Goal: Transaction & Acquisition: Book appointment/travel/reservation

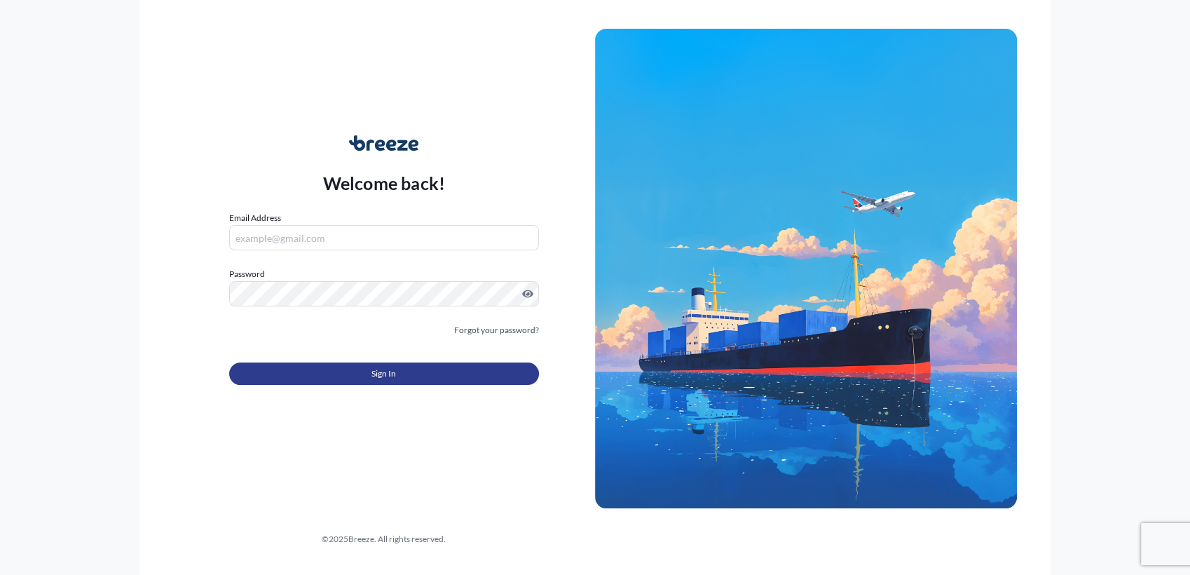
type input "[PERSON_NAME][EMAIL_ADDRESS][DOMAIN_NAME]"
click at [405, 379] on button "Sign In" at bounding box center [384, 373] width 310 height 22
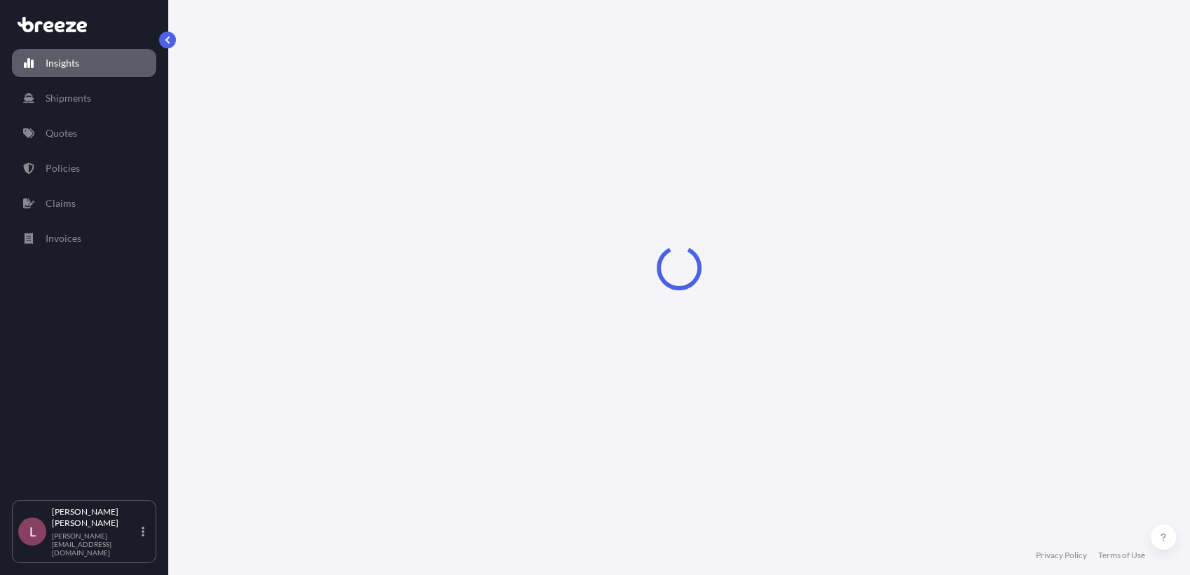
select select "2025"
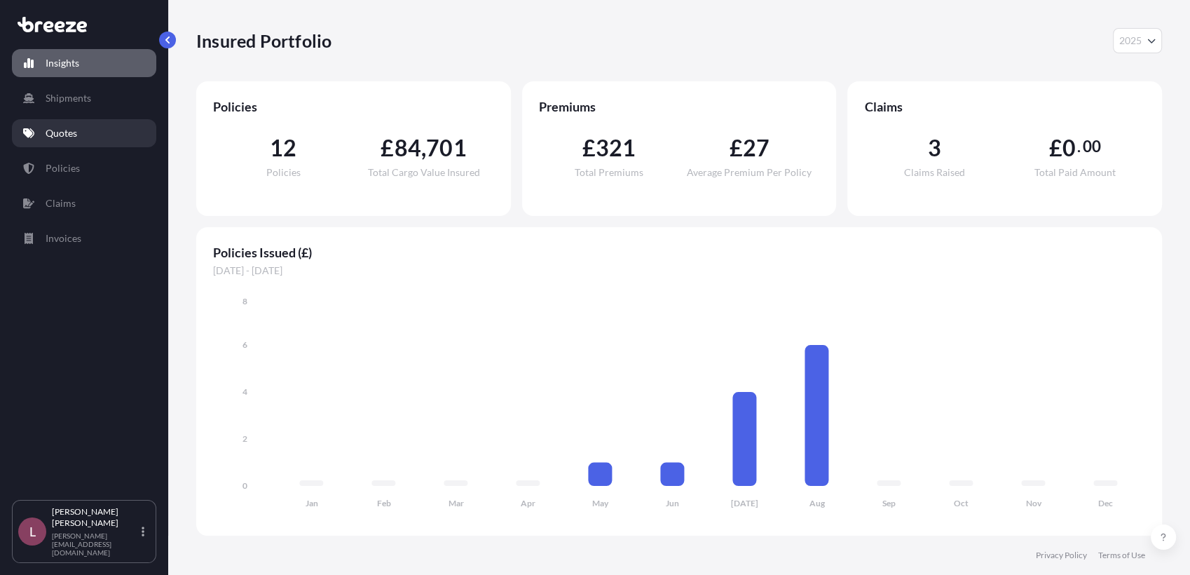
click at [91, 132] on link "Quotes" at bounding box center [84, 133] width 144 height 28
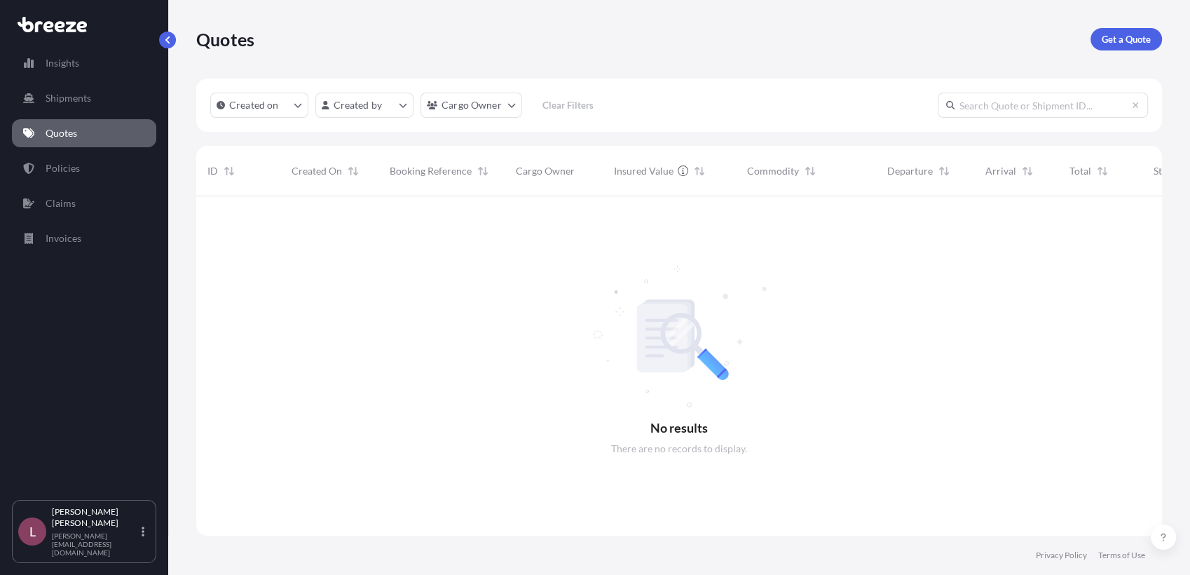
scroll to position [378, 953]
click at [1121, 41] on p "Get a Quote" at bounding box center [1126, 39] width 49 height 14
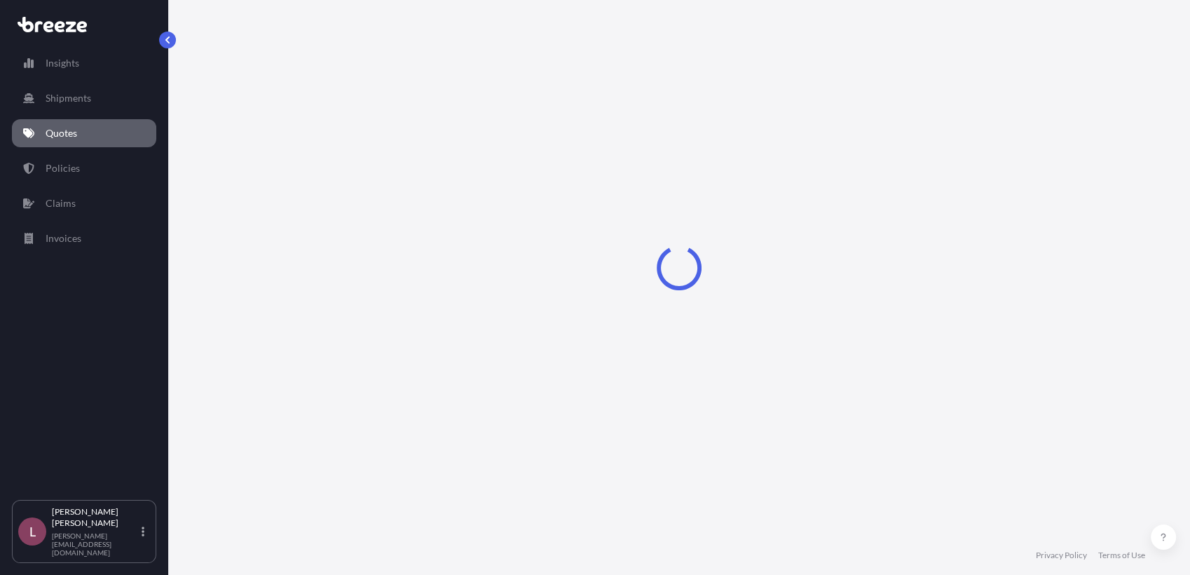
select select "Road"
select select "Sea"
select select "1"
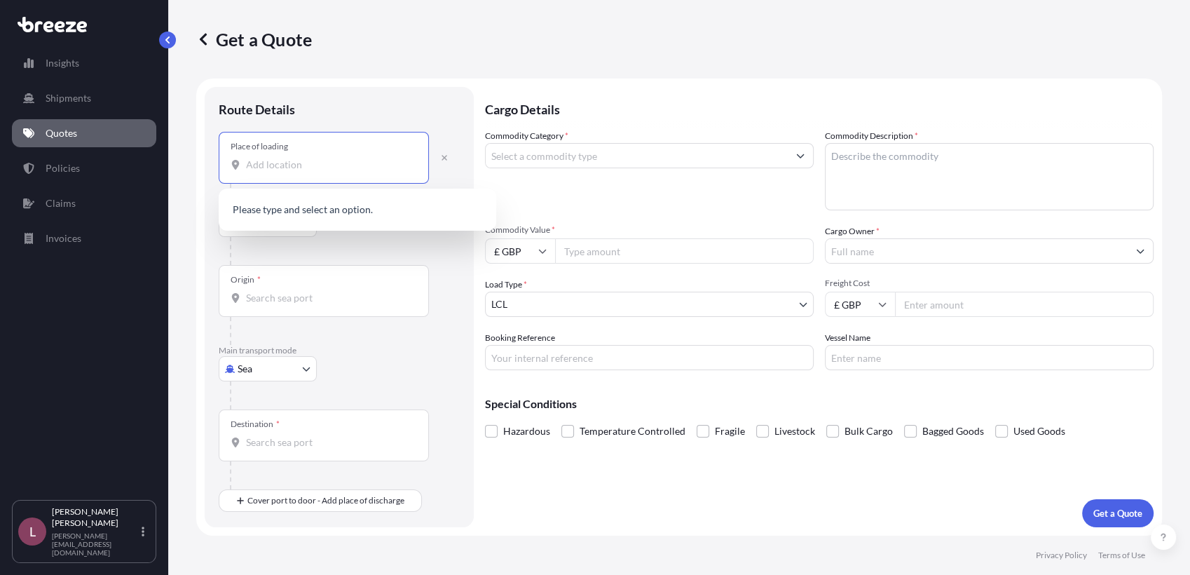
click at [358, 166] on input "Place of loading" at bounding box center [328, 165] width 165 height 14
paste input "SL3 8AG, S"
click at [340, 214] on span "[STREET_ADDRESS]" at bounding box center [375, 214] width 219 height 28
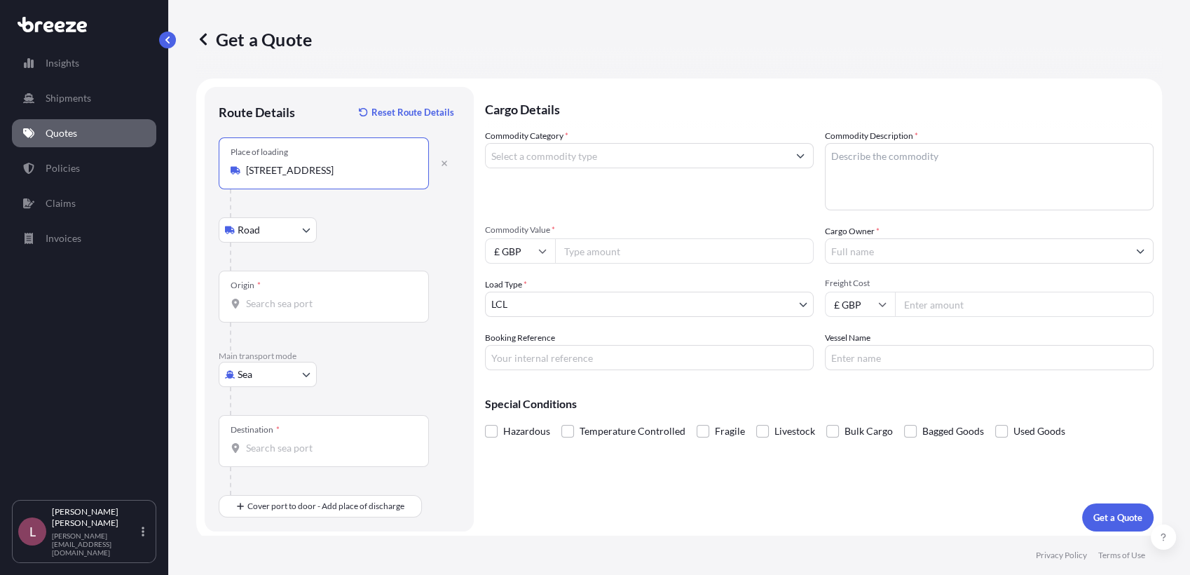
type input "[STREET_ADDRESS]"
click at [270, 379] on body "2 options available. 0 options available. 1 option available. Insights Shipment…" at bounding box center [595, 287] width 1190 height 575
click at [261, 434] on div "Air" at bounding box center [267, 435] width 87 height 25
select select "Air"
click at [320, 168] on input "Place of loading" at bounding box center [328, 170] width 165 height 14
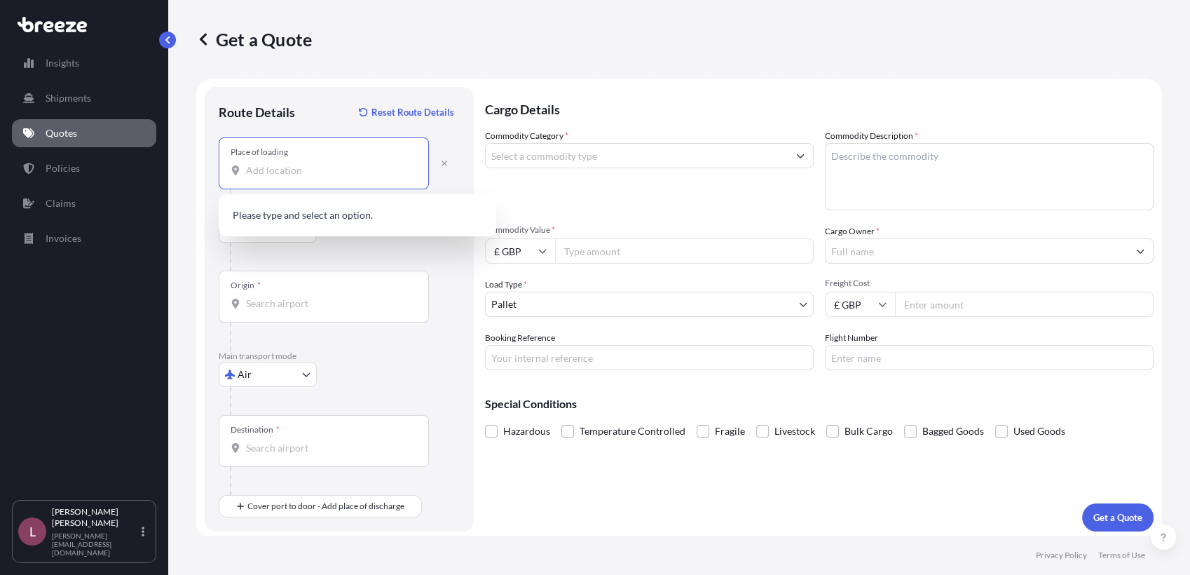
paste input "SL3 8AG, S"
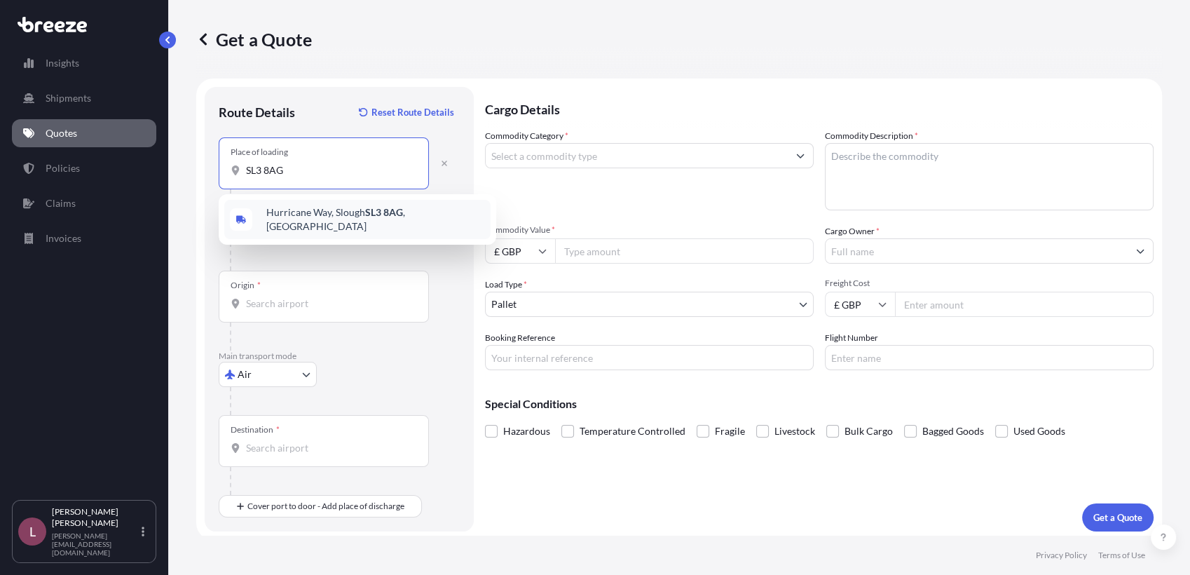
click at [313, 220] on span "[STREET_ADDRESS]" at bounding box center [375, 219] width 219 height 28
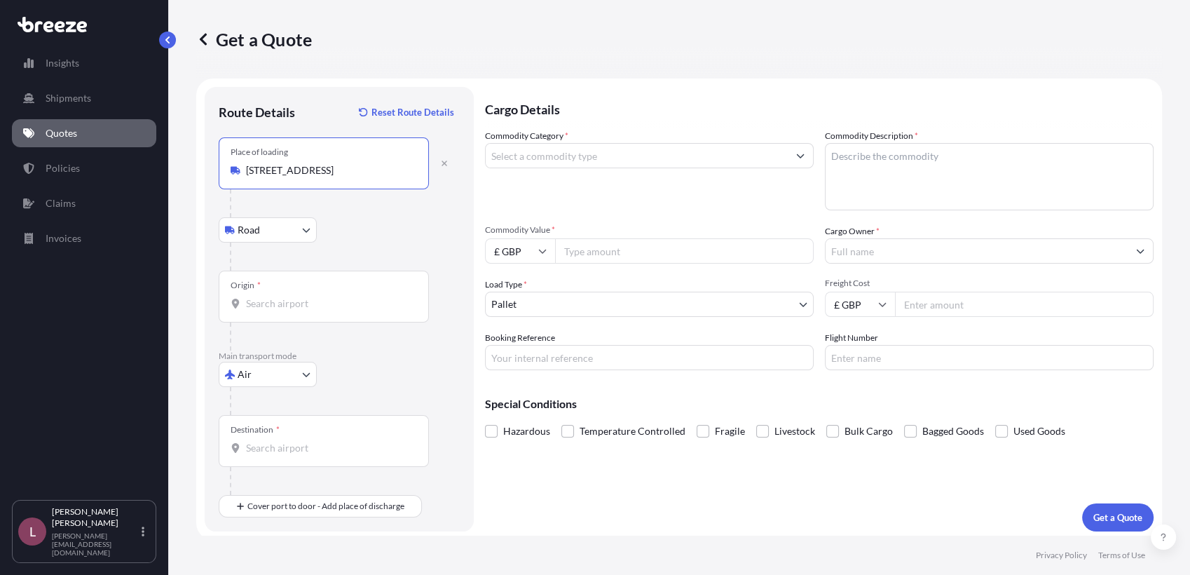
type input "[STREET_ADDRESS]"
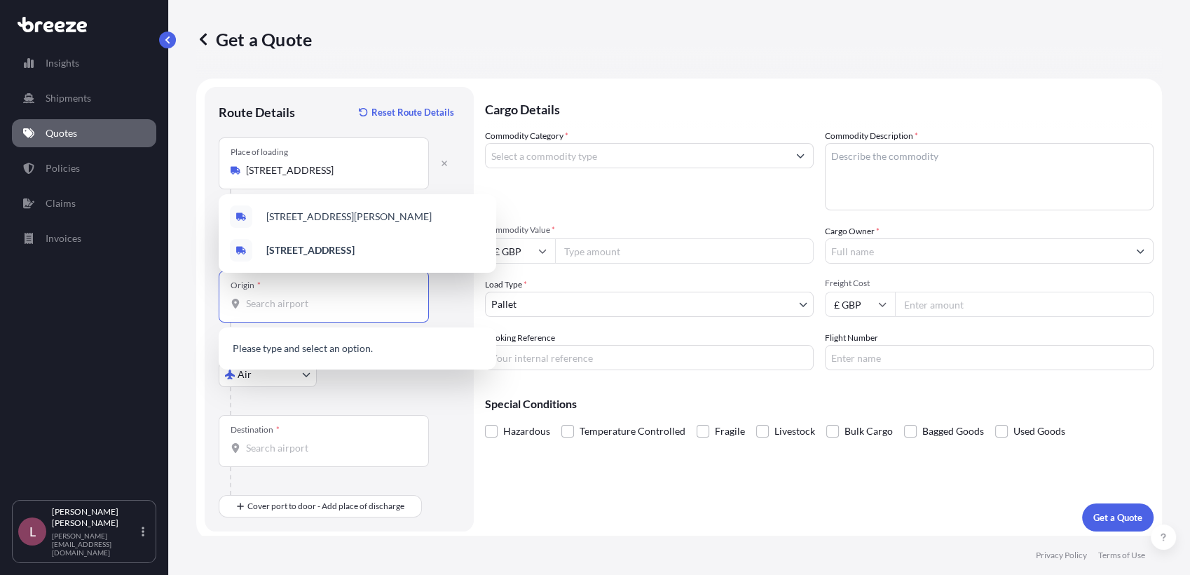
click at [310, 306] on input "Origin *" at bounding box center [328, 304] width 165 height 14
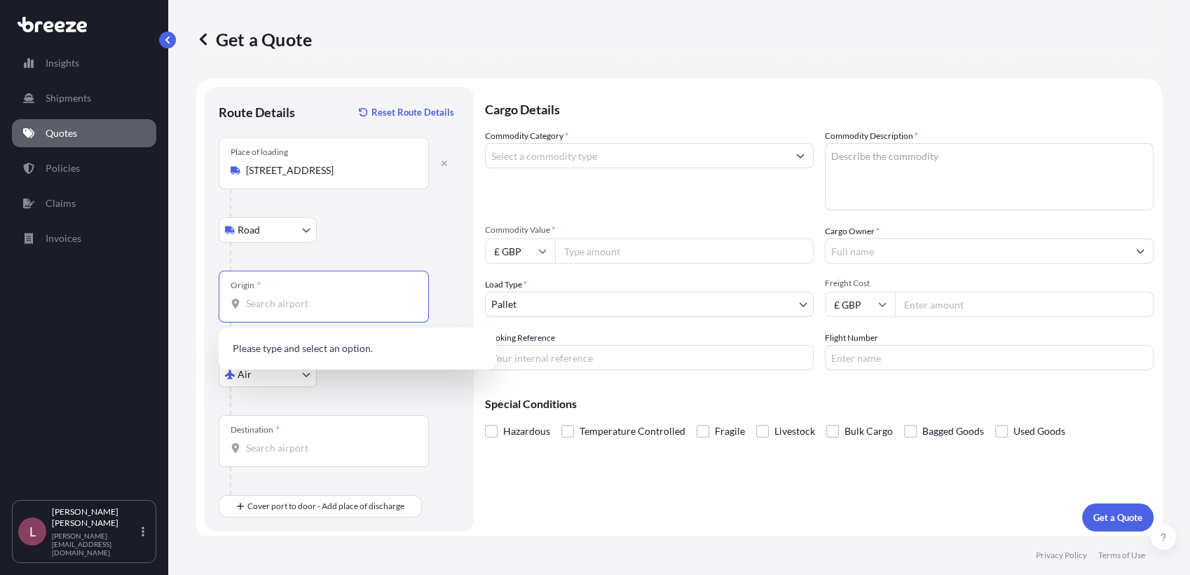
click at [310, 306] on input "Origin *" at bounding box center [328, 304] width 165 height 14
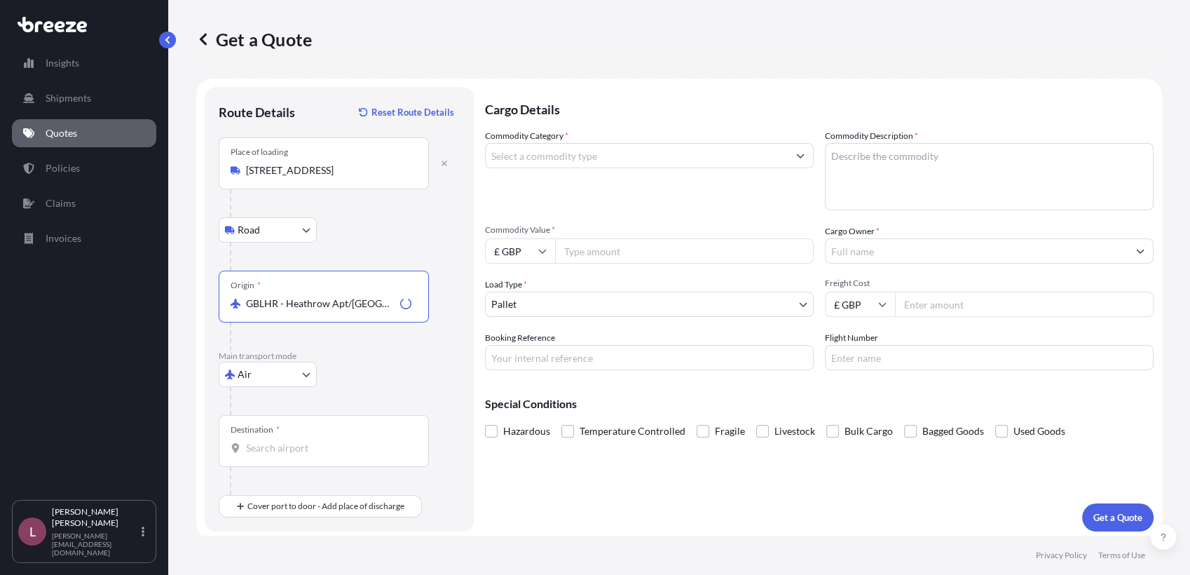
scroll to position [4, 0]
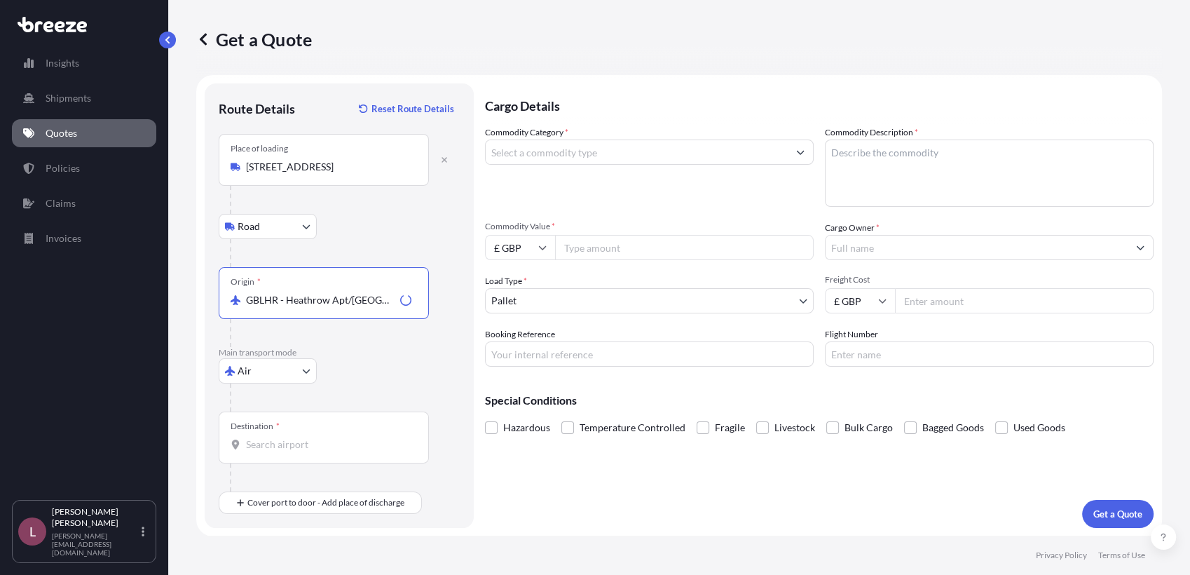
type input "GBLHR - Heathrow Apt/[GEOGRAPHIC_DATA], [GEOGRAPHIC_DATA]"
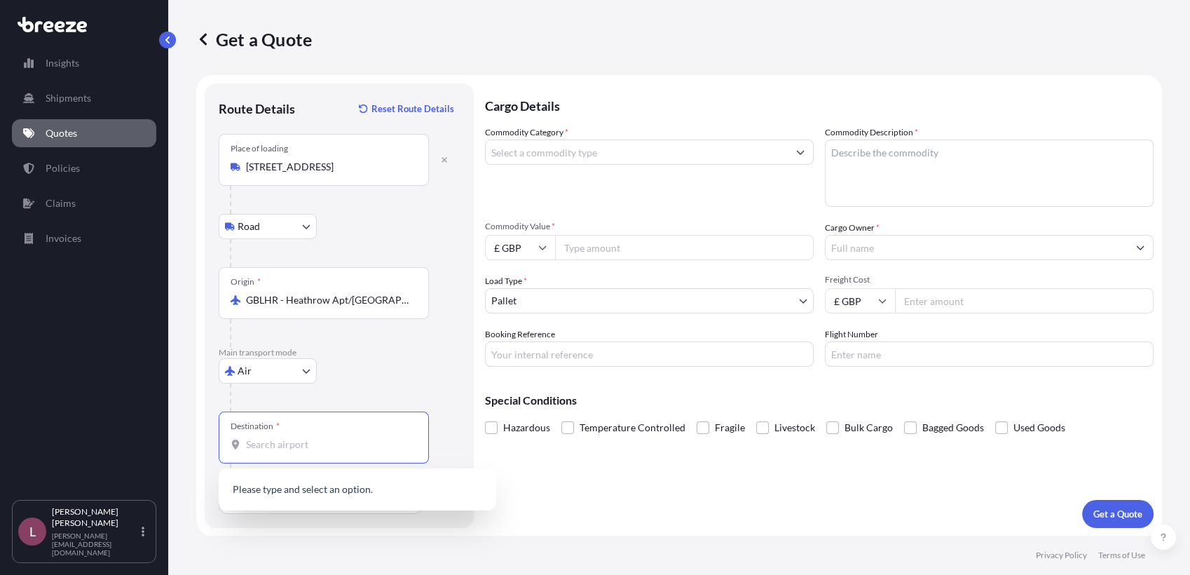
click at [330, 444] on input "Destination *" at bounding box center [328, 444] width 165 height 14
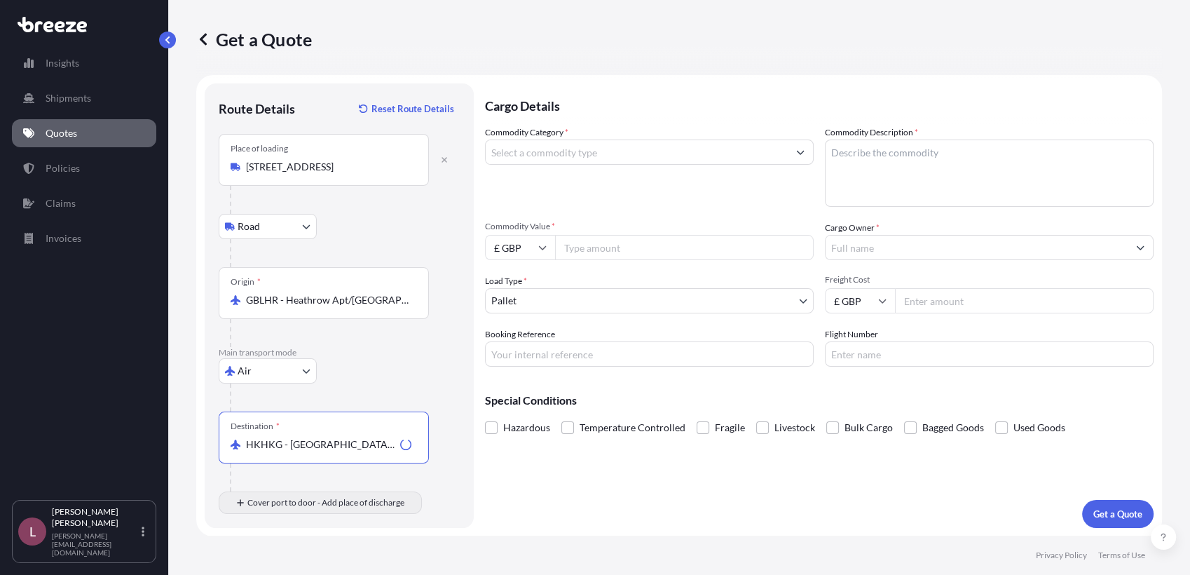
type input "HKHKG - [GEOGRAPHIC_DATA], [GEOGRAPHIC_DATA]"
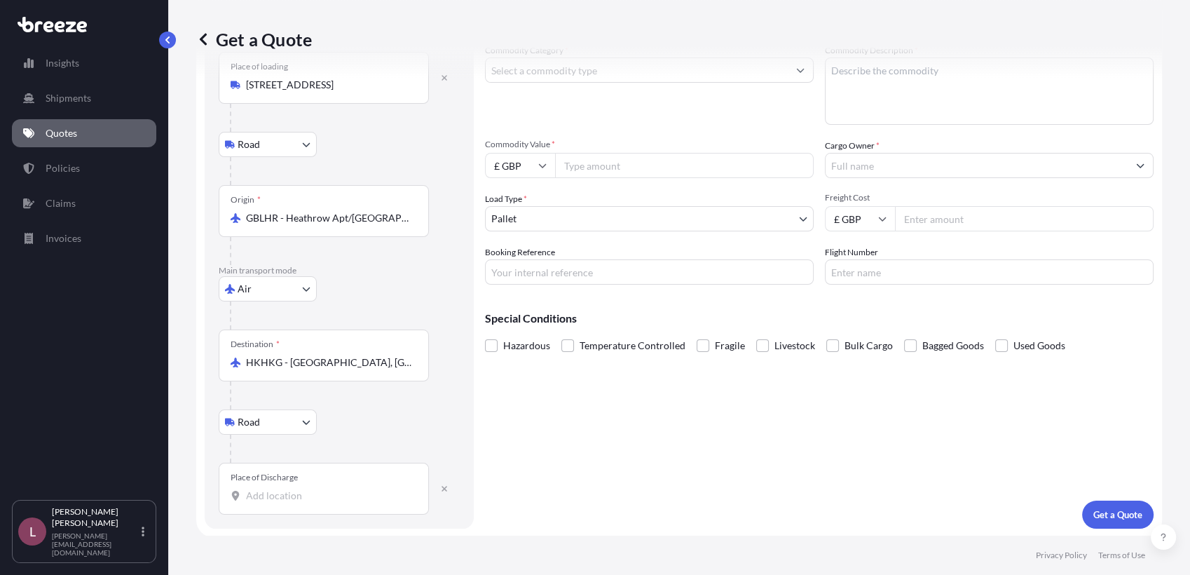
click at [308, 505] on div "Place of Discharge" at bounding box center [324, 489] width 210 height 52
click at [308, 503] on input "Place of Discharge" at bounding box center [328, 496] width 165 height 14
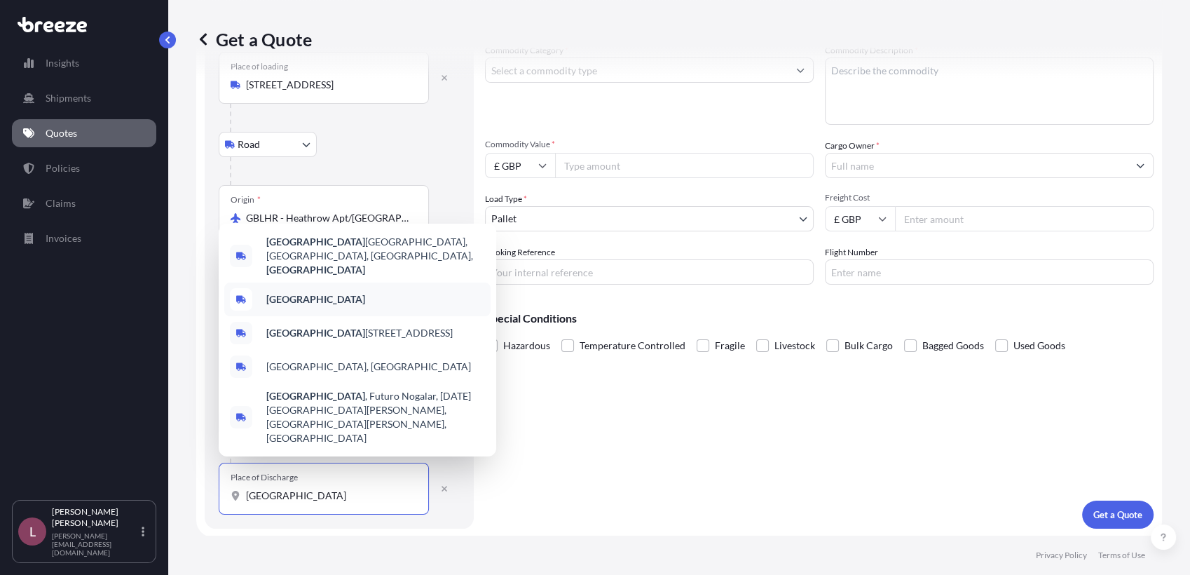
click at [308, 305] on b "[GEOGRAPHIC_DATA]" at bounding box center [315, 299] width 99 height 12
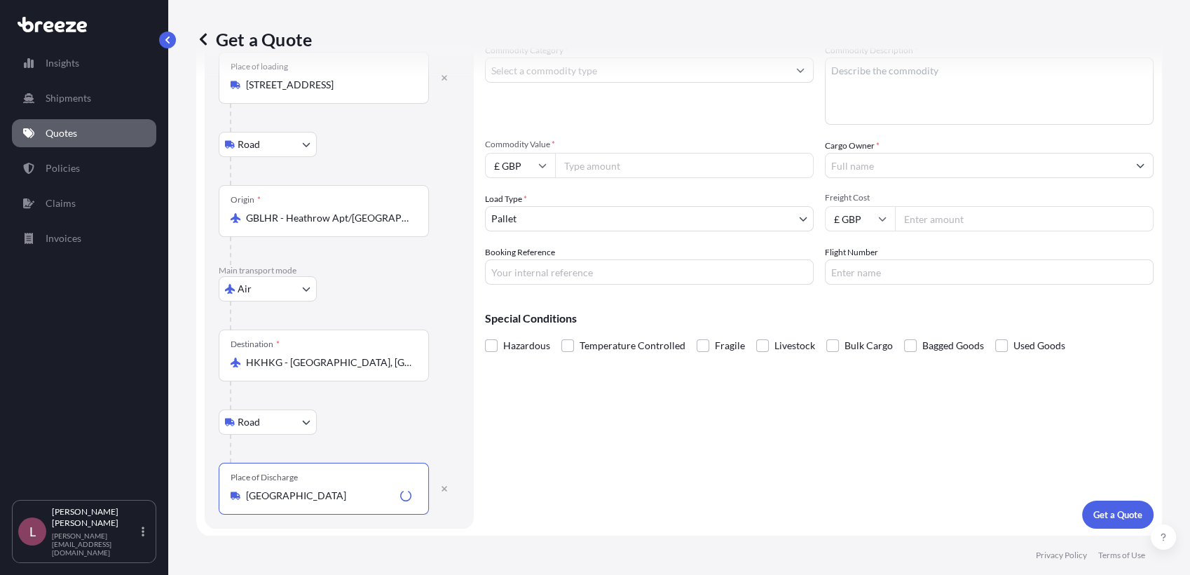
type input "[GEOGRAPHIC_DATA]"
click at [390, 418] on div "Road Road Rail" at bounding box center [339, 421] width 241 height 25
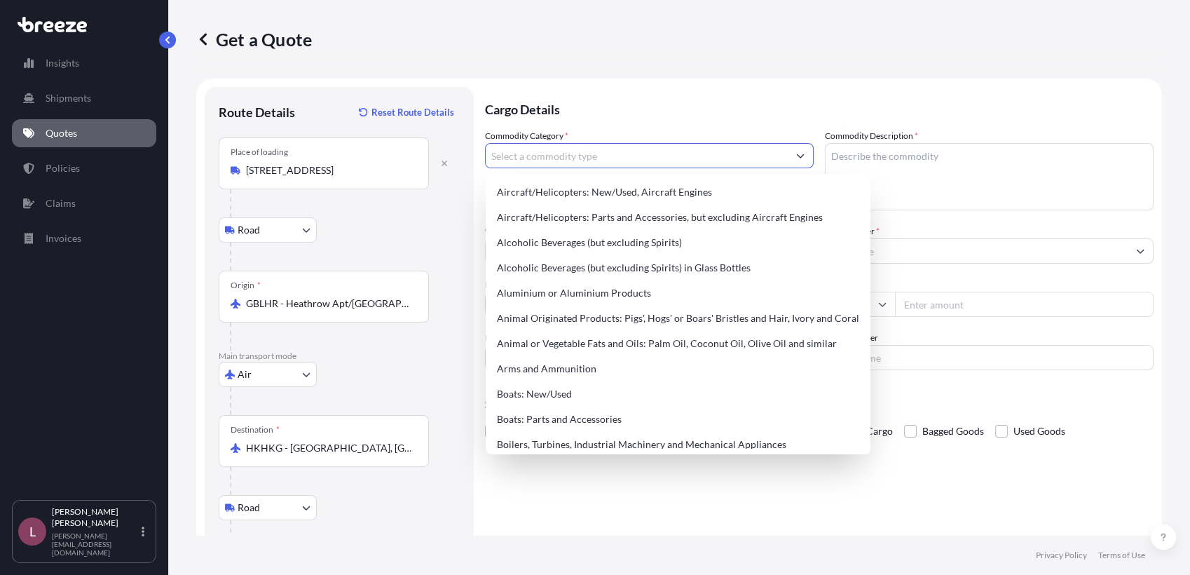
click at [617, 154] on input "Commodity Category *" at bounding box center [637, 155] width 302 height 25
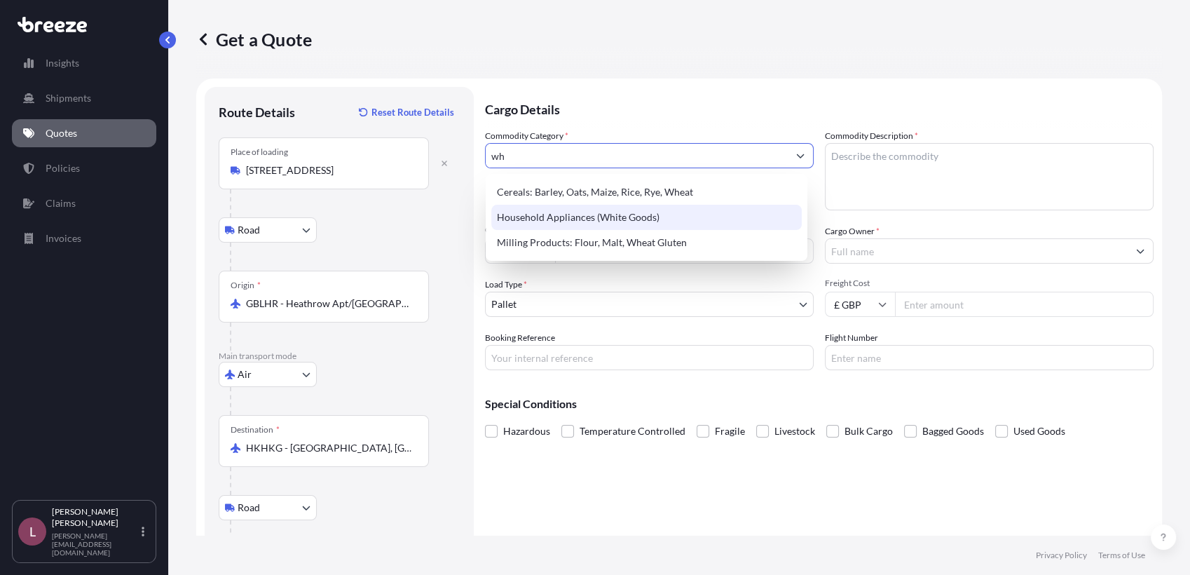
click at [617, 216] on div "Household Appliances (White Goods)" at bounding box center [646, 217] width 311 height 25
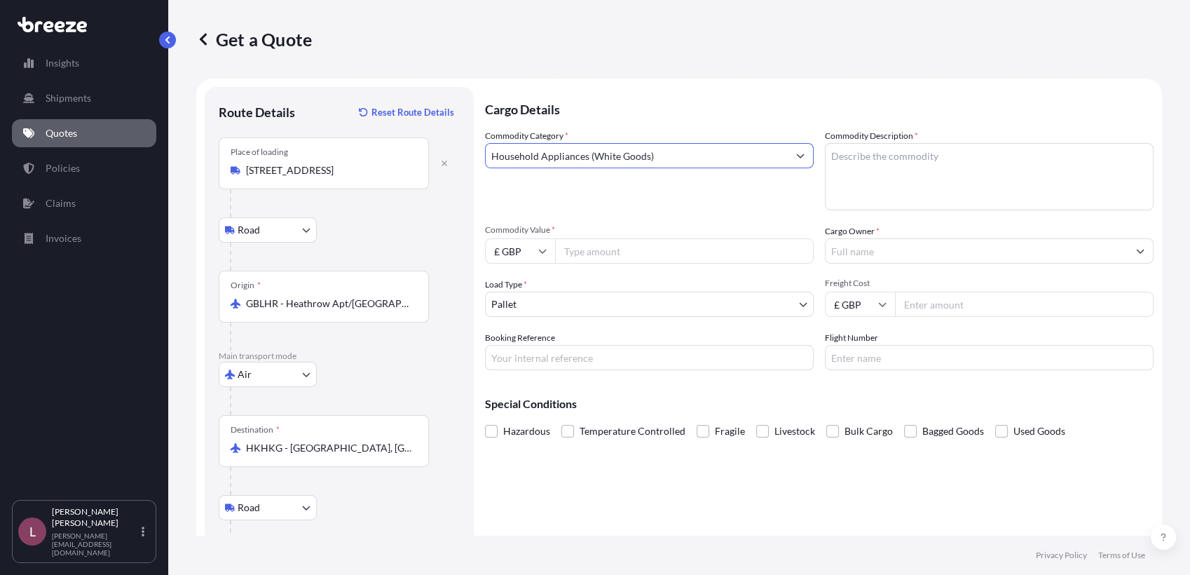
type input "Household Appliances (White Goods)"
click at [874, 154] on textarea "Commodity Description *" at bounding box center [989, 176] width 329 height 67
type textarea "Household Appliances"
click at [735, 252] on input "Commodity Value *" at bounding box center [684, 250] width 259 height 25
click at [631, 251] on input "Commodity Value *" at bounding box center [684, 250] width 259 height 25
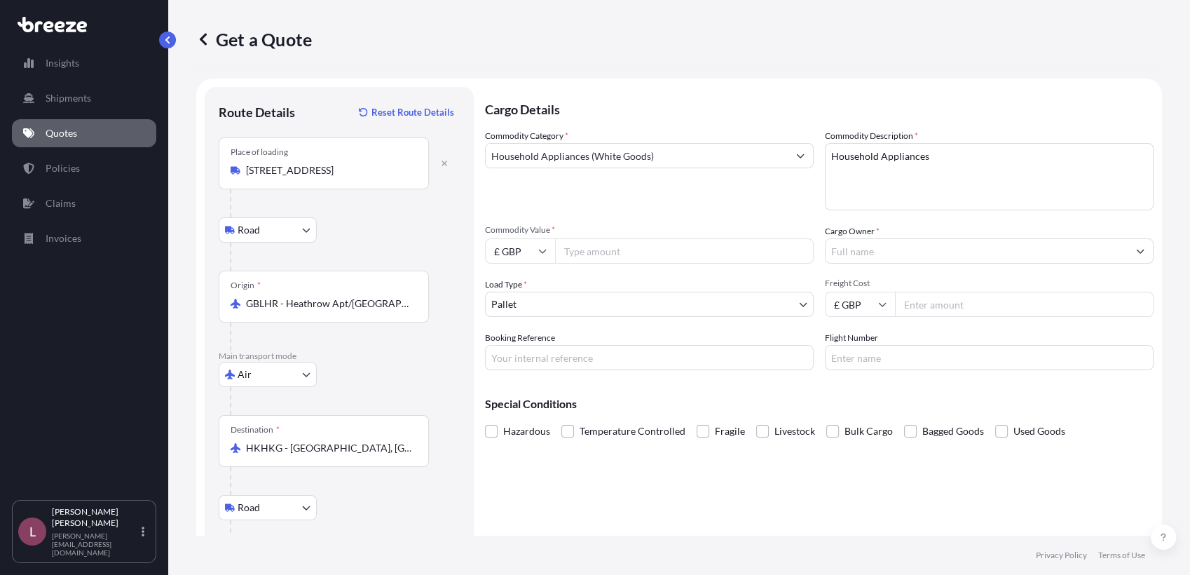
paste input "16190"
type input "16190"
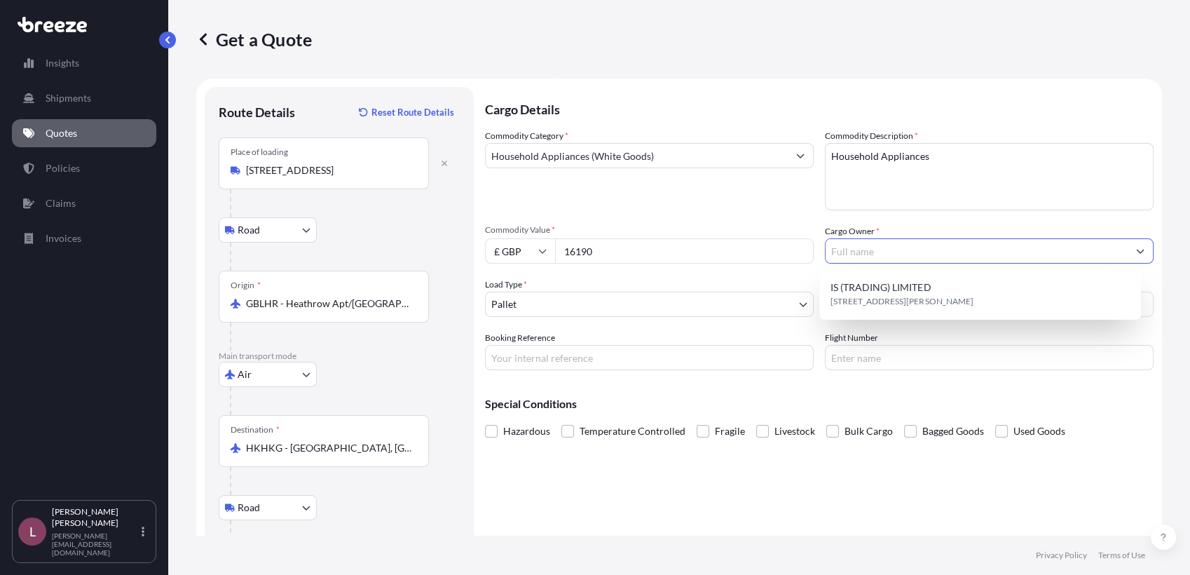
click at [840, 241] on input "Cargo Owner *" at bounding box center [977, 250] width 302 height 25
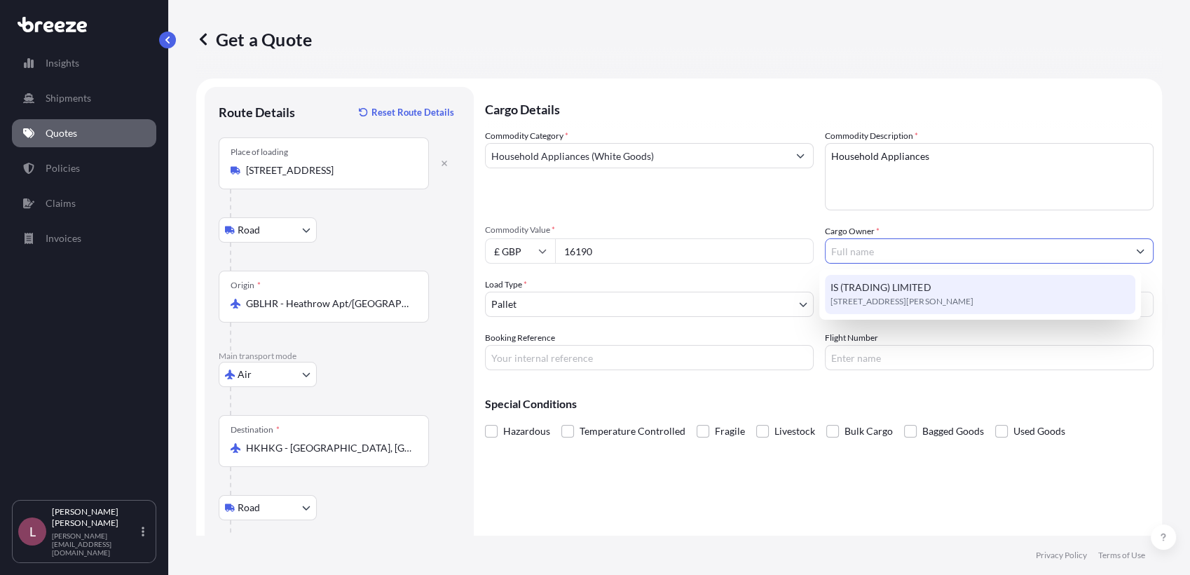
click at [846, 294] on span "[STREET_ADDRESS][PERSON_NAME]" at bounding box center [902, 301] width 142 height 14
type input "IS (TRADING) LIMITED"
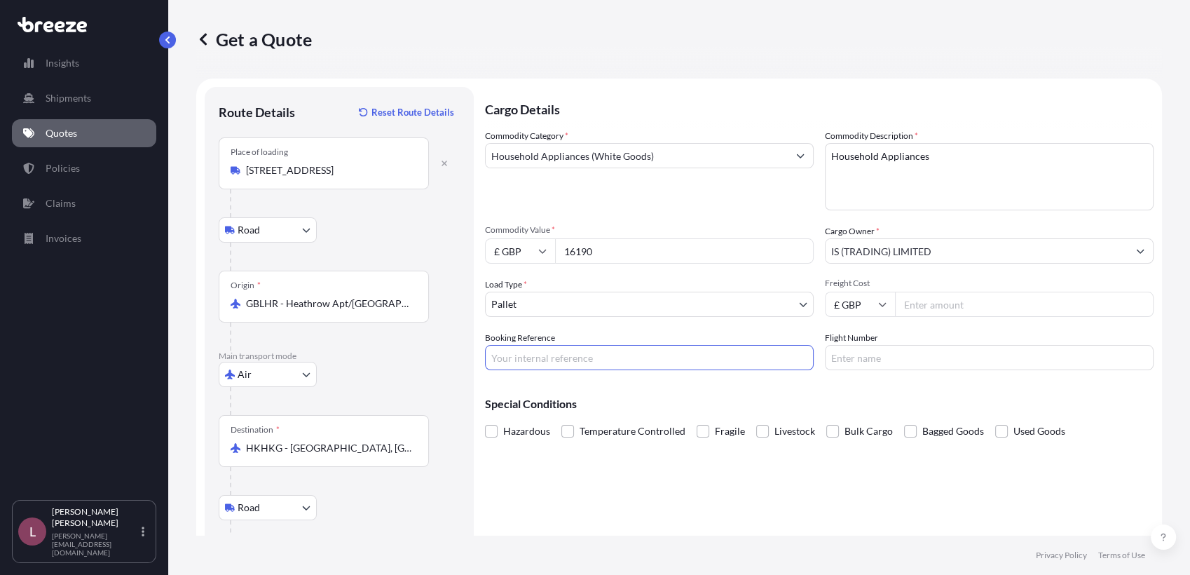
click at [707, 354] on input "Booking Reference" at bounding box center [649, 357] width 329 height 25
paste input "UKHKAir-[PERSON_NAME]-8C"
type input "UKHKAir-[PERSON_NAME]-8C"
click at [915, 358] on input "Flight Number" at bounding box center [989, 357] width 329 height 25
paste input "S2501275266 / S2501278909"
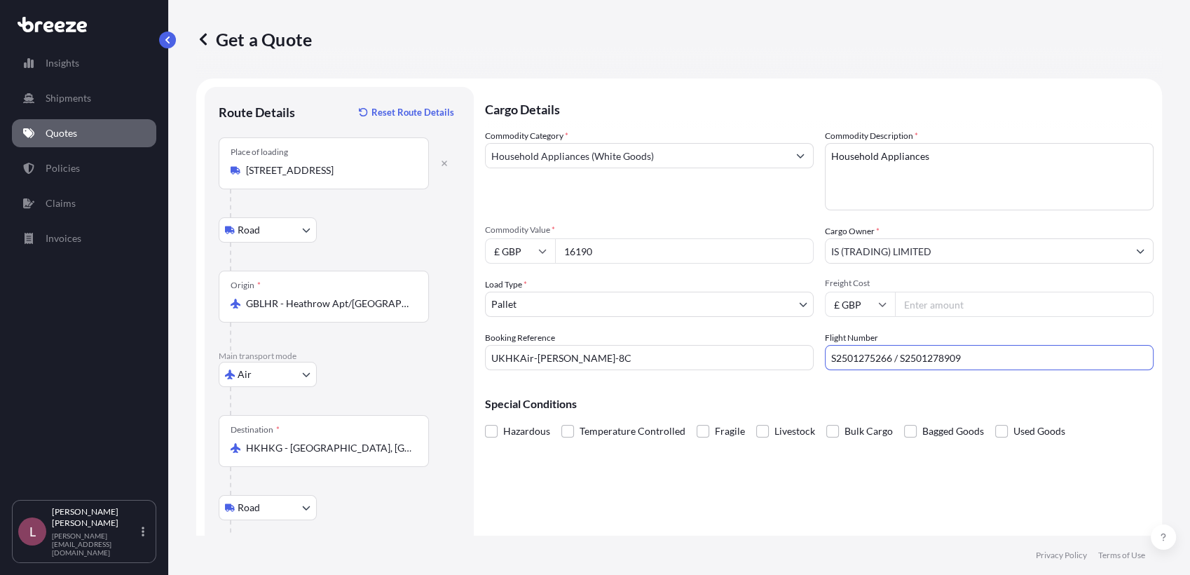
type input "S2501275266 / S2501278909"
click at [867, 489] on div "Cargo Details Commodity Category * Household Appliances (White Goods) Commodity…" at bounding box center [819, 350] width 669 height 527
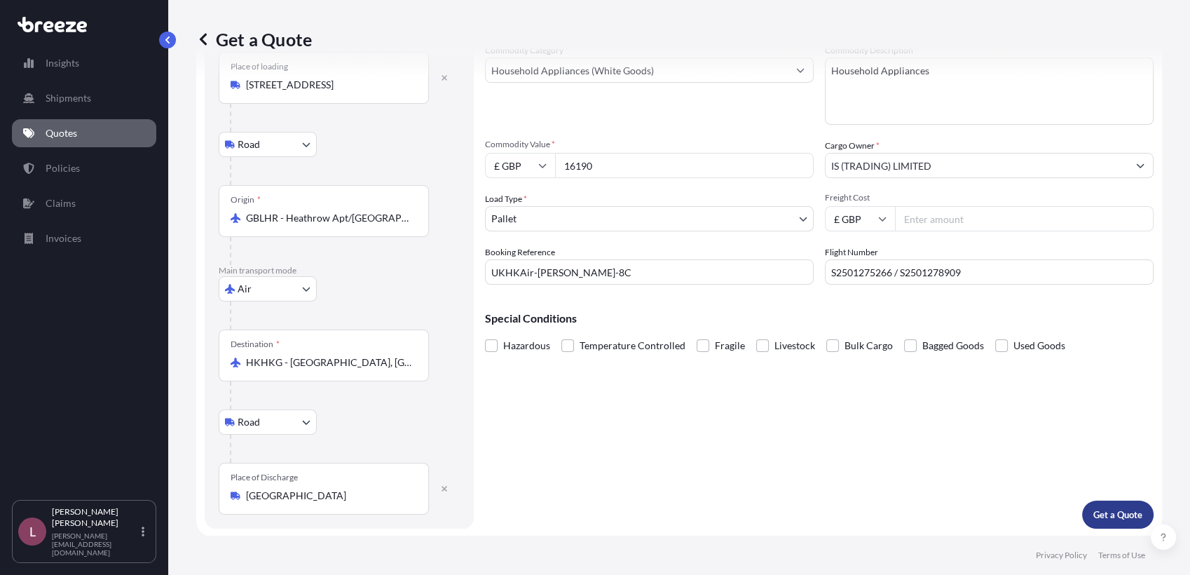
click at [1094, 512] on p "Get a Quote" at bounding box center [1118, 515] width 49 height 14
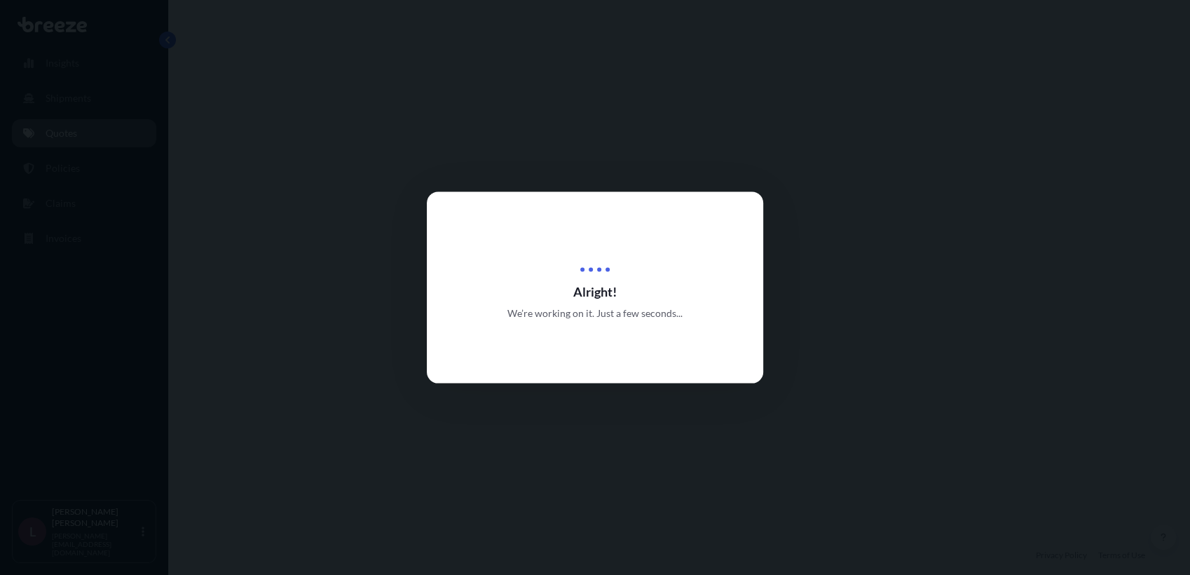
select select "Road"
select select "Air"
select select "Road"
select select "1"
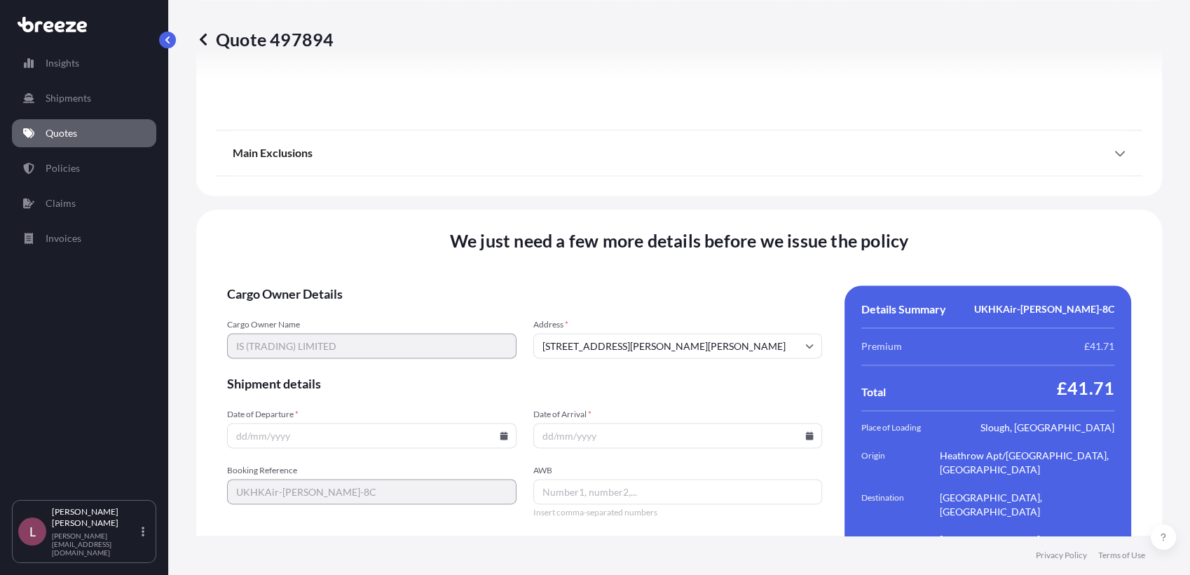
scroll to position [1912, 0]
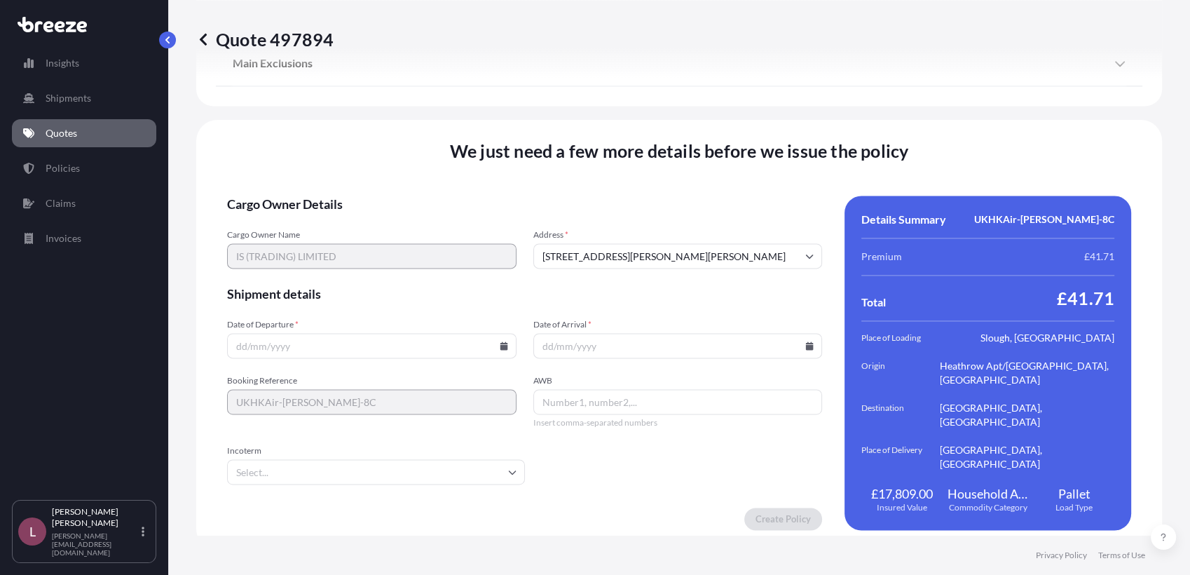
click at [501, 341] on icon at bounding box center [504, 345] width 8 height 8
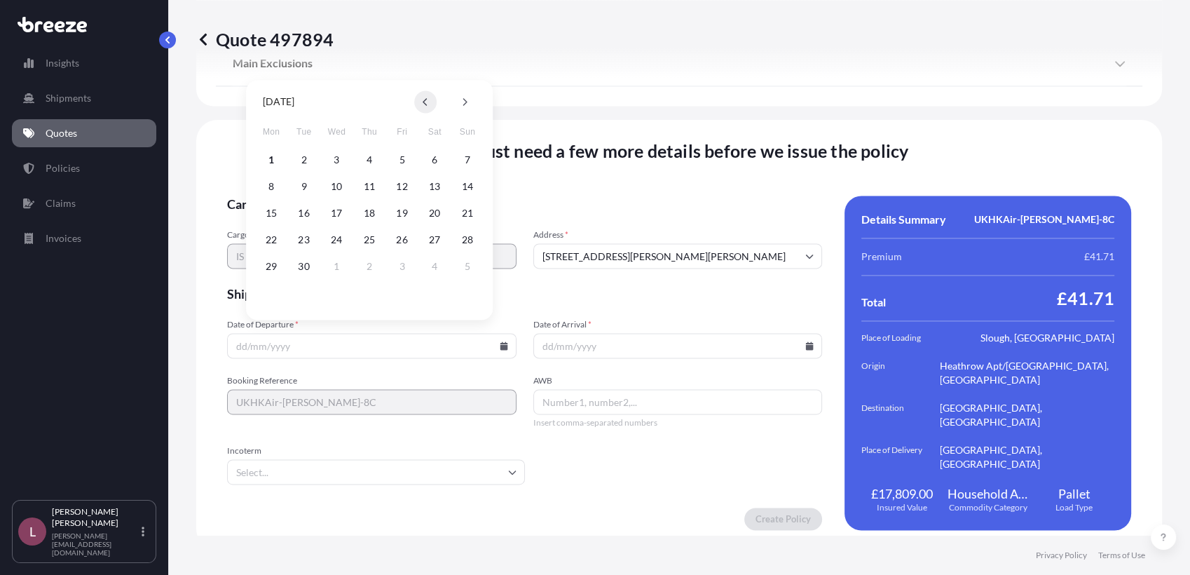
click at [430, 104] on button at bounding box center [425, 101] width 22 height 22
click at [436, 261] on button "30" at bounding box center [434, 266] width 22 height 22
type input "[DATE]"
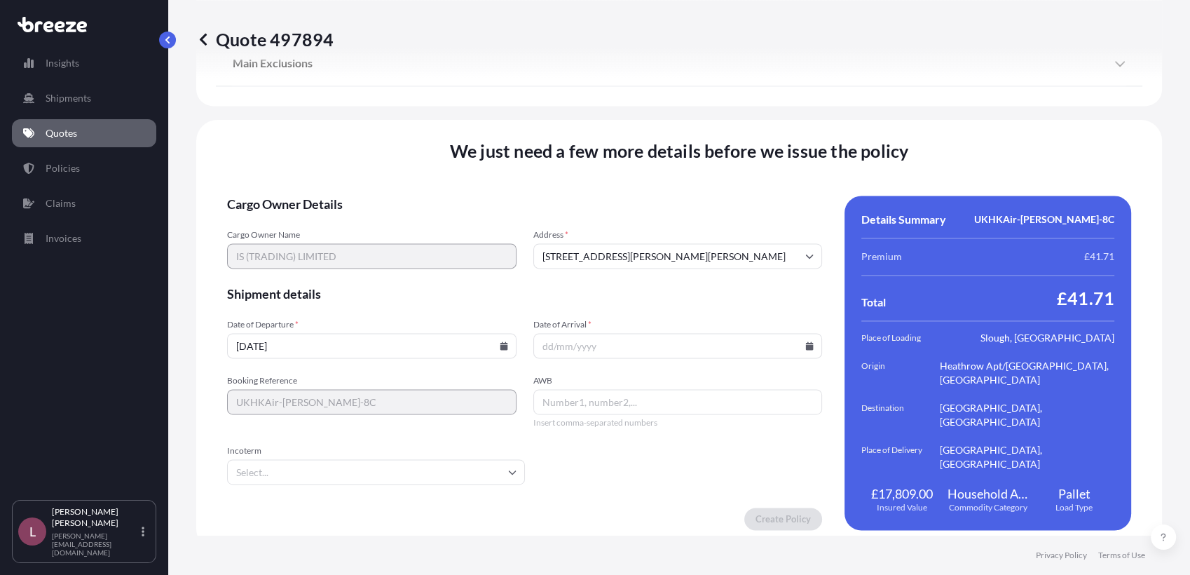
click at [806, 341] on icon at bounding box center [810, 345] width 8 height 8
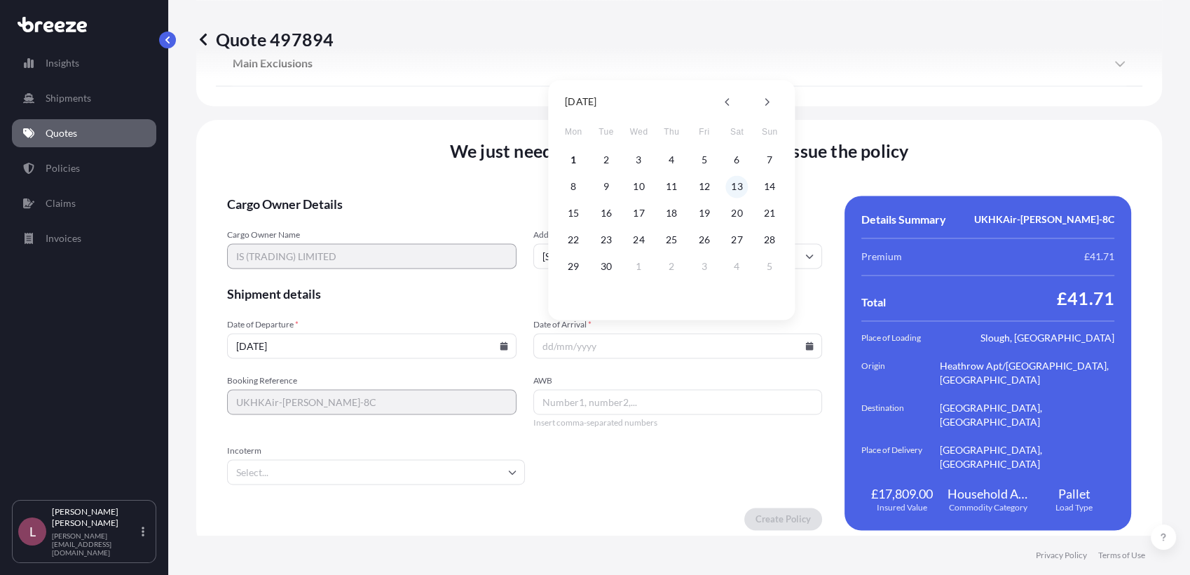
click at [737, 182] on button "13" at bounding box center [737, 186] width 22 height 22
type input "[DATE]"
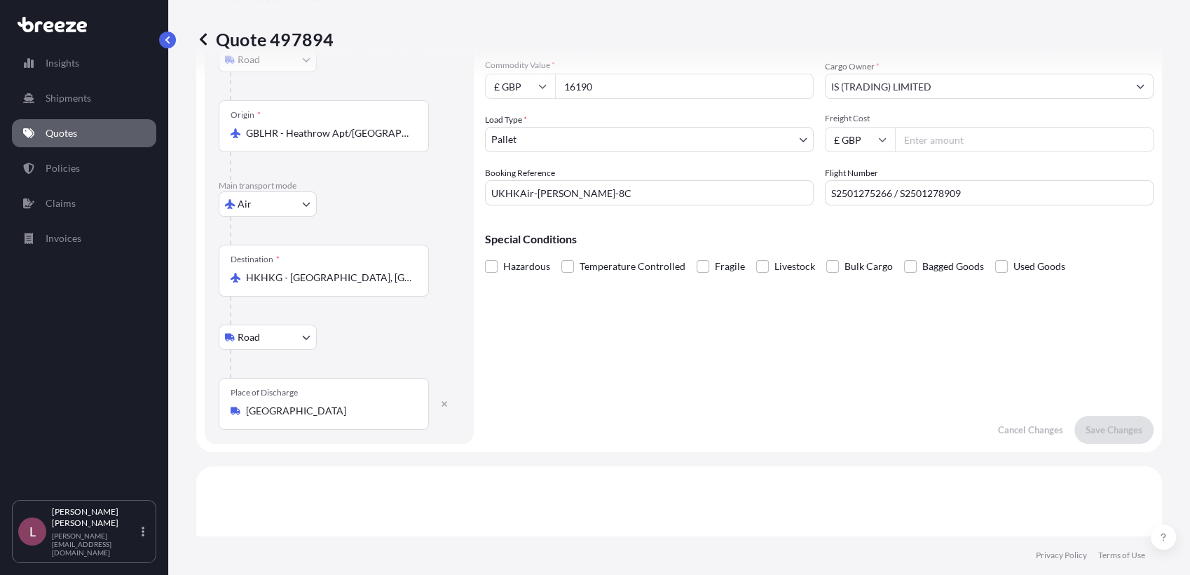
scroll to position [88, 0]
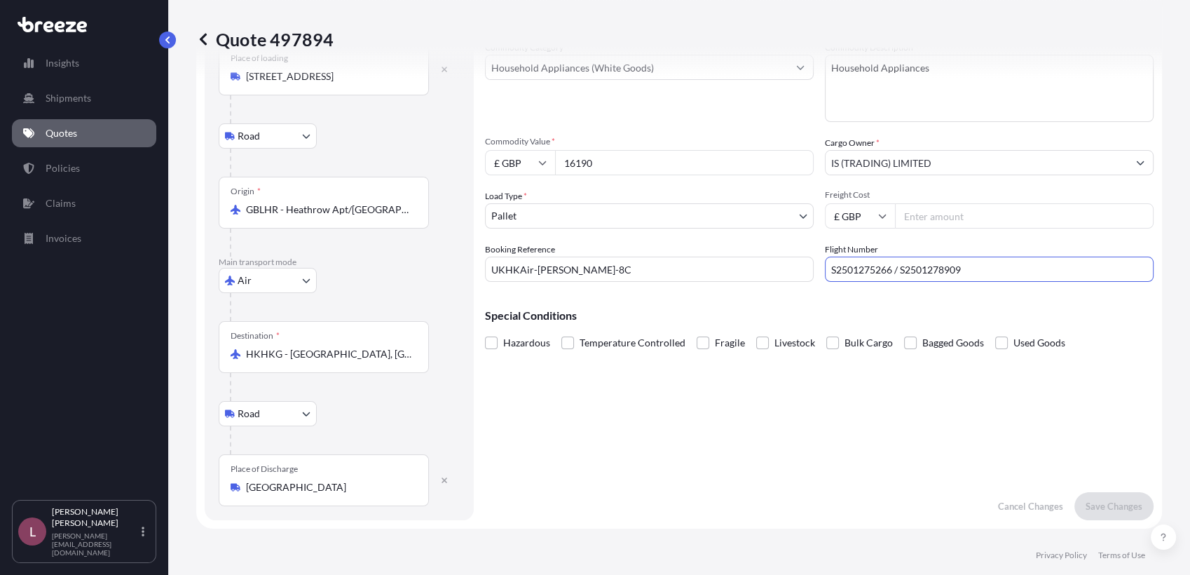
drag, startPoint x: 965, startPoint y: 267, endPoint x: 738, endPoint y: 280, distance: 228.2
click at [738, 280] on div "Commodity Category * Household Appliances (White Goods) Commodity Description *…" at bounding box center [819, 161] width 669 height 241
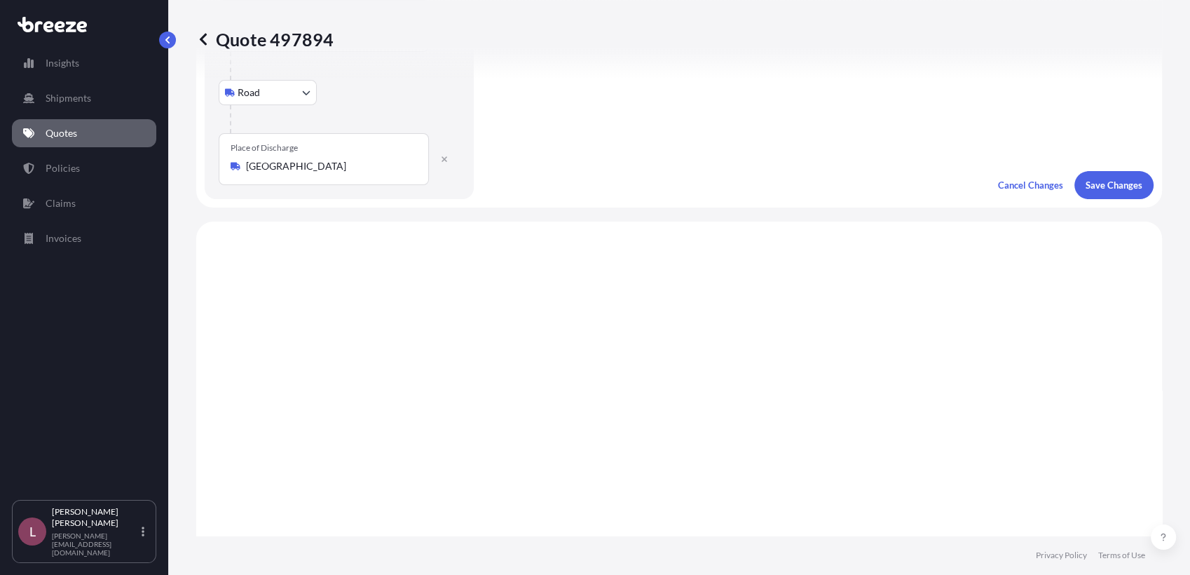
scroll to position [409, 0]
click at [1086, 182] on p "Save Changes" at bounding box center [1114, 185] width 57 height 14
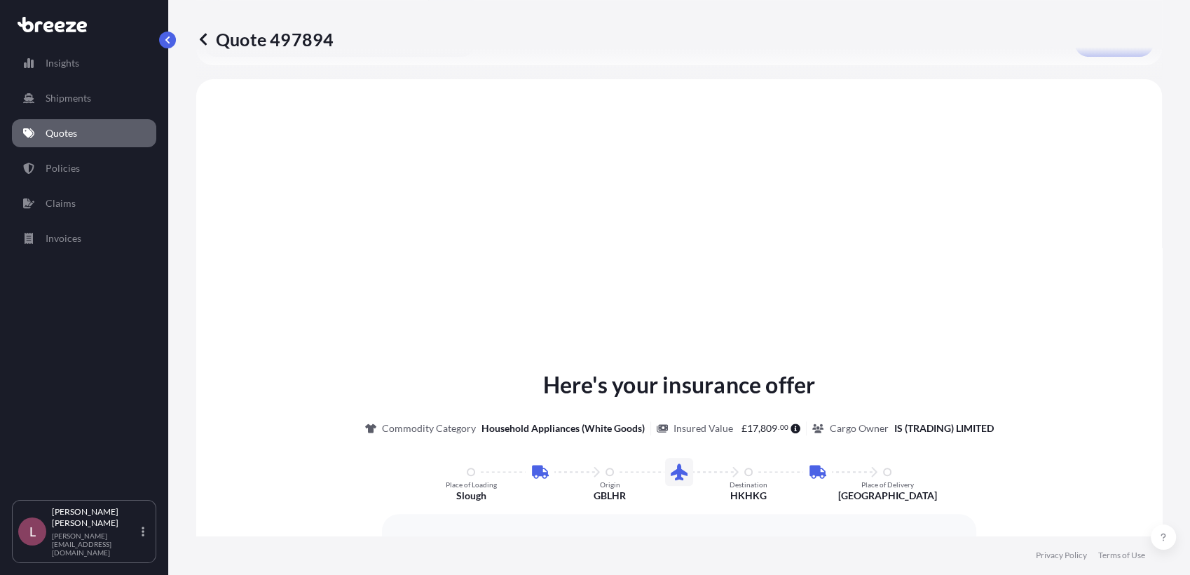
scroll to position [560, 0]
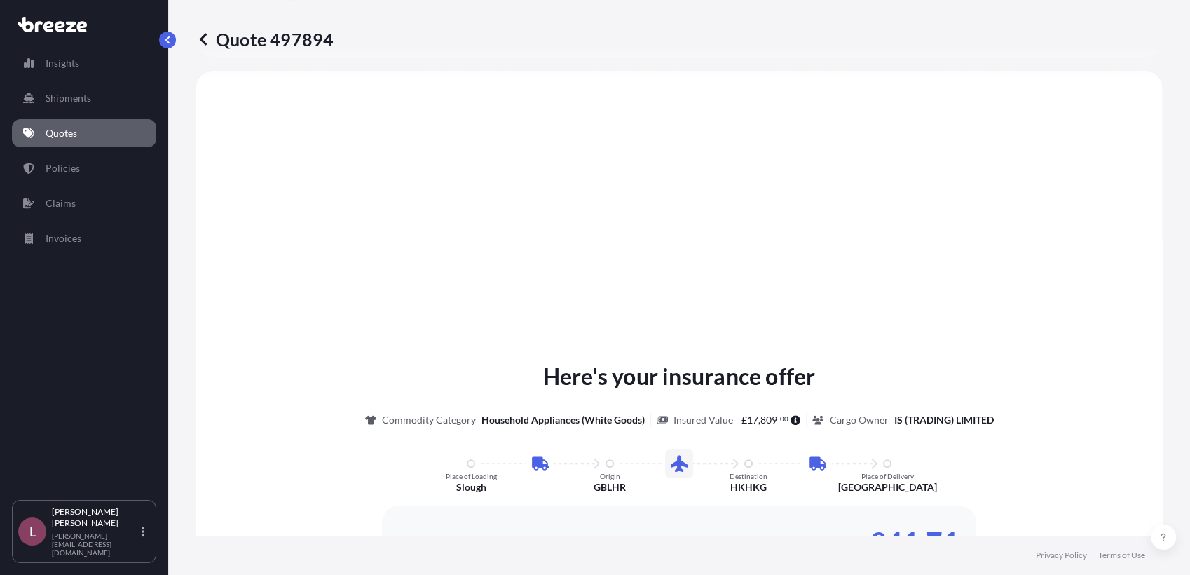
select select "Road"
select select "Air"
select select "Road"
select select "1"
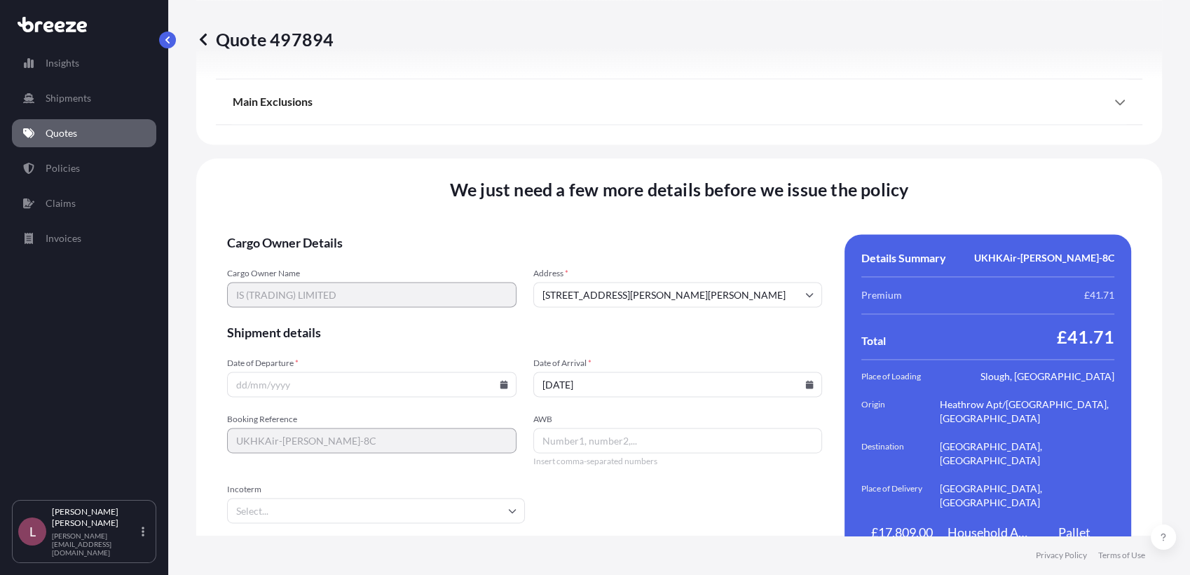
scroll to position [1912, 0]
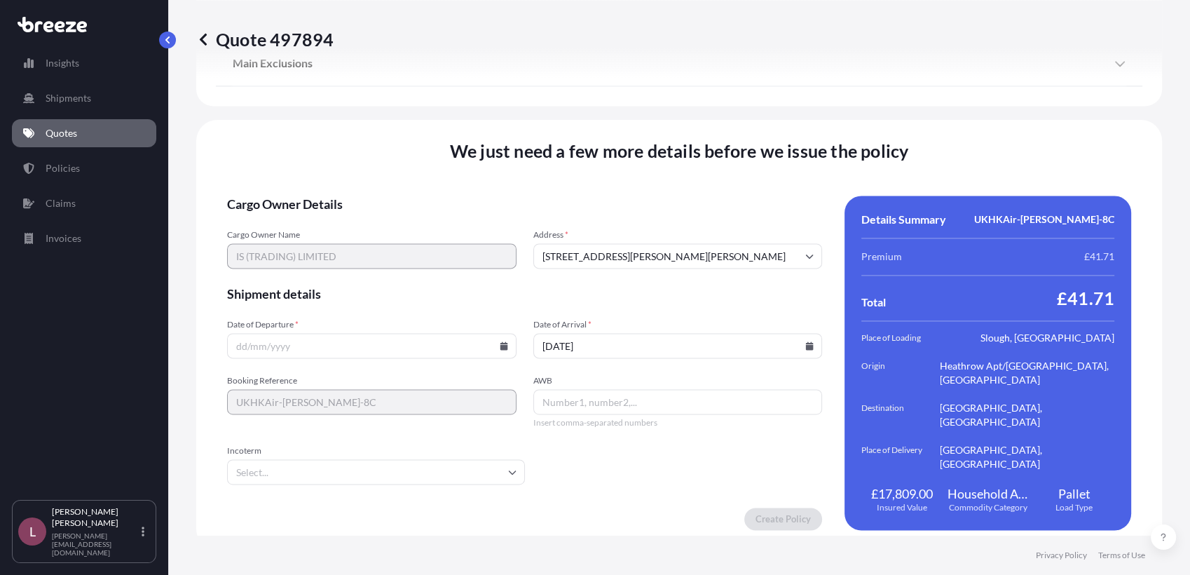
click at [500, 341] on icon at bounding box center [504, 345] width 8 height 8
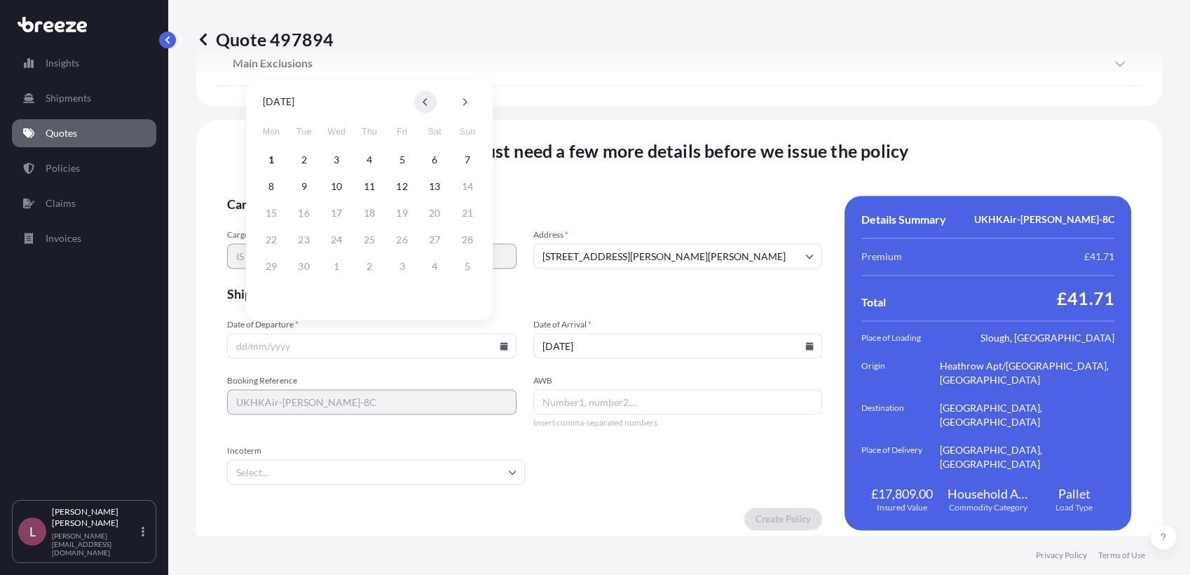
click at [426, 106] on icon at bounding box center [426, 101] width 6 height 8
click at [402, 269] on button "29" at bounding box center [402, 266] width 22 height 22
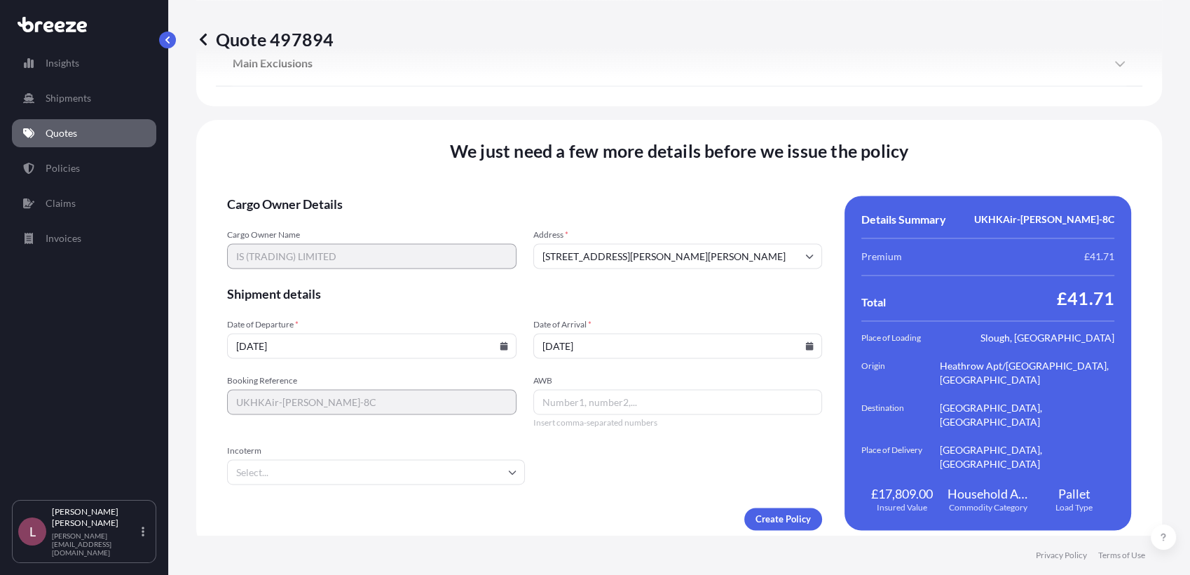
type input "[DATE]"
click at [656, 401] on input "AWB" at bounding box center [679, 401] width 290 height 25
paste input "S2501275266 / S2501278909"
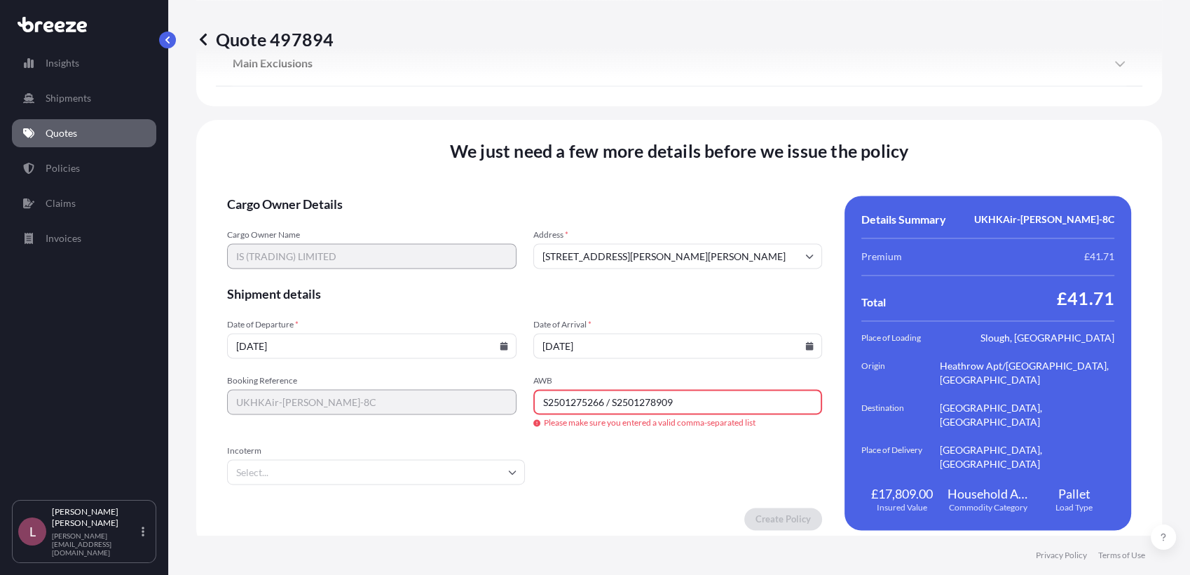
click at [589, 484] on form "Cargo Owner Details Cargo Owner Name IS (TRADING) LIMITED Address * [STREET_ADD…" at bounding box center [524, 363] width 595 height 334
click at [611, 397] on input "S2501275266 / S2501278909" at bounding box center [679, 401] width 290 height 25
type input "S2501275266, S2501278909"
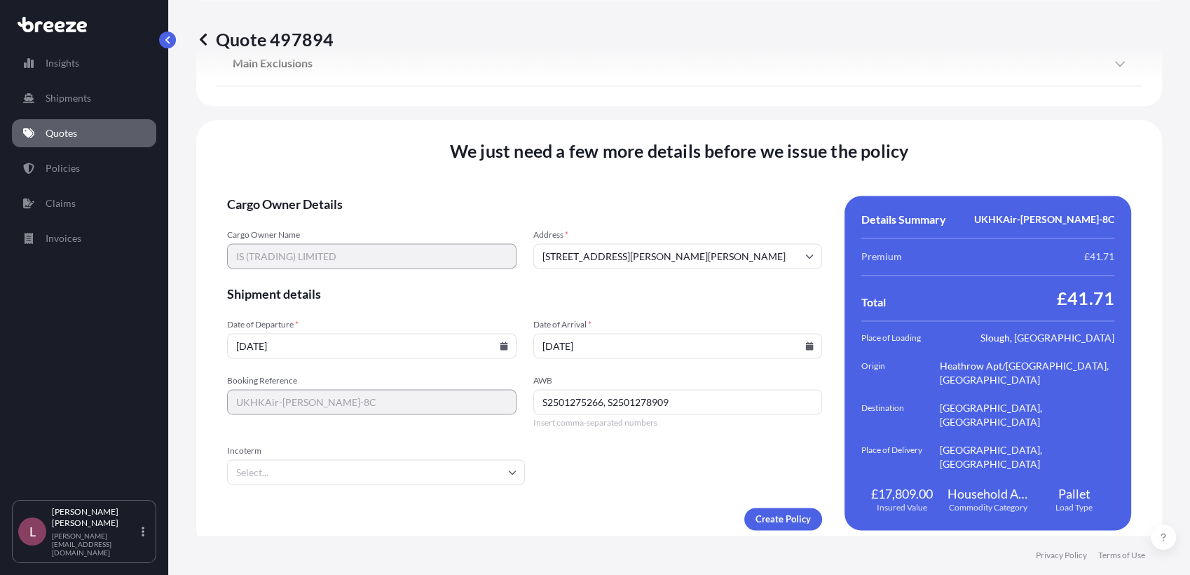
click at [669, 480] on form "Cargo Owner Details Cargo Owner Name IS (TRADING) LIMITED Address * [STREET_ADD…" at bounding box center [524, 363] width 595 height 334
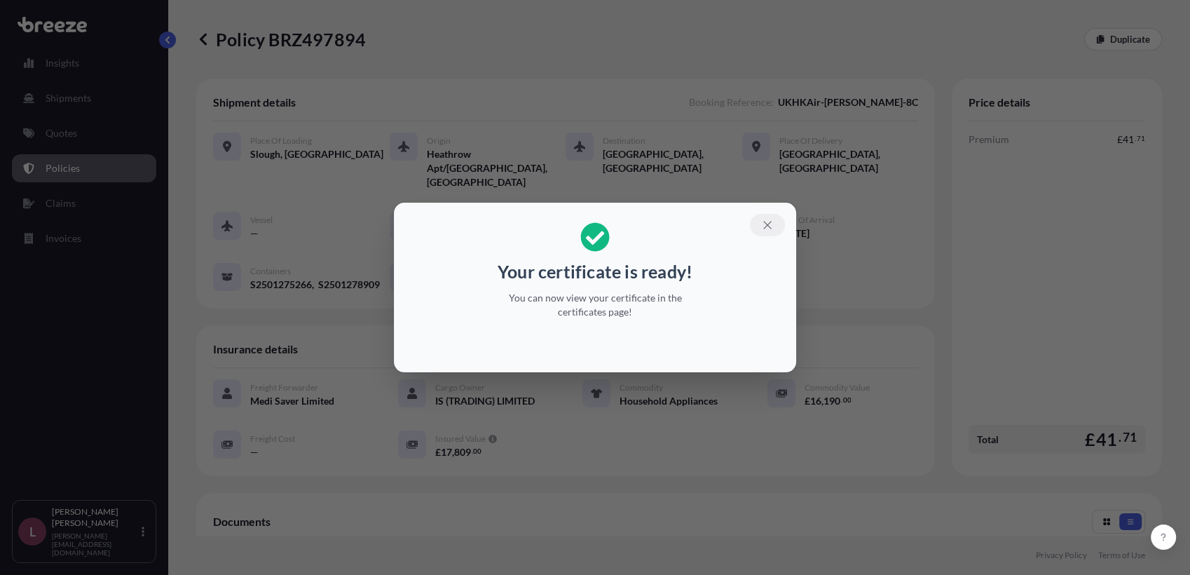
click at [768, 232] on button "button" at bounding box center [767, 225] width 35 height 22
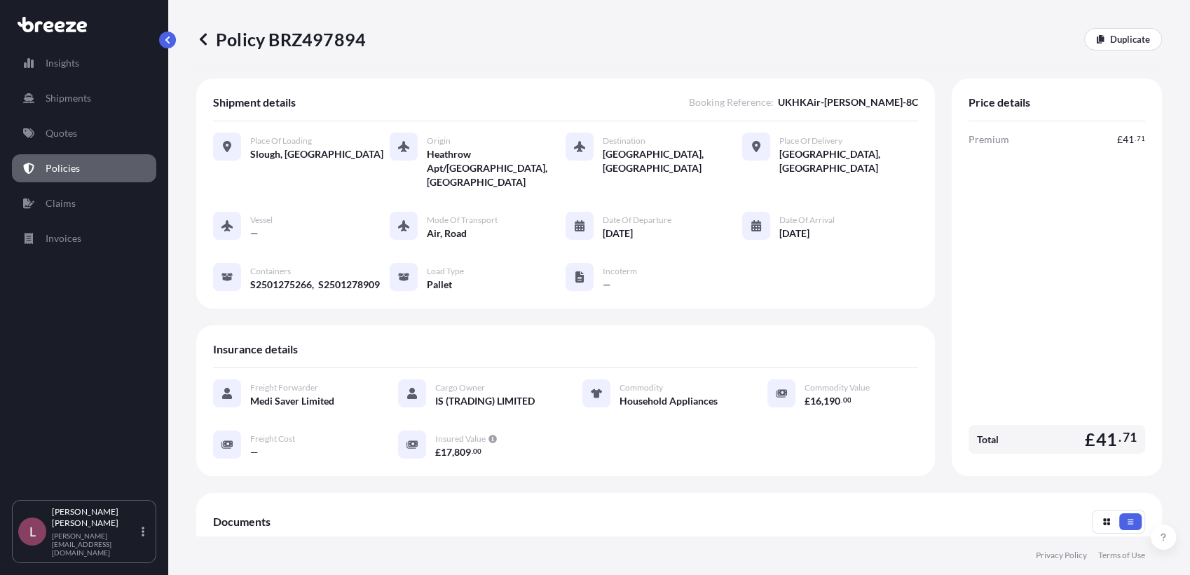
click at [74, 164] on p "Policies" at bounding box center [63, 168] width 34 height 14
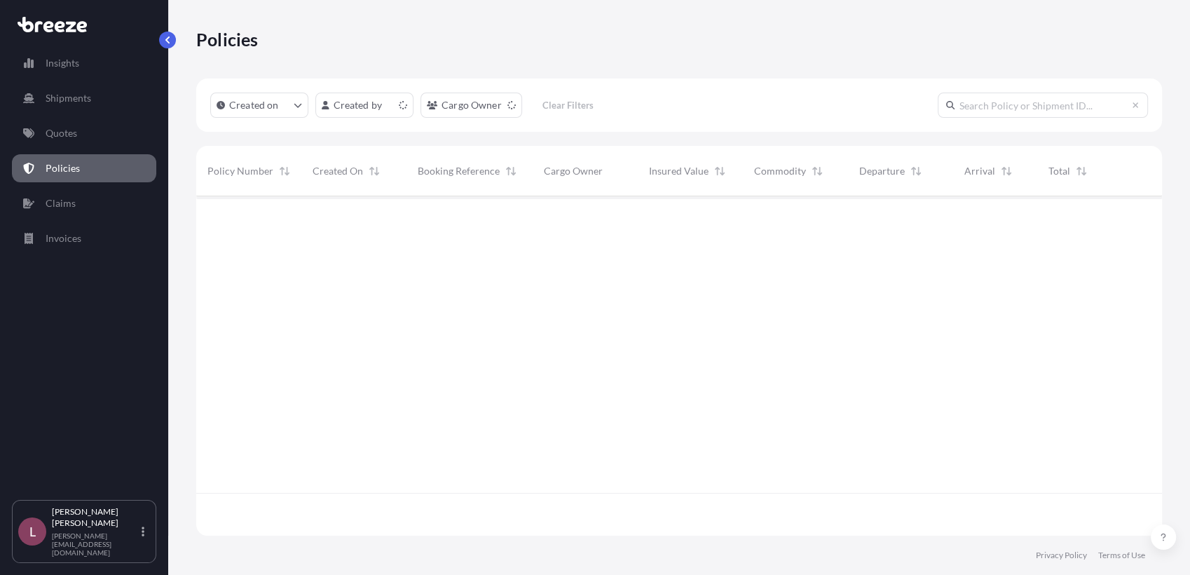
scroll to position [335, 953]
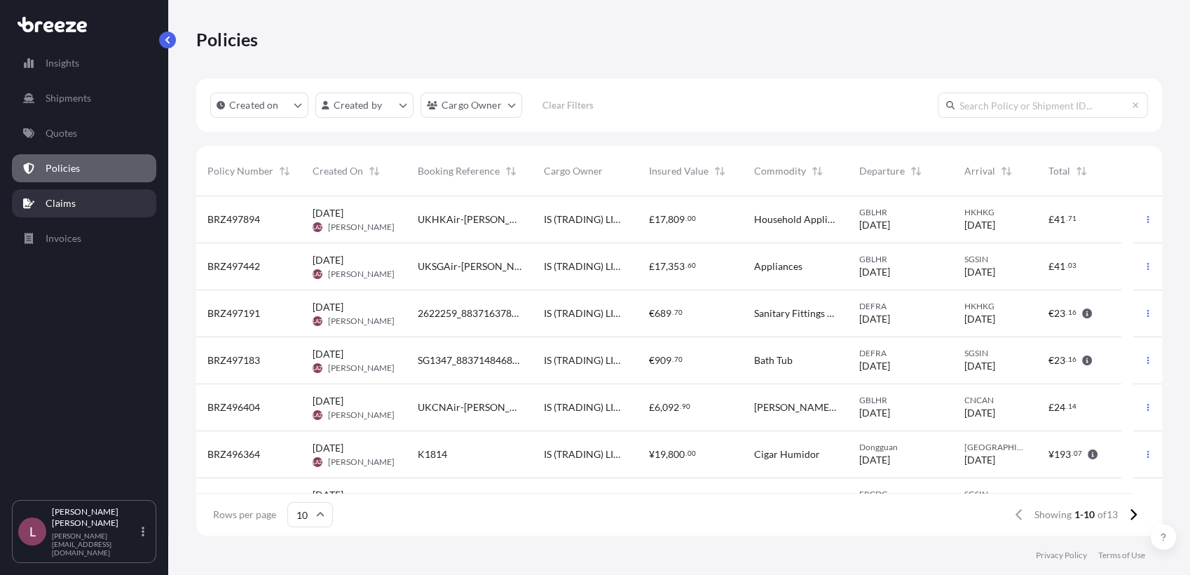
click at [78, 205] on link "Claims" at bounding box center [84, 203] width 144 height 28
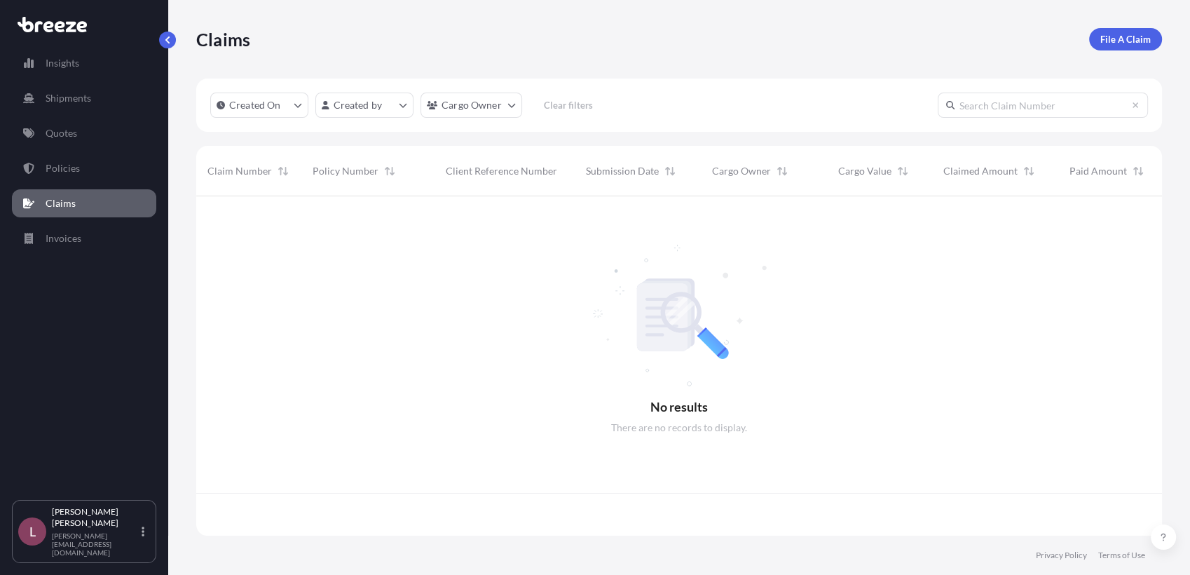
scroll to position [335, 953]
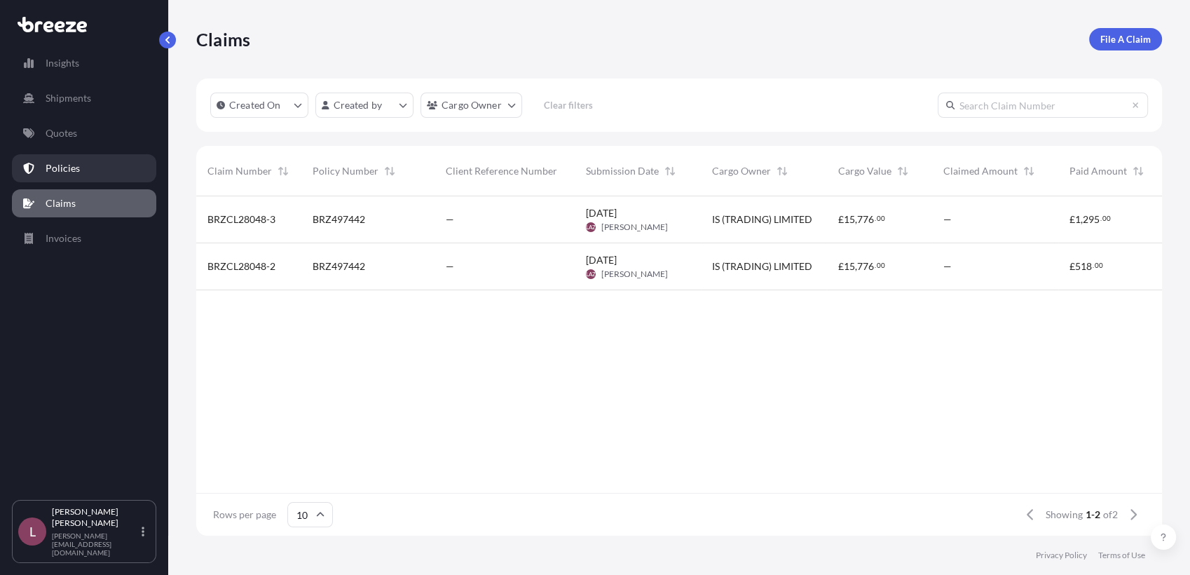
click at [98, 168] on link "Policies" at bounding box center [84, 168] width 144 height 28
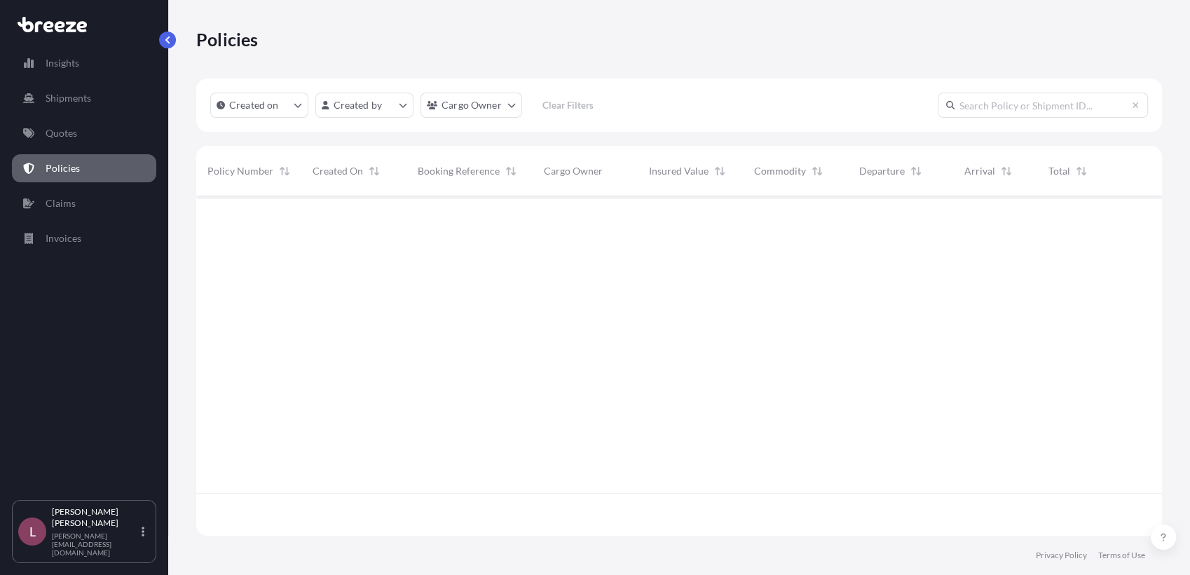
scroll to position [335, 953]
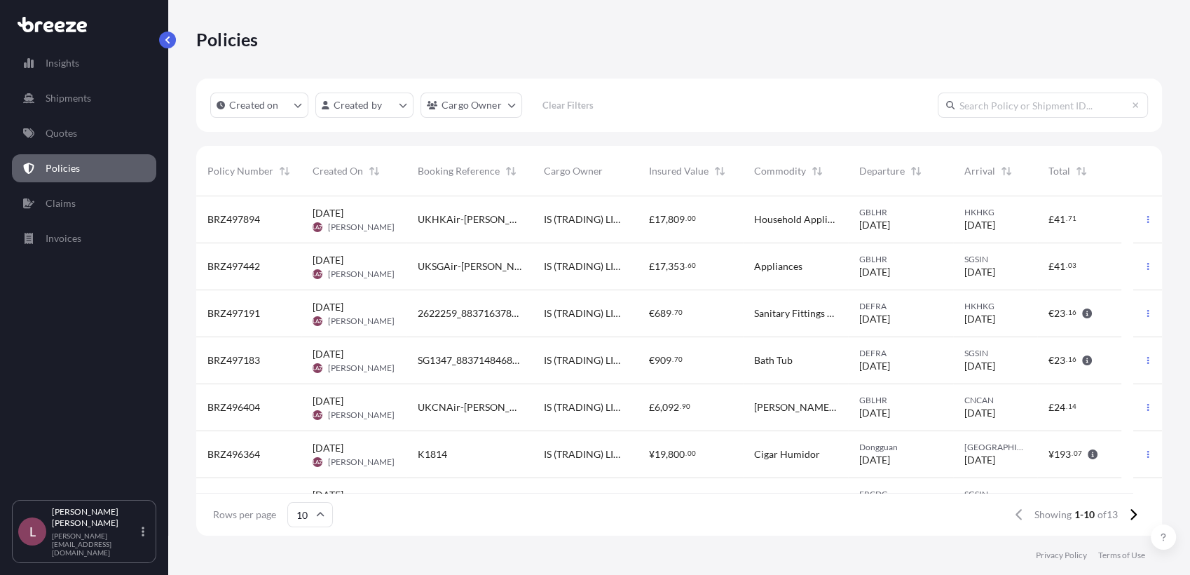
click at [12, 154] on link "Policies" at bounding box center [84, 168] width 144 height 28
click at [81, 135] on link "Quotes" at bounding box center [84, 133] width 144 height 28
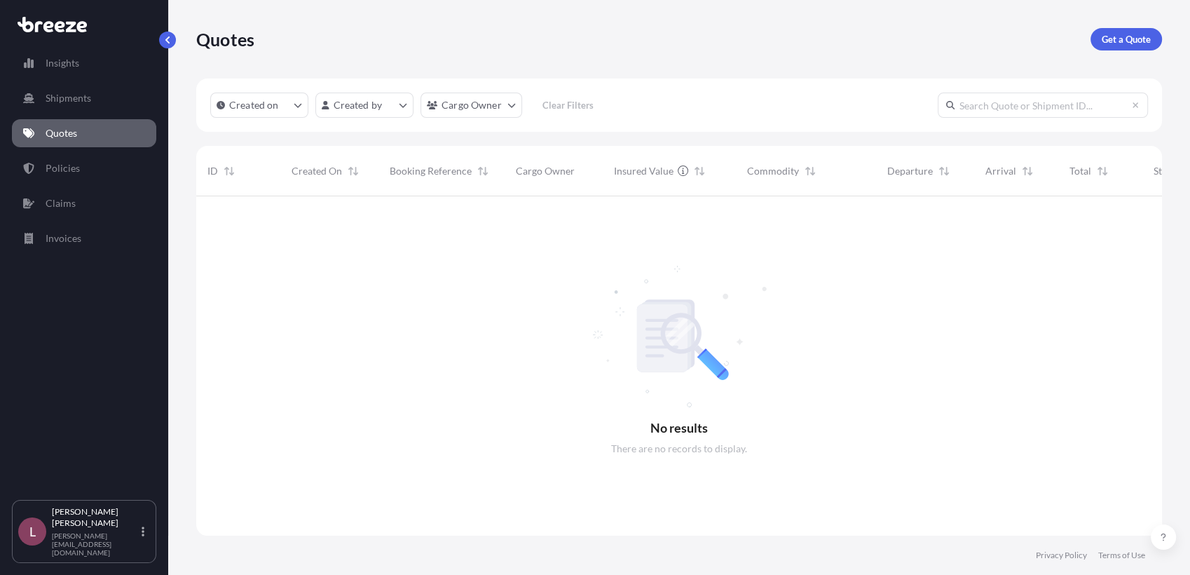
scroll to position [378, 953]
click at [1126, 48] on link "Get a Quote" at bounding box center [1127, 39] width 72 height 22
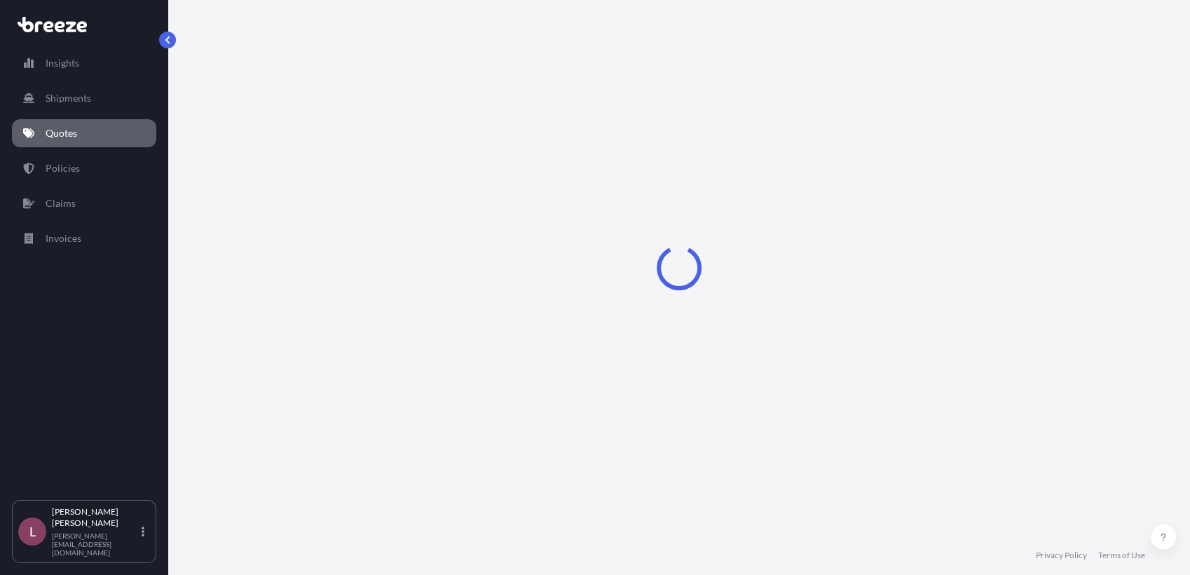
select select "Sea"
select select "1"
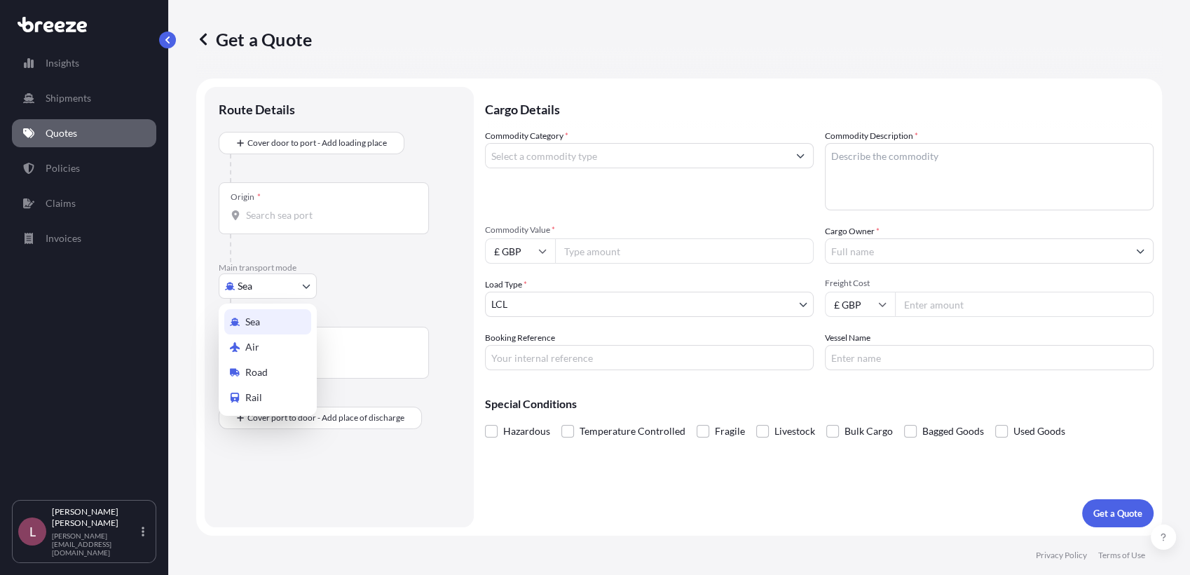
click at [286, 292] on body "Insights Shipments Quotes Policies Claims Invoices L [PERSON_NAME] Zamora [EMAI…" at bounding box center [595, 287] width 1190 height 575
click at [271, 339] on div "Air" at bounding box center [267, 346] width 87 height 25
select select "Air"
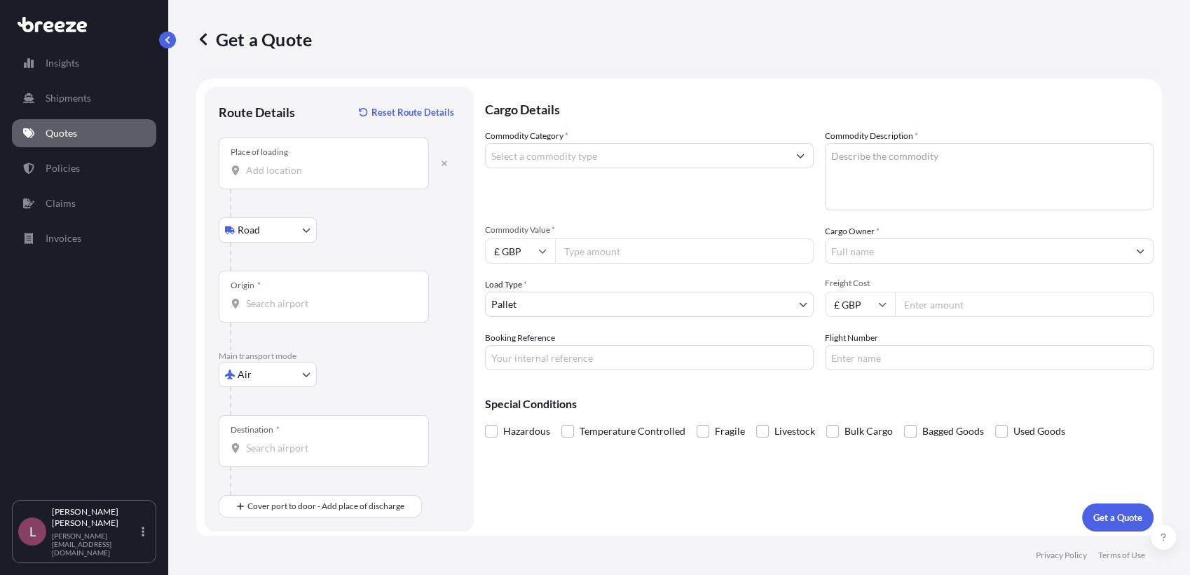
click at [320, 177] on div "Place of loading" at bounding box center [324, 163] width 210 height 52
click at [320, 177] on input "Place of loading" at bounding box center [328, 170] width 165 height 14
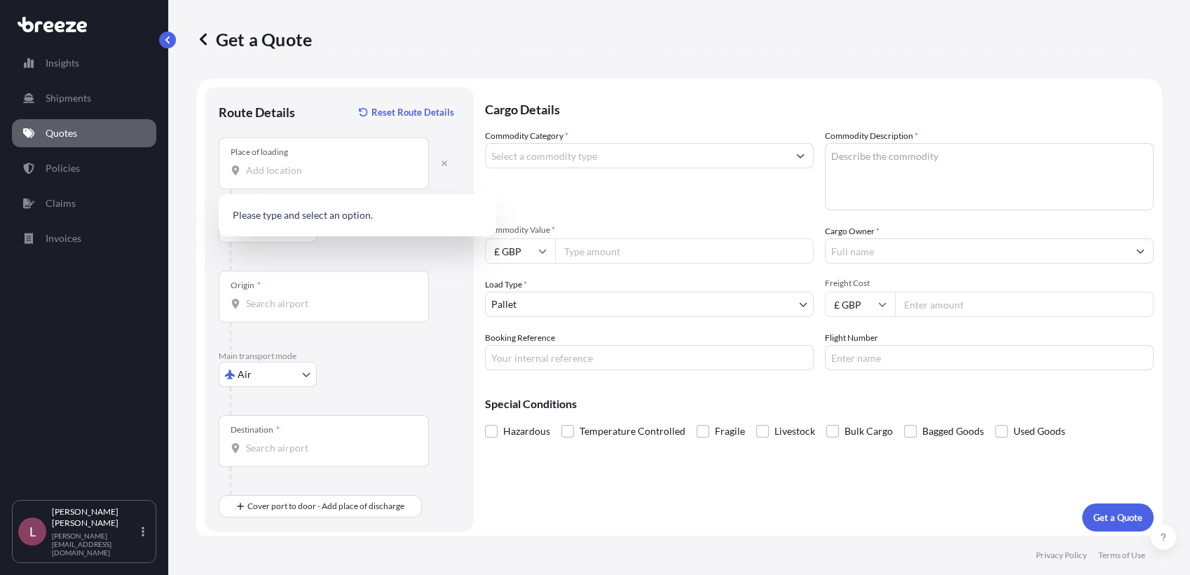
click at [344, 181] on div "Place of loading" at bounding box center [324, 163] width 210 height 52
click at [344, 177] on input "Place of loading" at bounding box center [328, 170] width 165 height 14
paste input "[PERSON_NAME]"
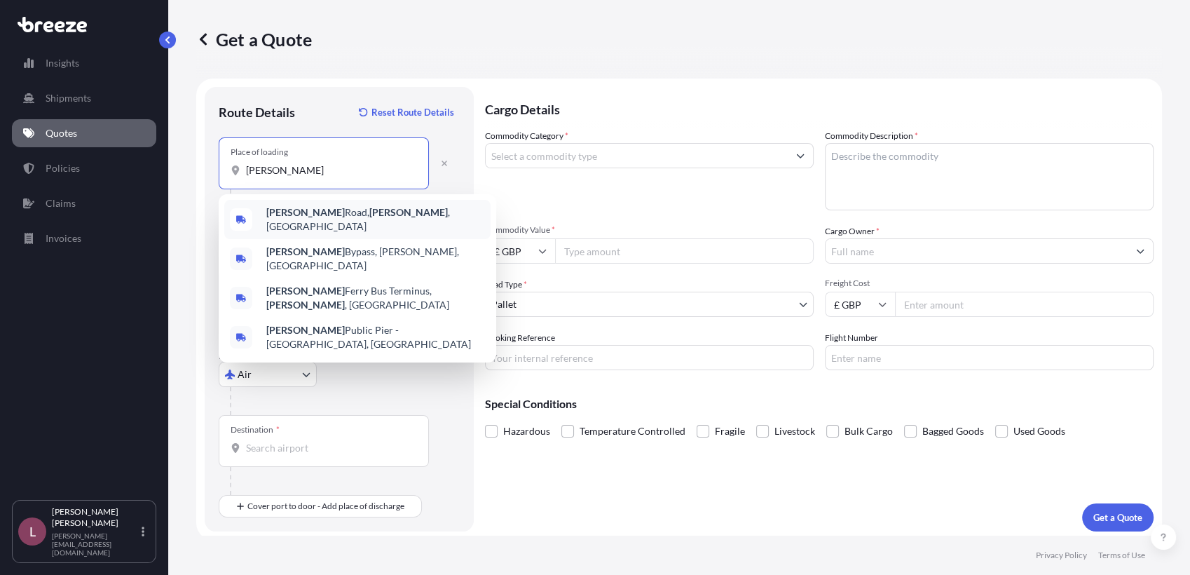
click at [341, 227] on div "[PERSON_NAME][GEOGRAPHIC_DATA][PERSON_NAME] , [GEOGRAPHIC_DATA]" at bounding box center [357, 219] width 266 height 39
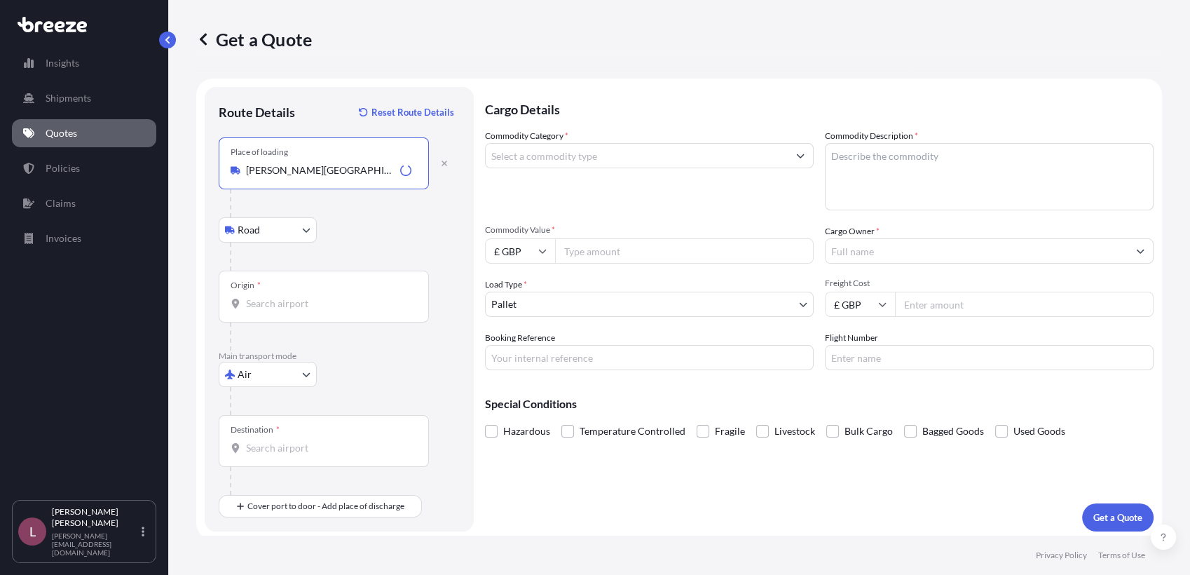
type input "[PERSON_NAME][GEOGRAPHIC_DATA][PERSON_NAME], [GEOGRAPHIC_DATA]"
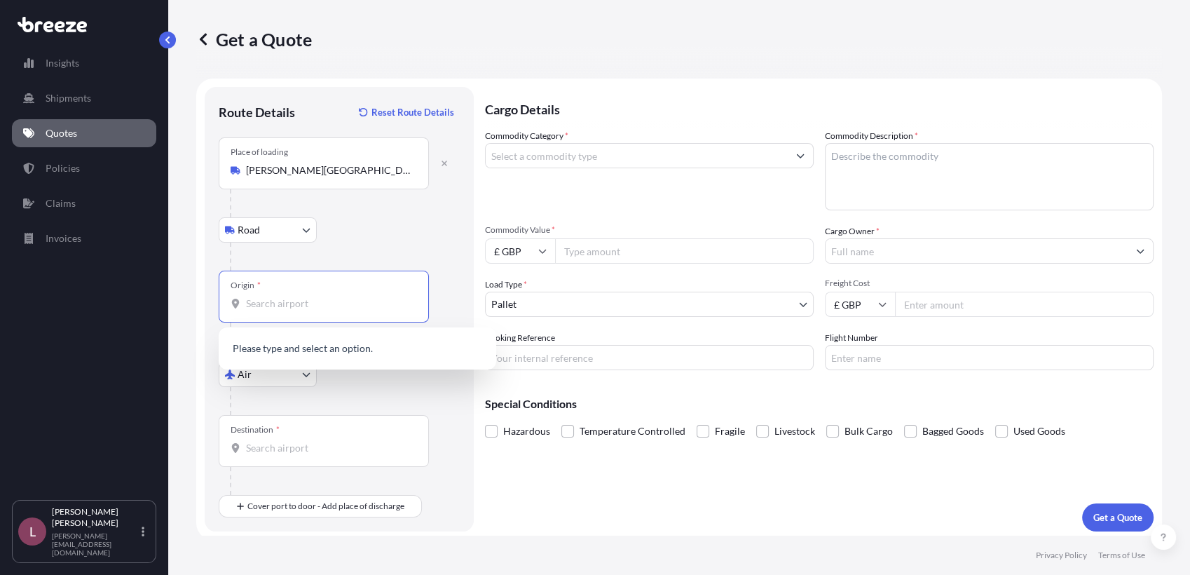
click at [314, 309] on input "Origin *" at bounding box center [328, 304] width 165 height 14
click at [314, 355] on span "HKHKG - [GEOGRAPHIC_DATA] , [GEOGRAPHIC_DATA]" at bounding box center [375, 353] width 219 height 28
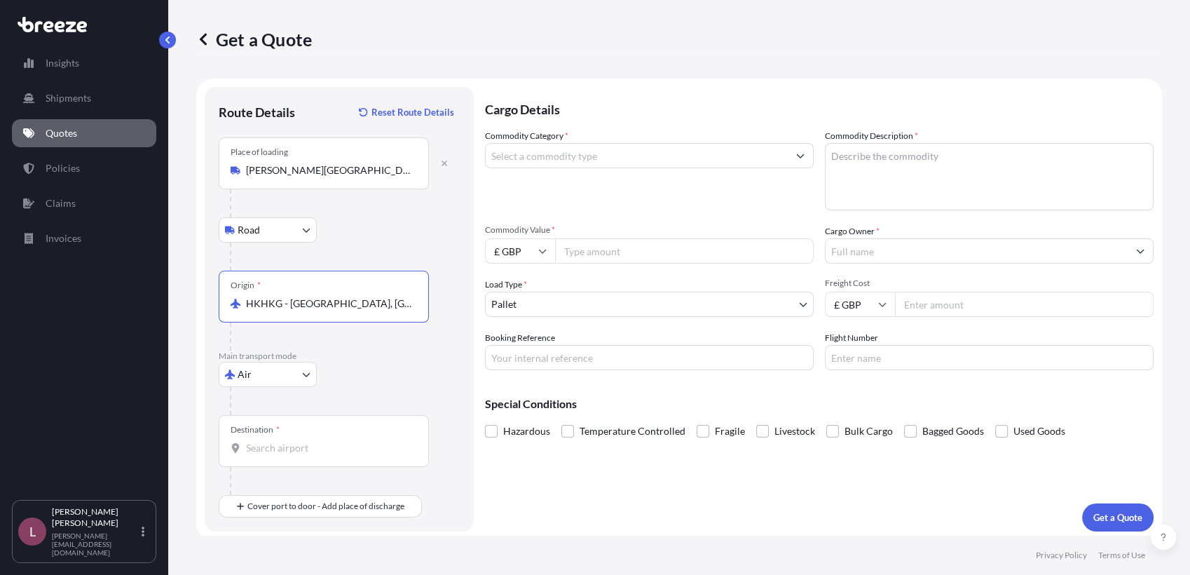
type input "HKHKG - [GEOGRAPHIC_DATA], [GEOGRAPHIC_DATA]"
click at [304, 444] on input "Destination *" at bounding box center [328, 448] width 165 height 14
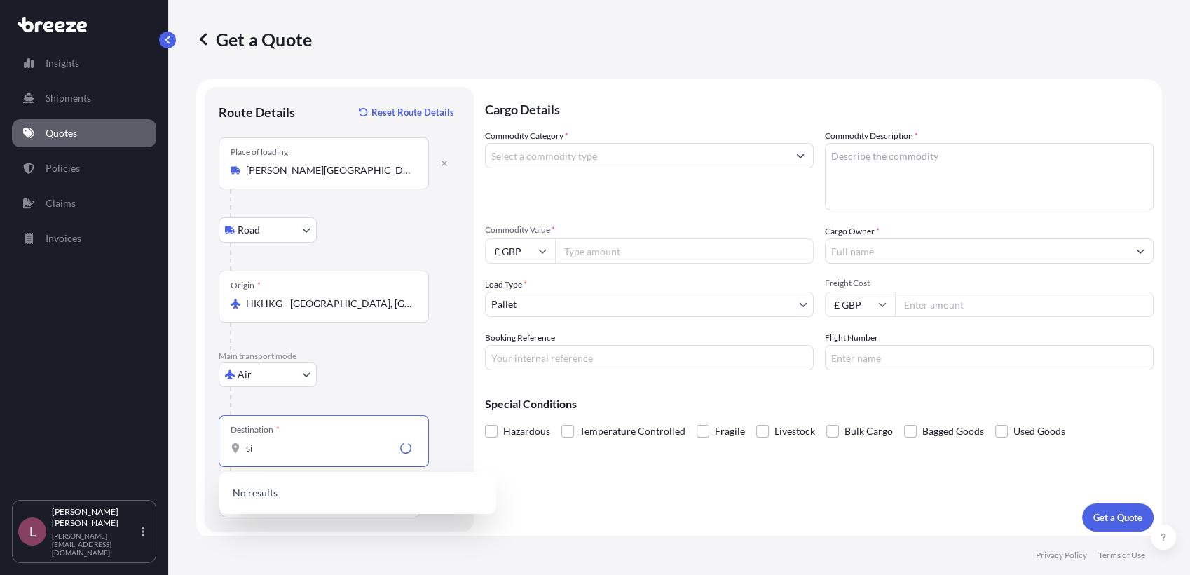
type input "s"
paste input "329977"
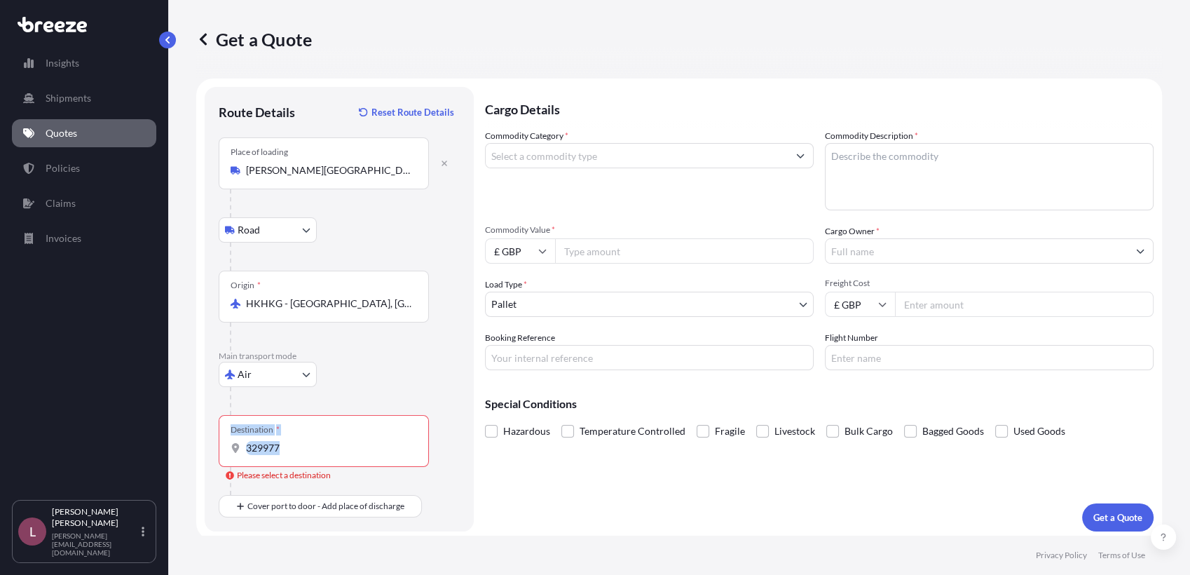
drag, startPoint x: 339, startPoint y: 456, endPoint x: 185, endPoint y: 433, distance: 155.2
click at [185, 433] on div "Get a Quote Route Details Reset Route Details Place of loading [PERSON_NAME][GE…" at bounding box center [679, 268] width 1022 height 536
drag, startPoint x: 185, startPoint y: 433, endPoint x: 302, endPoint y: 446, distance: 117.8
click at [302, 446] on input "329977" at bounding box center [328, 448] width 165 height 14
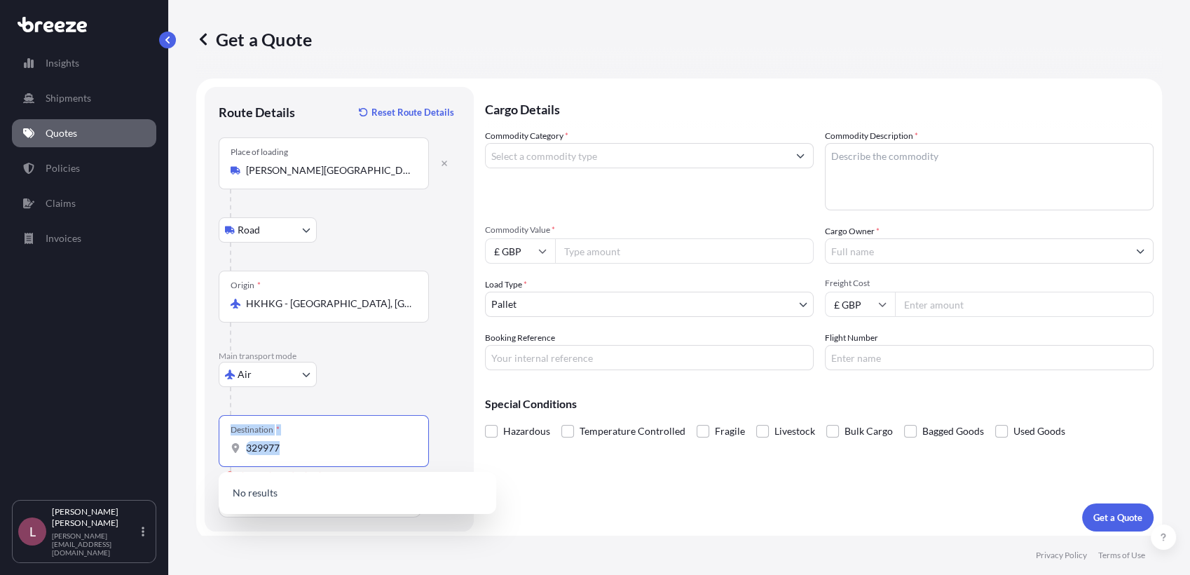
click at [301, 452] on input "329977" at bounding box center [328, 448] width 165 height 14
type input "3"
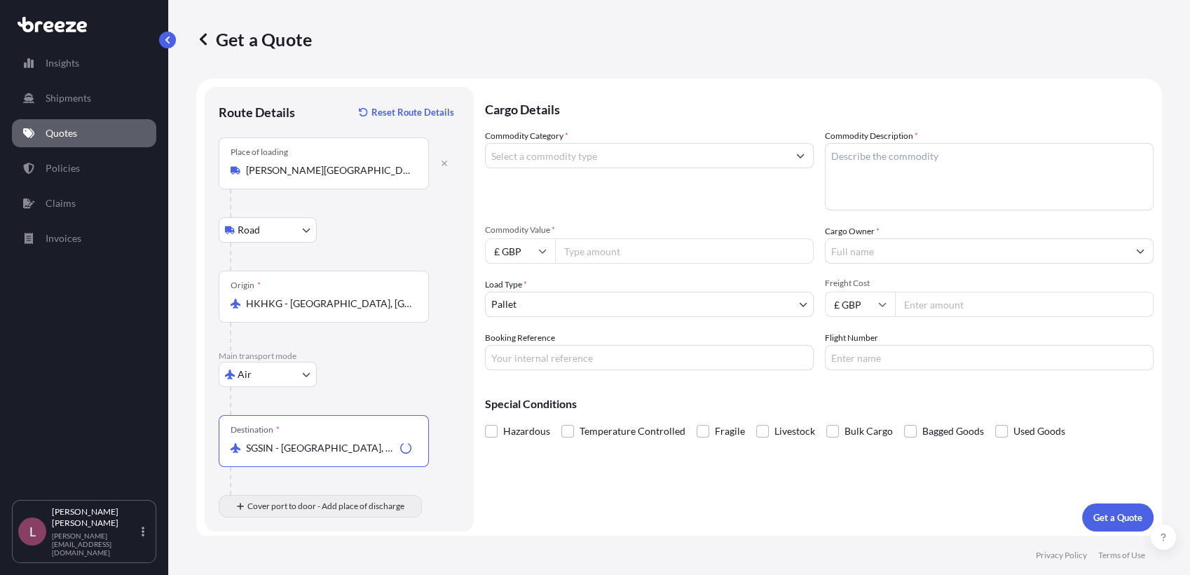
type input "SGSIN - [GEOGRAPHIC_DATA], [GEOGRAPHIC_DATA]"
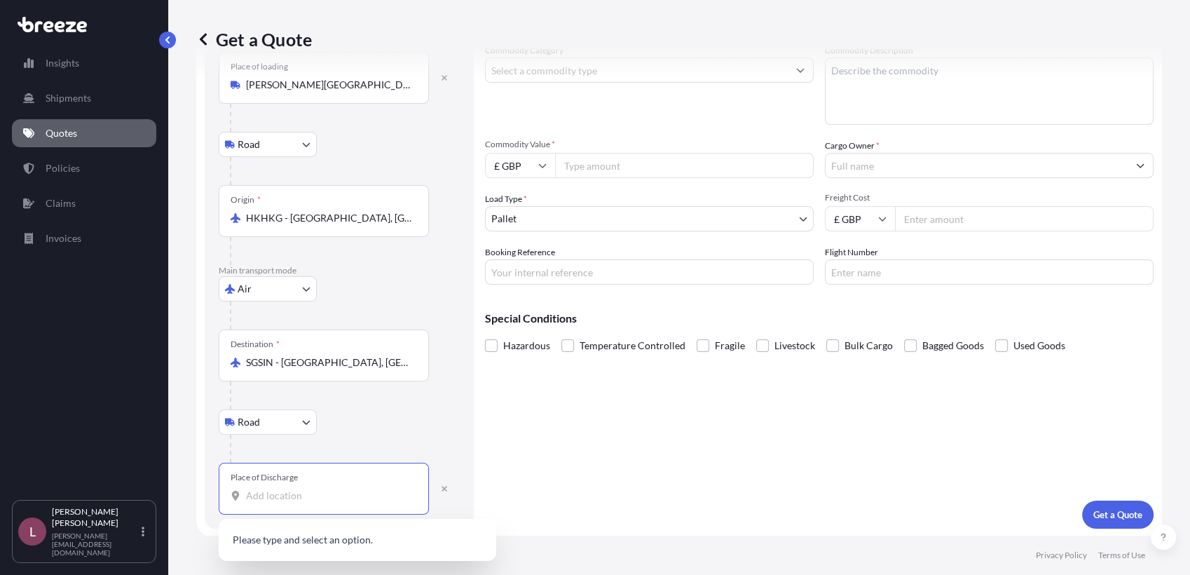
click at [322, 489] on input "Place of Discharge" at bounding box center [328, 496] width 165 height 14
paste input "329977"
click at [317, 548] on span "Singapore 329977" at bounding box center [333, 541] width 134 height 14
type input "Singapore 329977"
click at [431, 420] on div "Road Road Rail" at bounding box center [339, 421] width 241 height 25
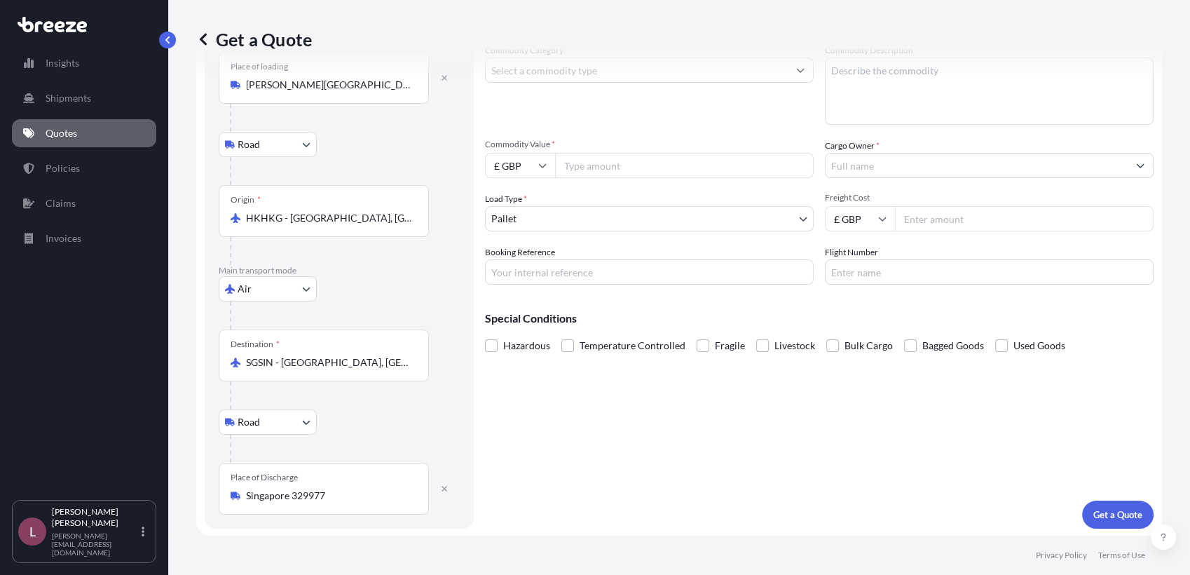
scroll to position [0, 0]
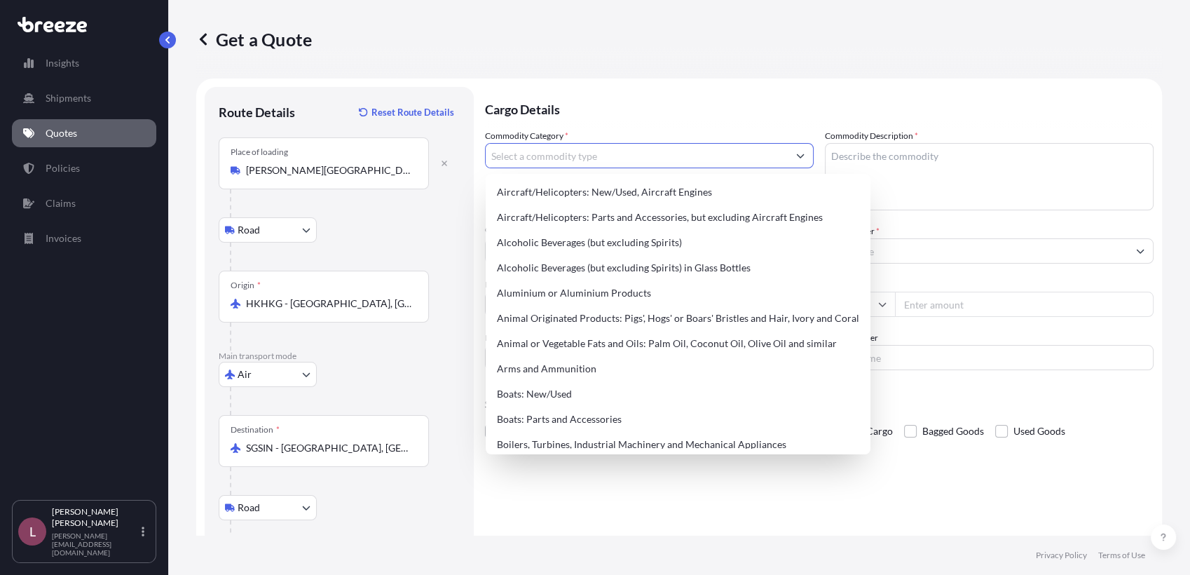
click at [617, 161] on input "Commodity Category *" at bounding box center [637, 155] width 302 height 25
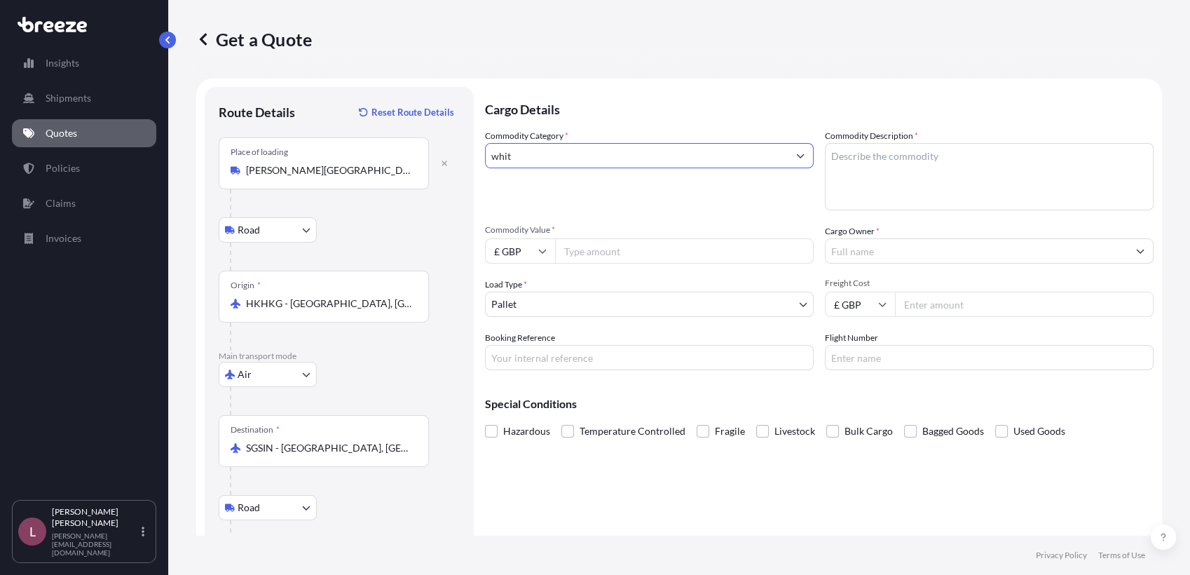
click at [617, 161] on input "whit" at bounding box center [637, 155] width 302 height 25
click at [596, 153] on input "whit" at bounding box center [637, 155] width 302 height 25
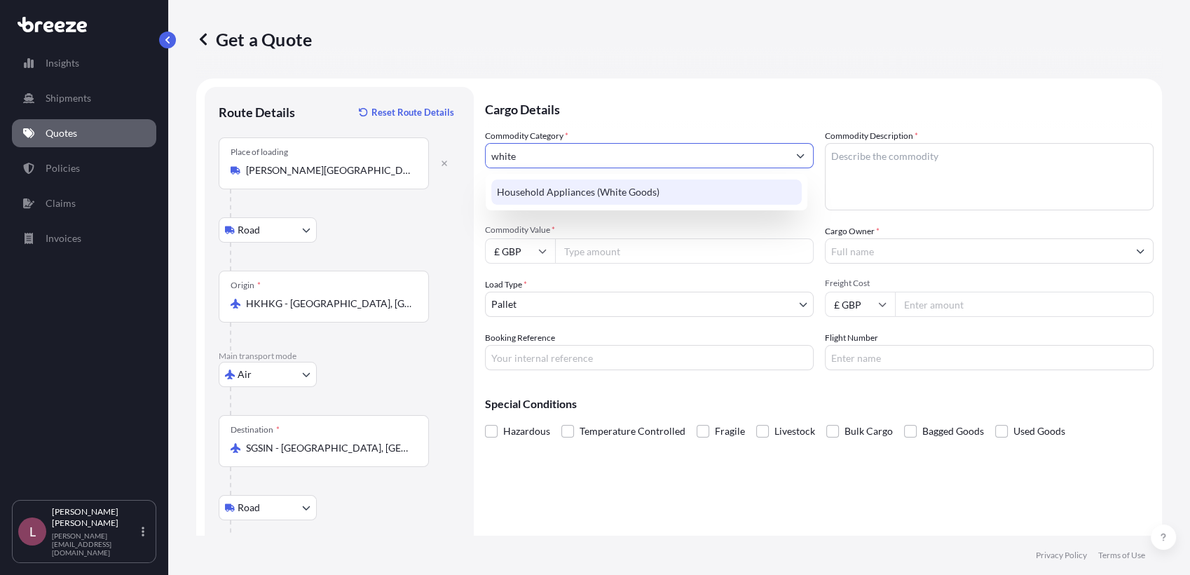
click at [585, 187] on div "Household Appliances (White Goods)" at bounding box center [646, 191] width 311 height 25
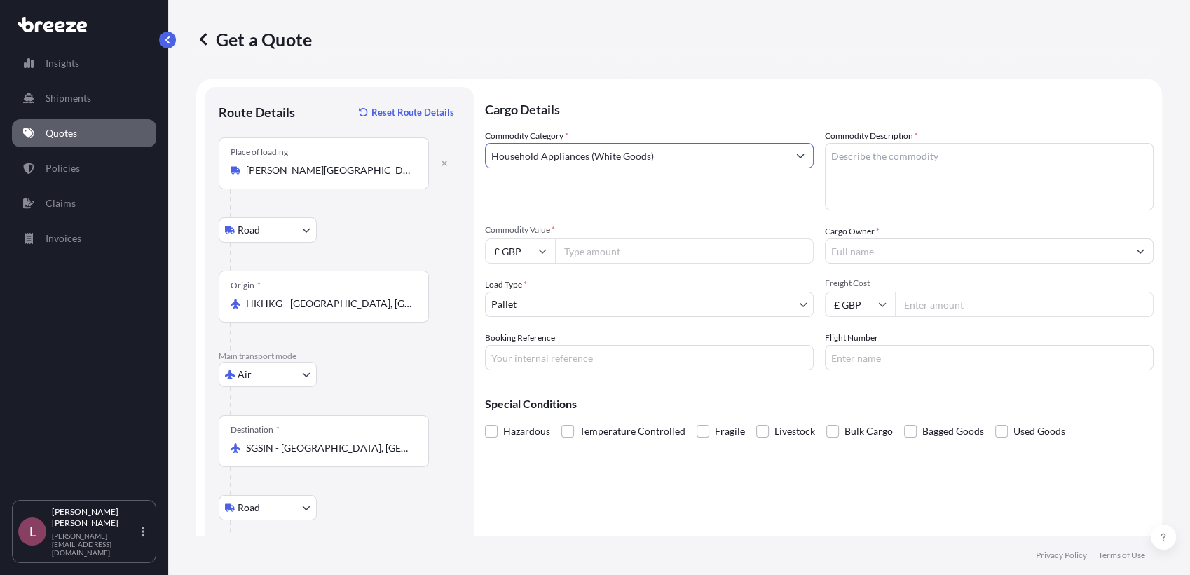
type input "Household Appliances (White Goods)"
click at [869, 162] on textarea "Commodity Description *" at bounding box center [989, 176] width 329 height 67
paste textarea "iele Induction Hob 62cm KM7564FL"
paste textarea "iele Built-In Oven 60x60cm H7464BP"
type textarea "Miele Induction Hob KM7564FL / Miele Oven H7464BP"
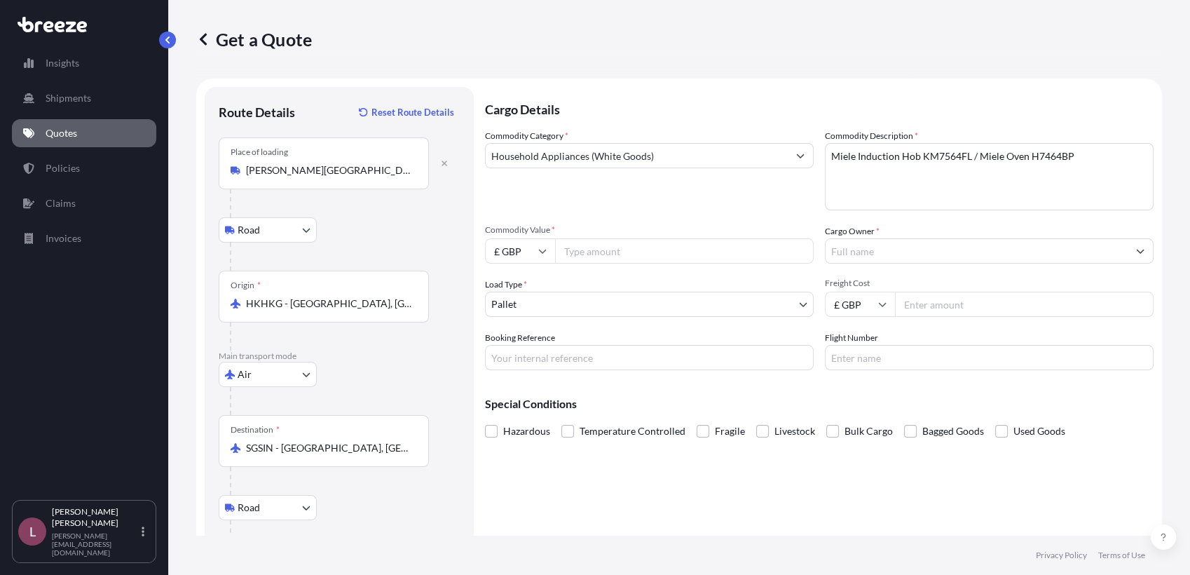
click at [759, 198] on div "Commodity Category * Household Appliances (White Goods)" at bounding box center [649, 169] width 329 height 81
click at [574, 360] on input "Booking Reference" at bounding box center [649, 357] width 329 height 25
click at [799, 252] on input "Commodity Value *" at bounding box center [684, 250] width 259 height 25
paste input "4354"
click at [728, 255] on input "Commodity Value *" at bounding box center [684, 250] width 259 height 25
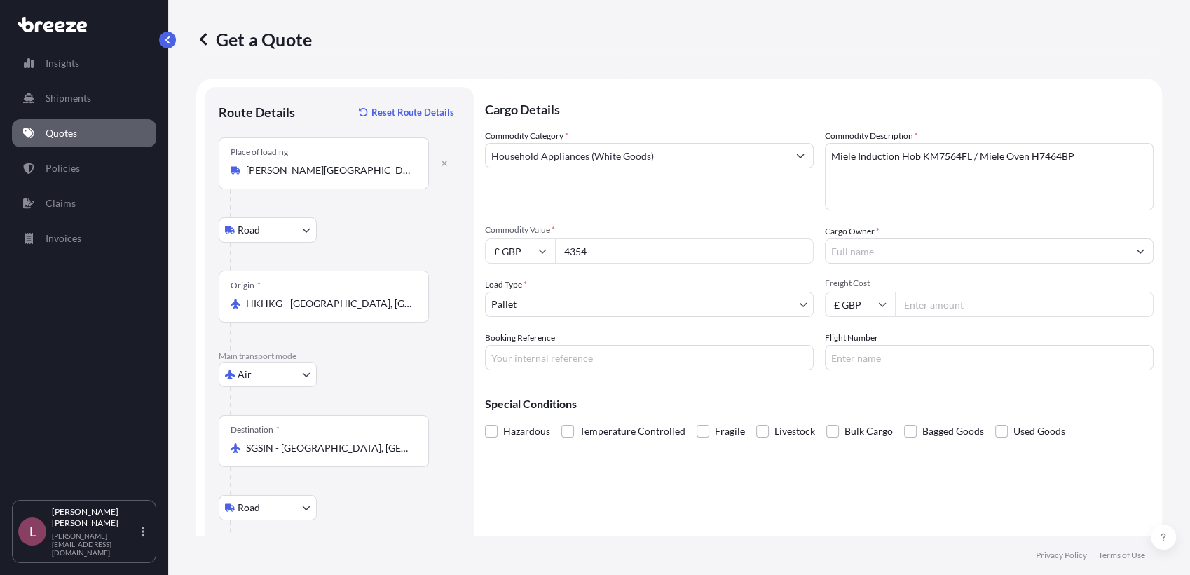
type input "4354"
click at [522, 248] on input "£ GBP" at bounding box center [520, 250] width 70 height 25
click at [526, 347] on div "$ USD" at bounding box center [520, 348] width 59 height 27
type input "$ USD"
click at [540, 245] on input "$ USD" at bounding box center [520, 250] width 70 height 25
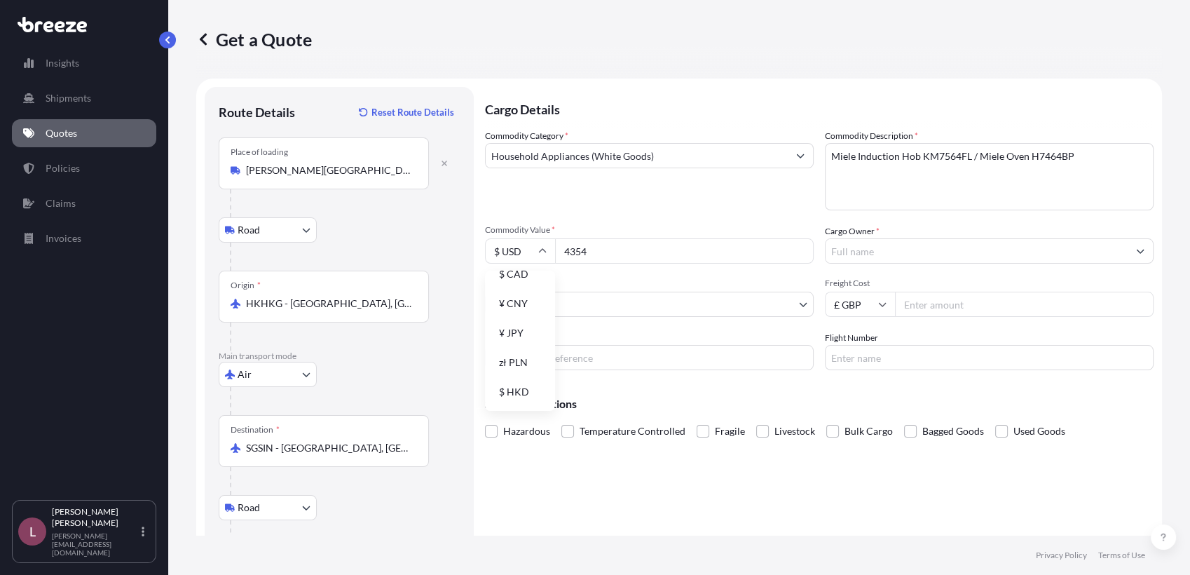
scroll to position [96, 0]
click at [593, 197] on div "Commodity Category * Household Appliances (White Goods)" at bounding box center [649, 169] width 329 height 81
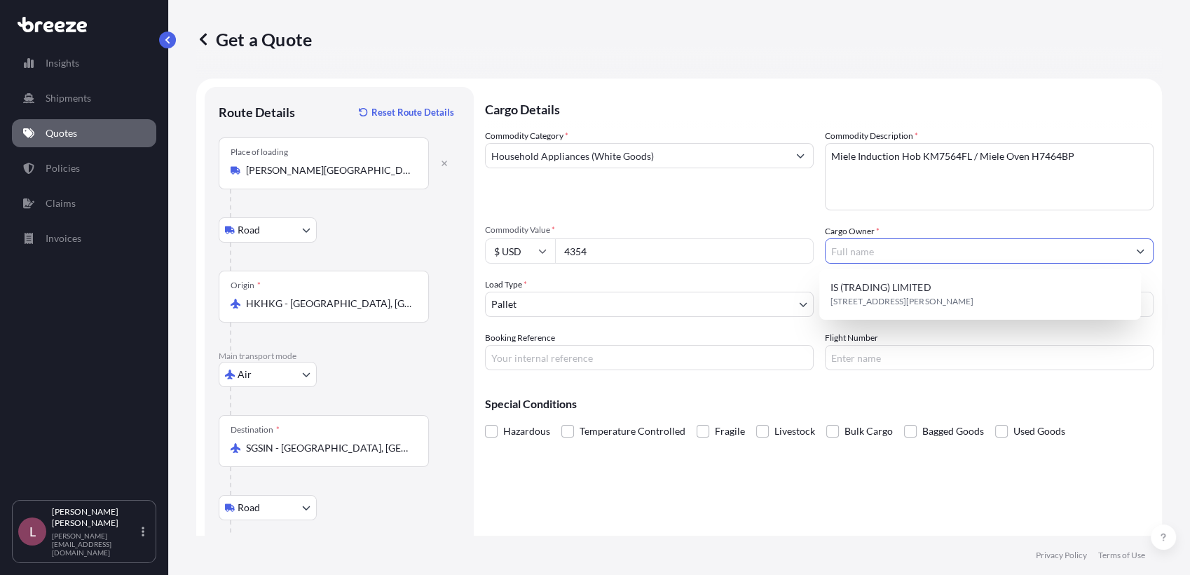
click at [870, 240] on input "Cargo Owner *" at bounding box center [977, 250] width 302 height 25
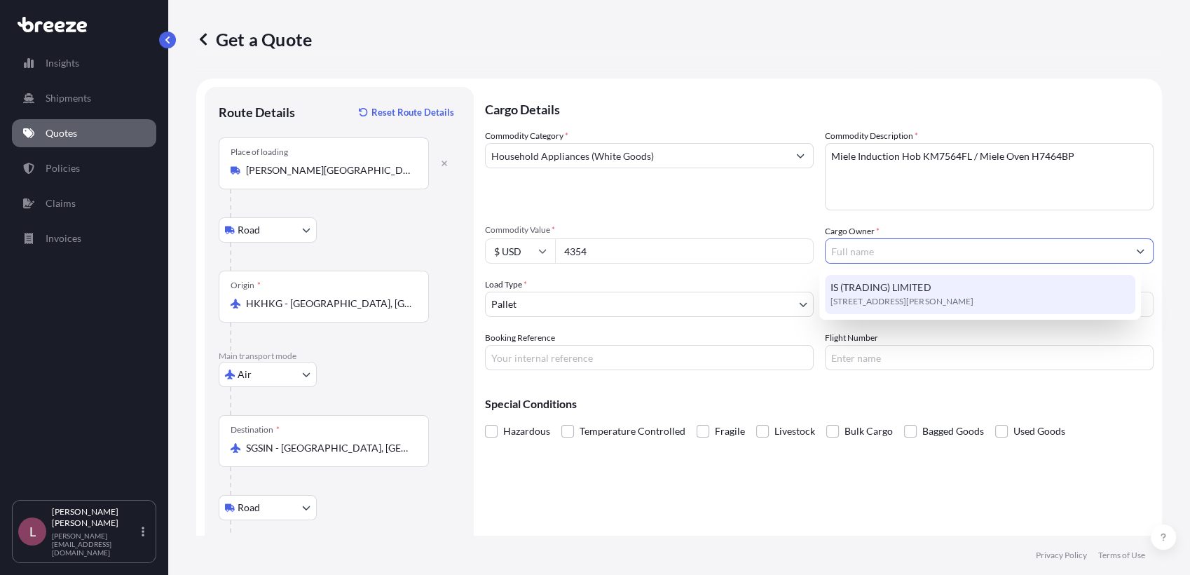
click at [858, 294] on span "IS (TRADING) LIMITED" at bounding box center [881, 287] width 100 height 14
type input "IS (TRADING) LIMITED"
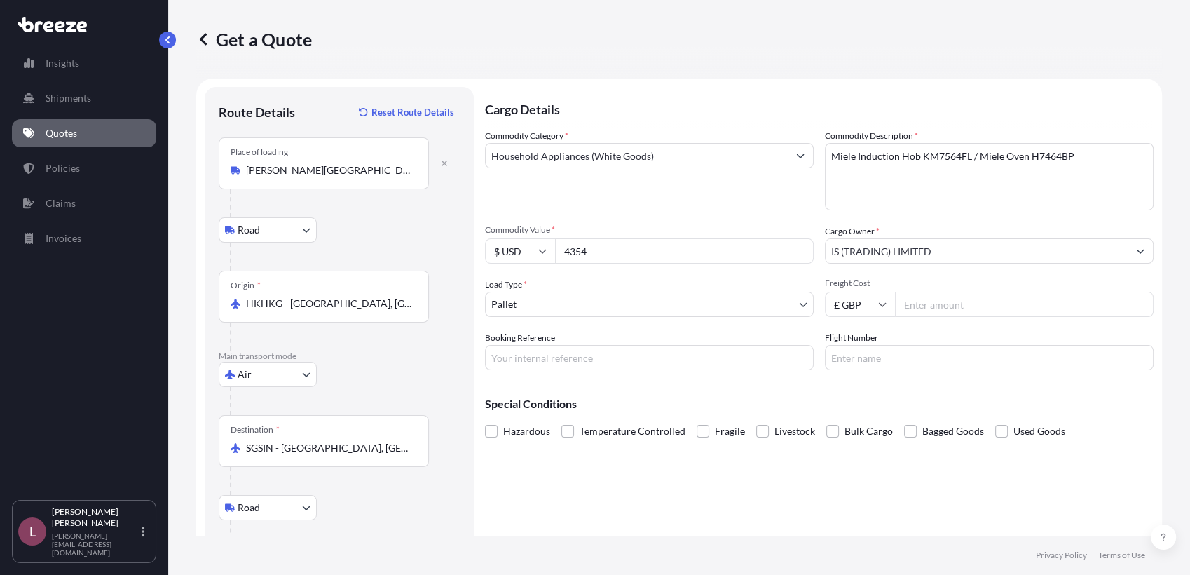
click at [548, 251] on input "$ USD" at bounding box center [520, 250] width 70 height 25
click at [516, 389] on div "$ HKD" at bounding box center [520, 392] width 59 height 27
type input "$ HKD"
click at [626, 229] on span "Commodity Value *" at bounding box center [649, 229] width 329 height 11
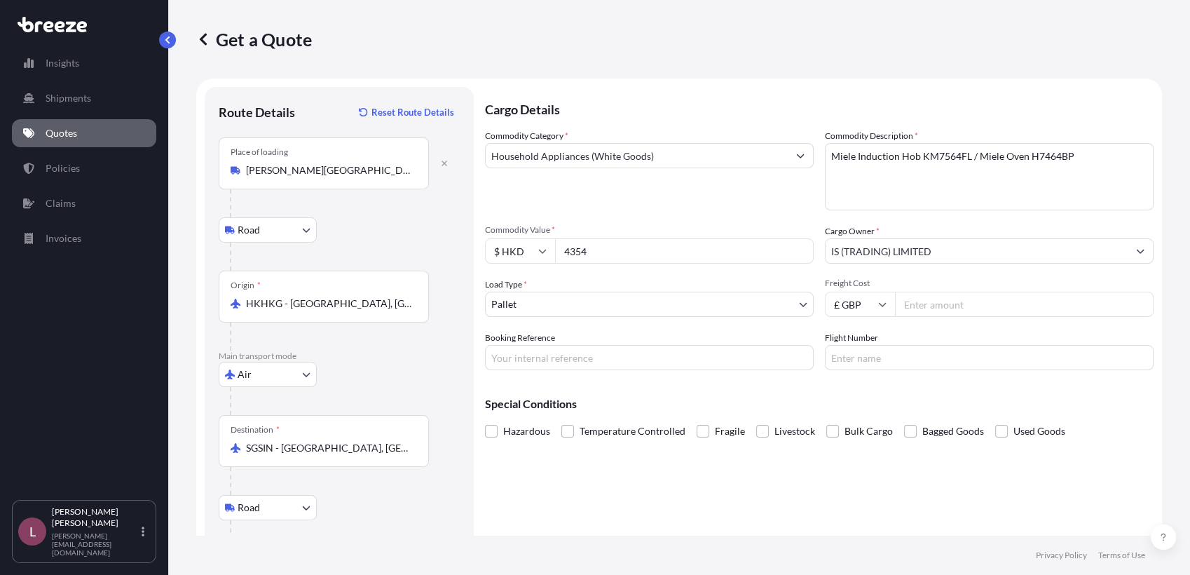
click at [626, 238] on input "4354" at bounding box center [684, 250] width 259 height 25
drag, startPoint x: 621, startPoint y: 250, endPoint x: 526, endPoint y: 259, distance: 95.0
click at [526, 259] on div "$ HKD 4354" at bounding box center [649, 250] width 329 height 25
paste input "26436"
type input "26437"
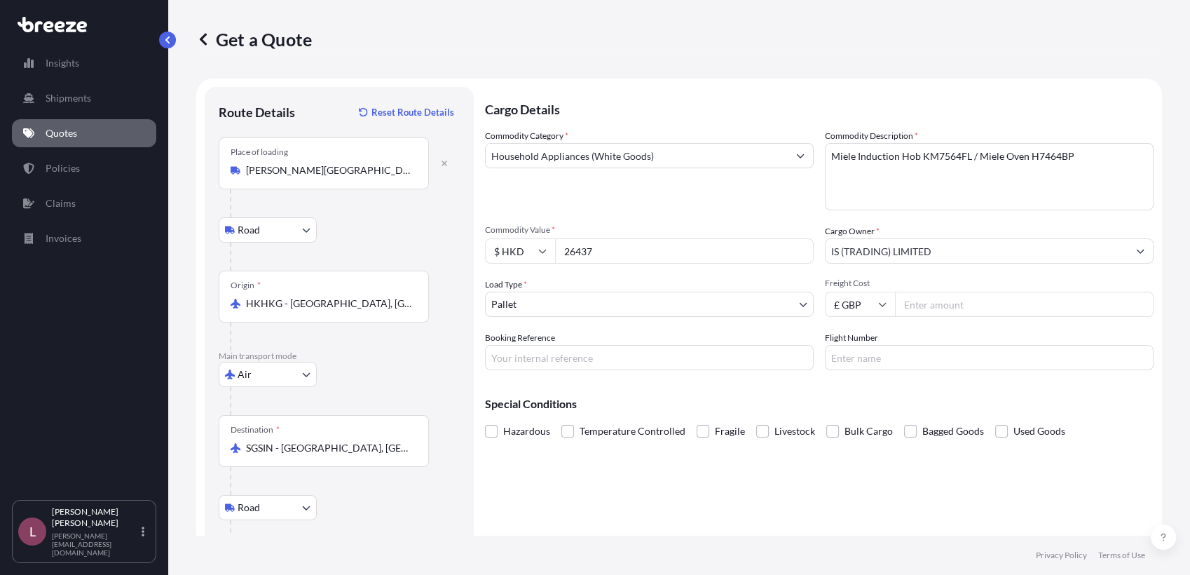
click at [721, 282] on div "Load Type * Pallet" at bounding box center [649, 297] width 329 height 39
click at [701, 353] on input "Booking Reference" at bounding box center [649, 357] width 329 height 25
paste input "SG1425"
type input "SG1425"
click at [581, 480] on div "Cargo Details Commodity Category * Household Appliances (White Goods) Commodity…" at bounding box center [819, 350] width 669 height 527
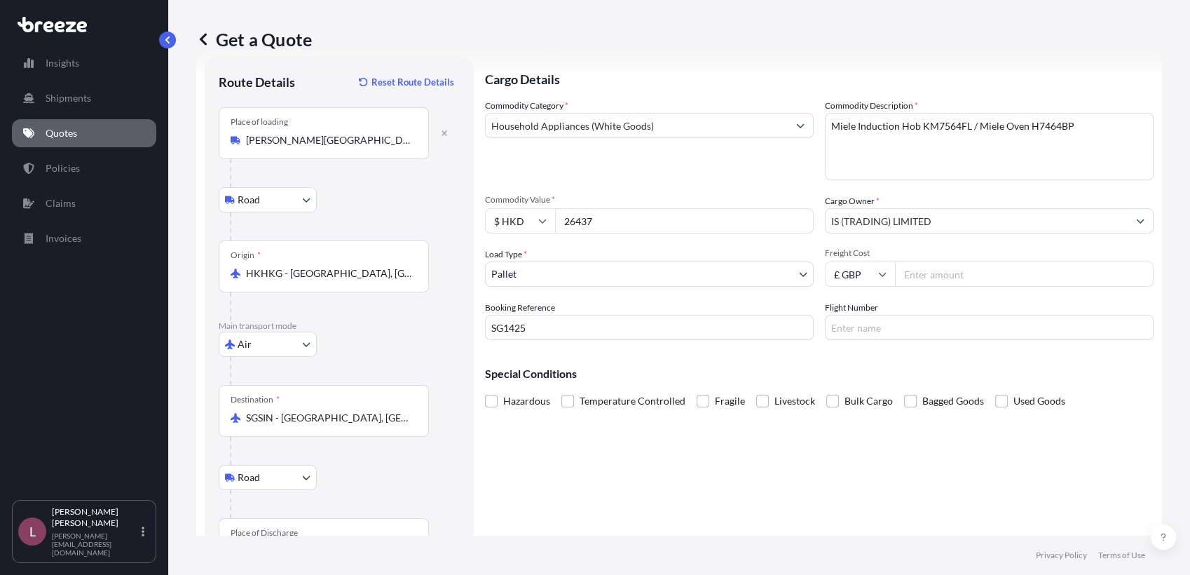
scroll to position [86, 0]
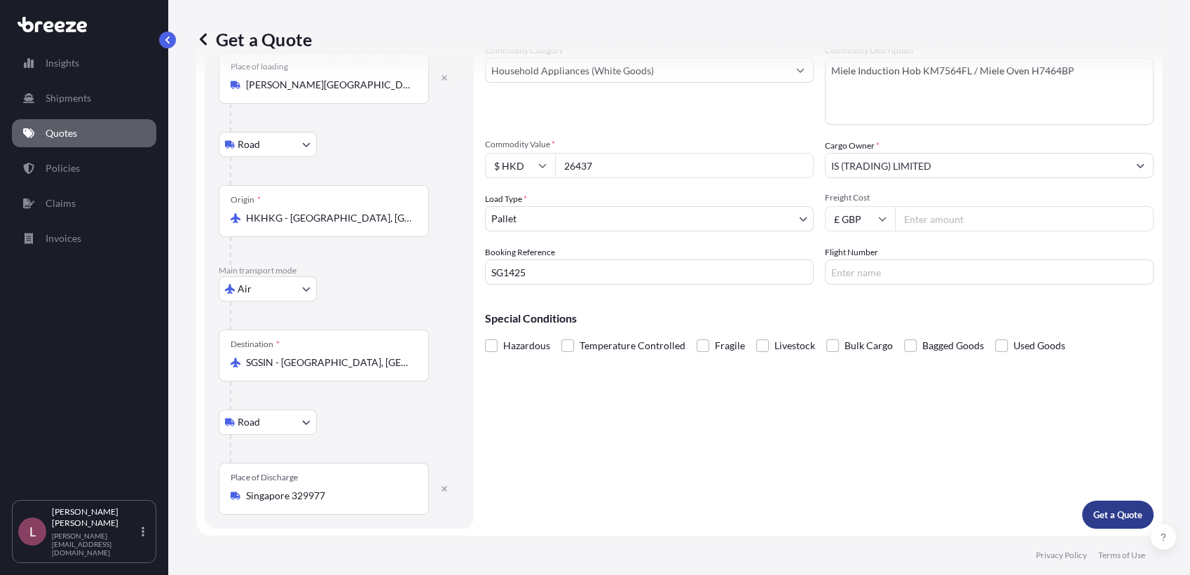
click at [1094, 508] on p "Get a Quote" at bounding box center [1118, 515] width 49 height 14
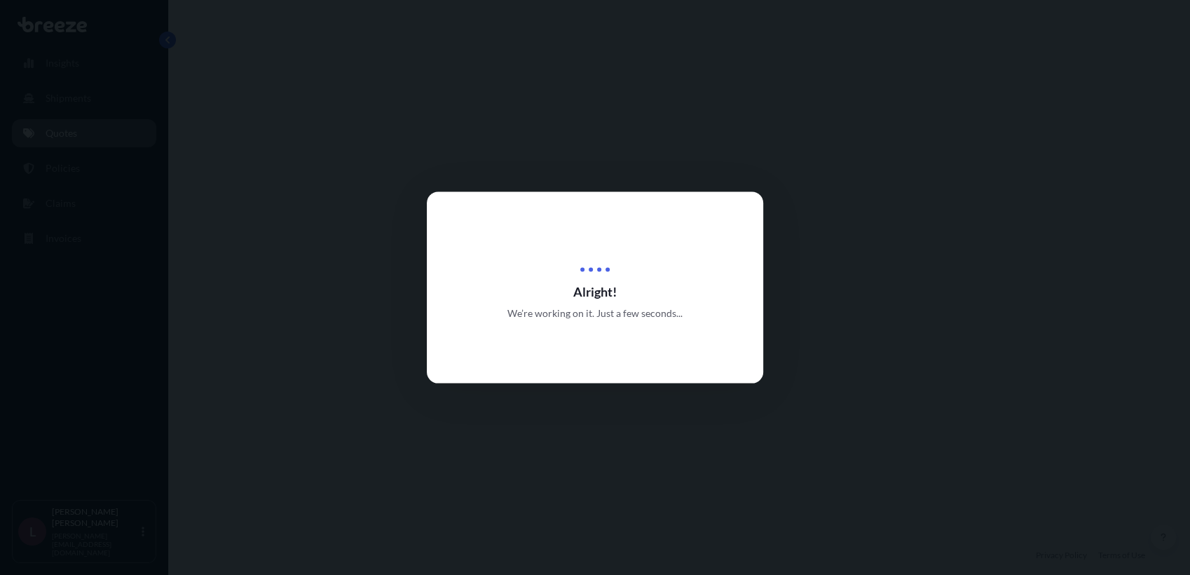
select select "Road"
select select "Air"
select select "Road"
select select "1"
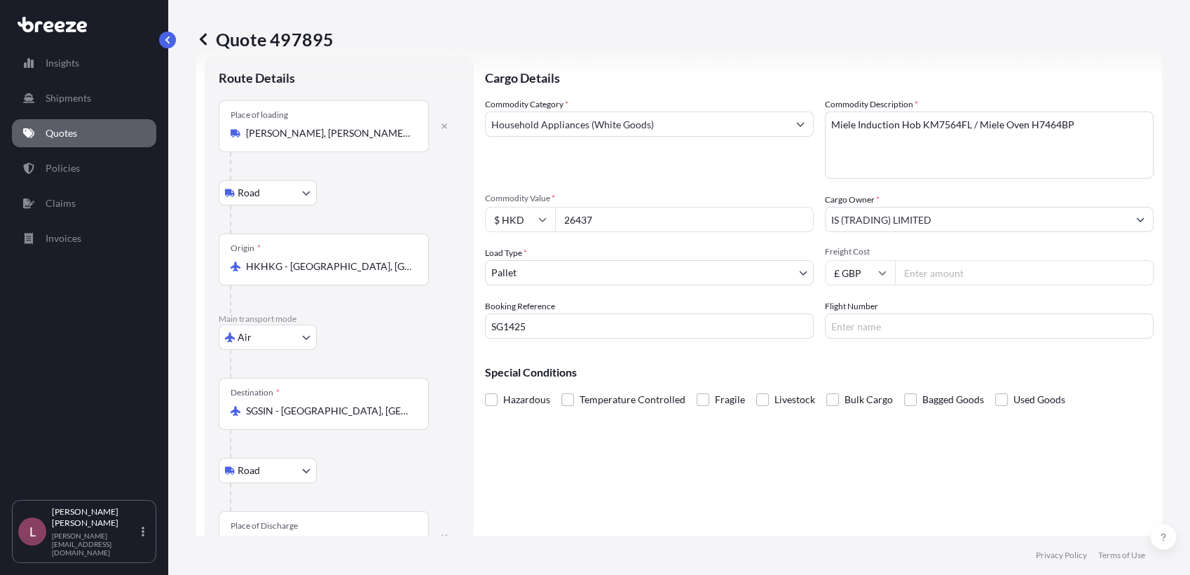
scroll to position [30, 0]
click at [544, 219] on icon at bounding box center [542, 221] width 8 height 8
click at [628, 449] on div "Cargo Details Commodity Category * Household Appliances (White Goods) Commodity…" at bounding box center [819, 318] width 669 height 522
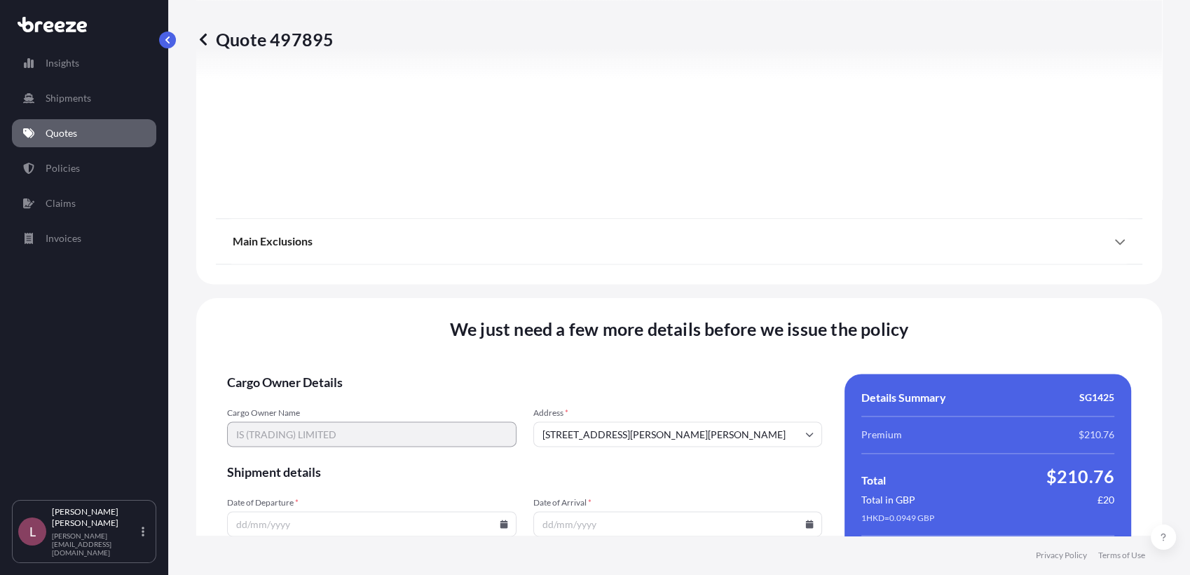
scroll to position [1912, 0]
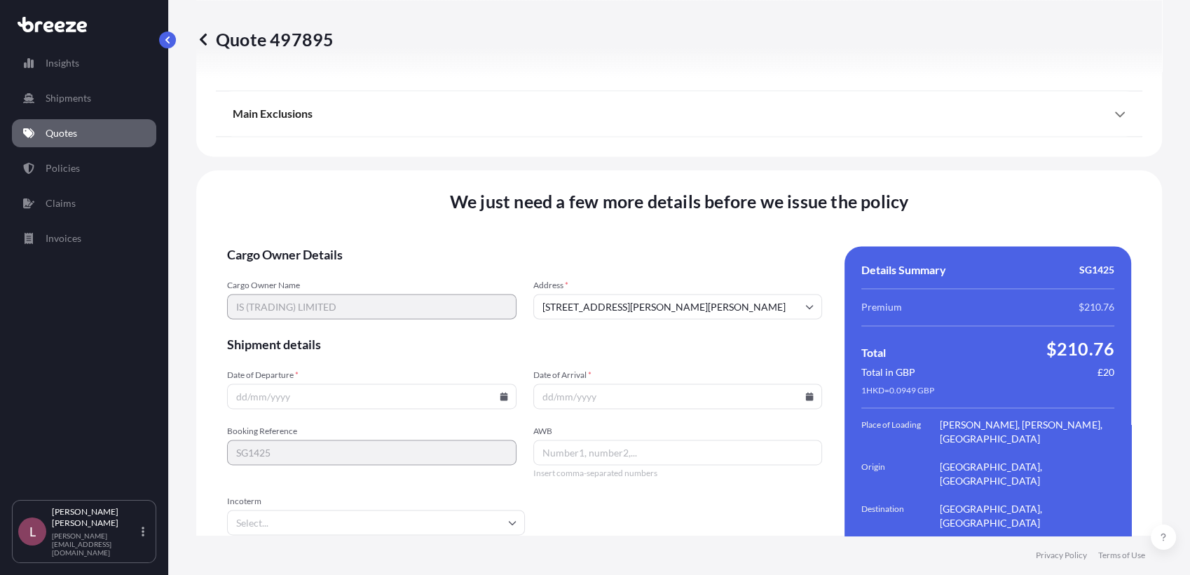
click at [503, 392] on icon at bounding box center [504, 396] width 8 height 8
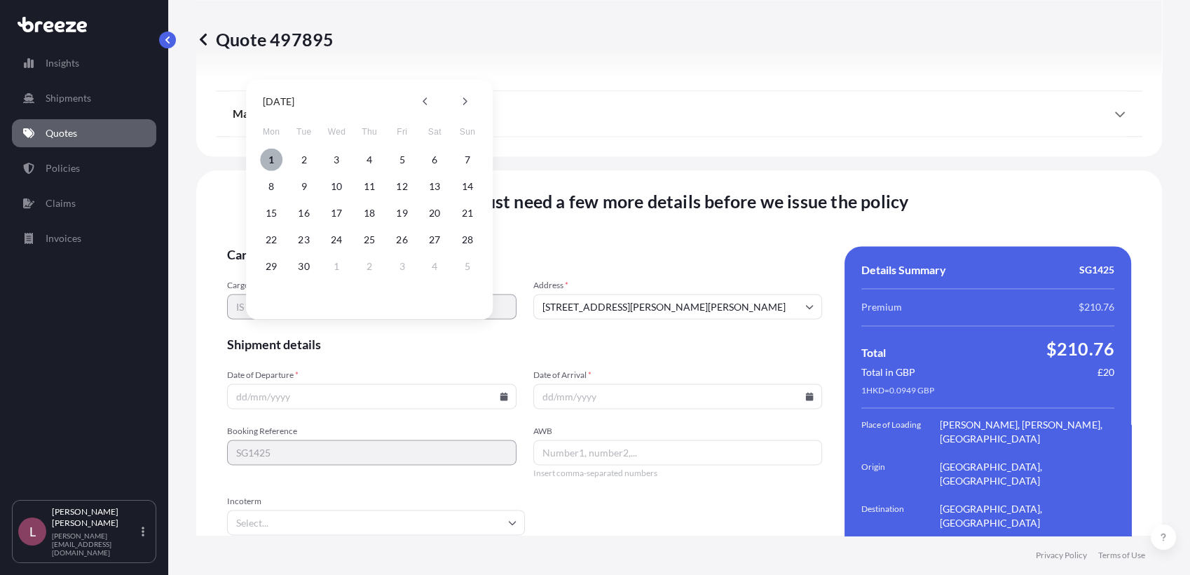
click at [272, 158] on button "1" at bounding box center [271, 160] width 22 height 22
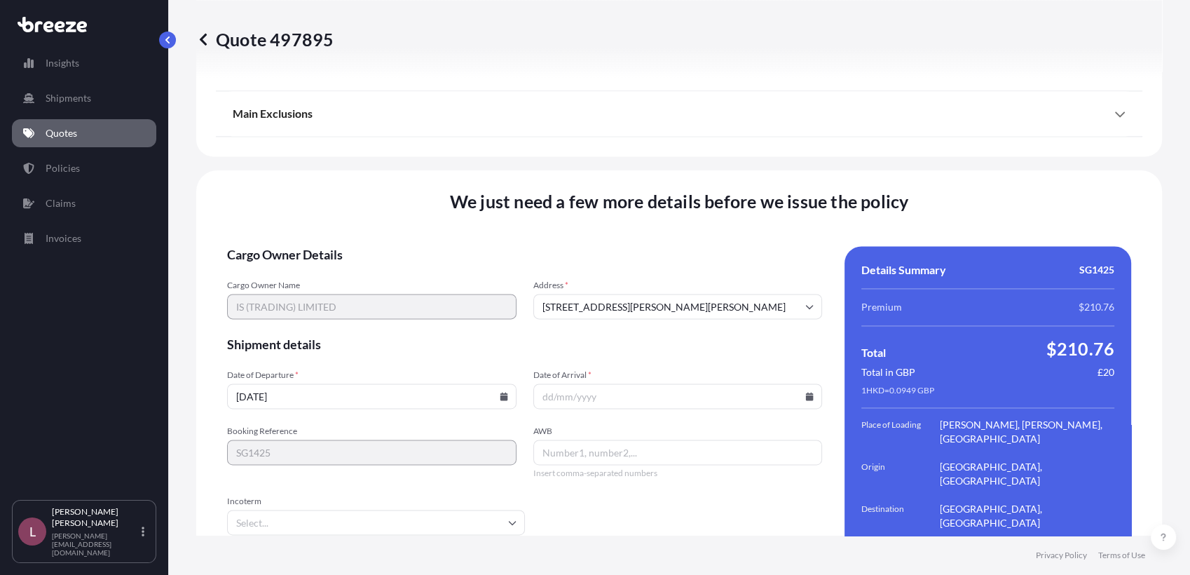
type input "[DATE]"
click at [802, 383] on input "Date of Arrival *" at bounding box center [679, 395] width 290 height 25
click at [806, 392] on icon at bounding box center [810, 396] width 8 height 8
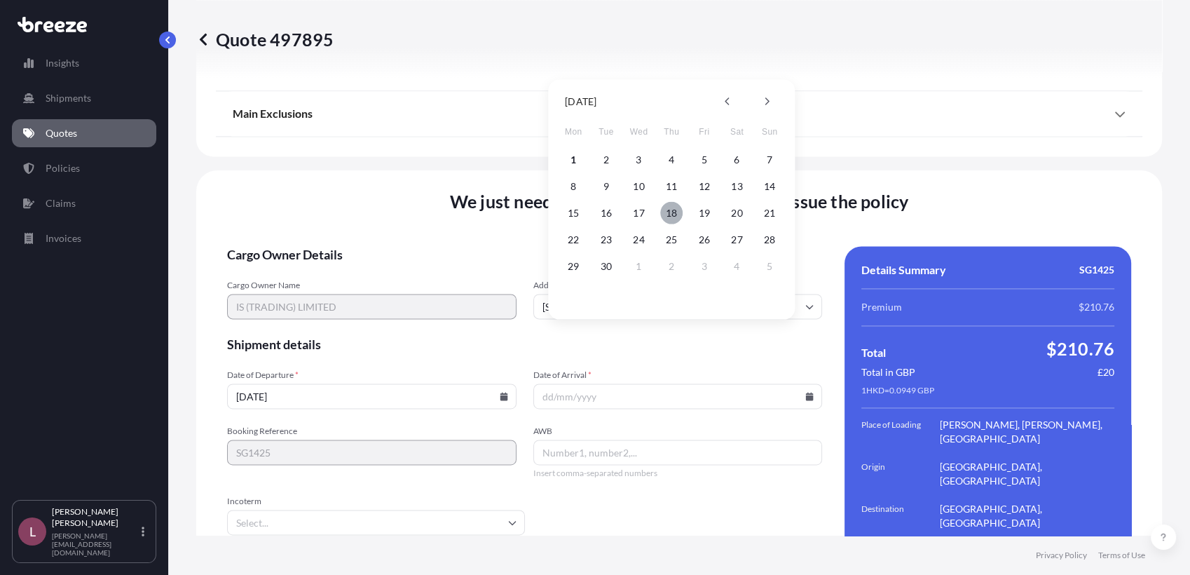
click at [674, 215] on button "18" at bounding box center [671, 213] width 22 height 22
type input "[DATE]"
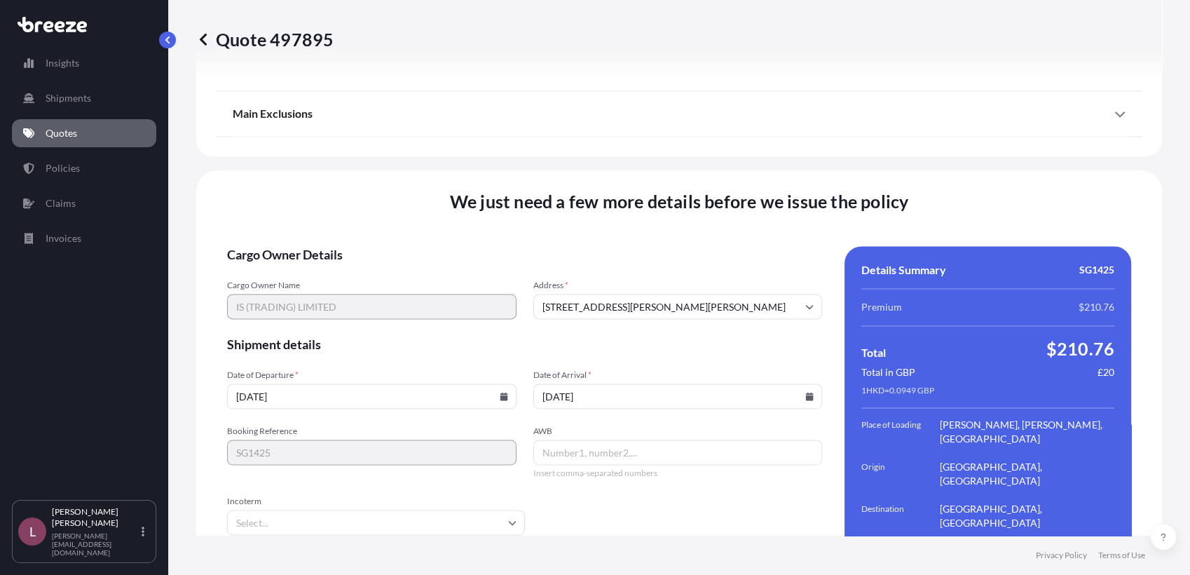
click at [549, 440] on input "AWB" at bounding box center [679, 452] width 290 height 25
paste input "1ZB87K470420991399_1ZB87K470429989804"
click at [646, 440] on input "1ZB87K470420991399_1ZB87K470429989804" at bounding box center [679, 452] width 290 height 25
type input "1ZB87K470420991399, 1ZB87K470429989804"
click at [655, 449] on form "Cargo Owner Details Cargo Owner Name IS (TRADING) LIMITED Address * [STREET_ADD…" at bounding box center [524, 438] width 595 height 385
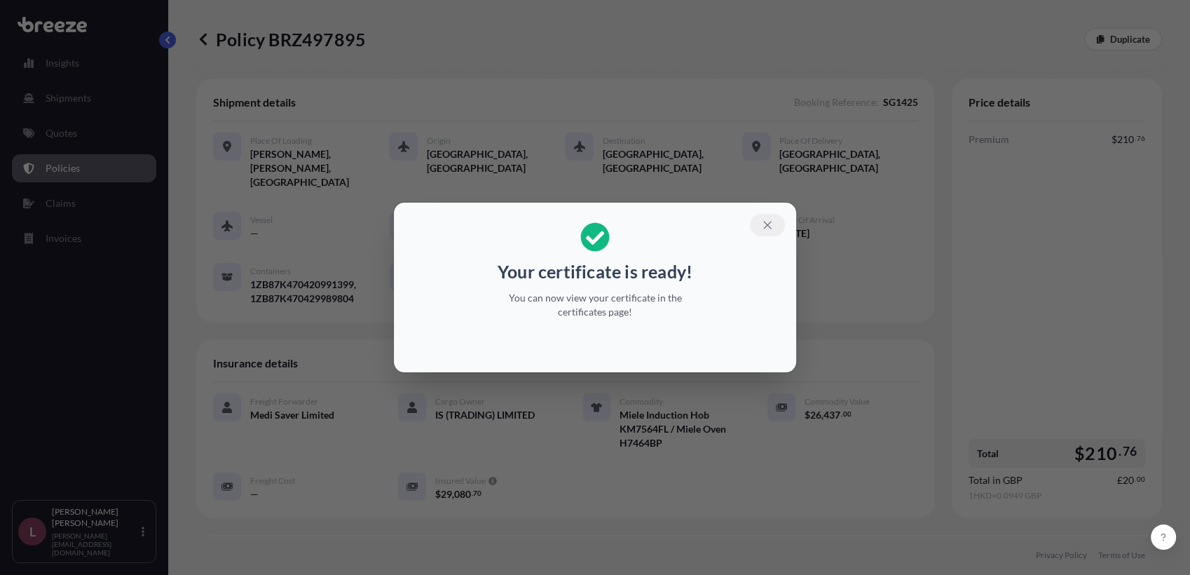
click at [768, 231] on icon "button" at bounding box center [767, 225] width 13 height 13
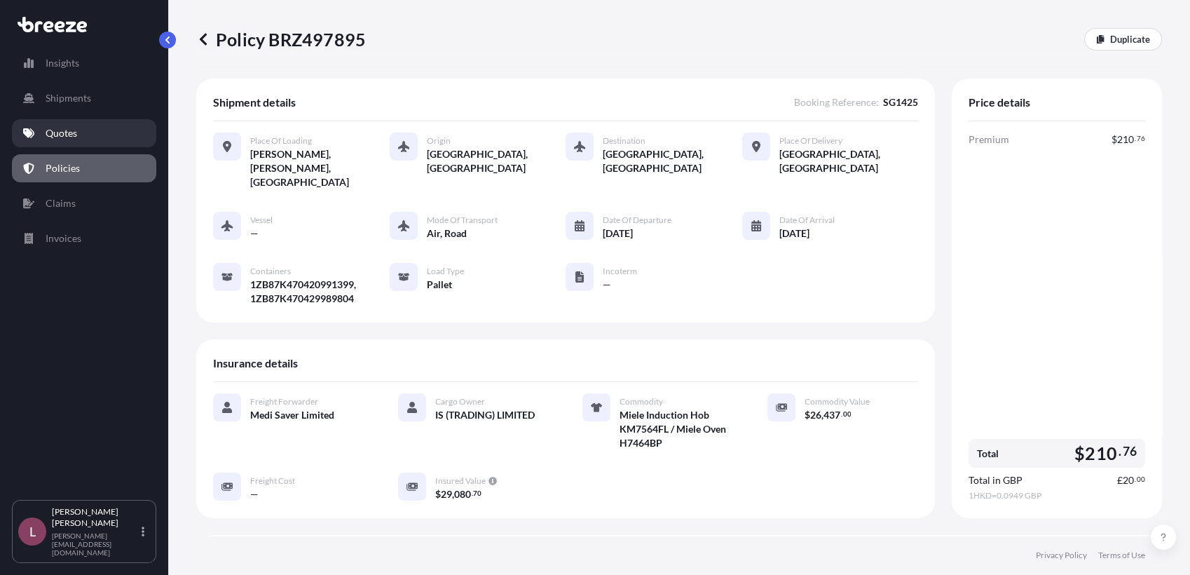
click at [67, 129] on p "Quotes" at bounding box center [62, 133] width 32 height 14
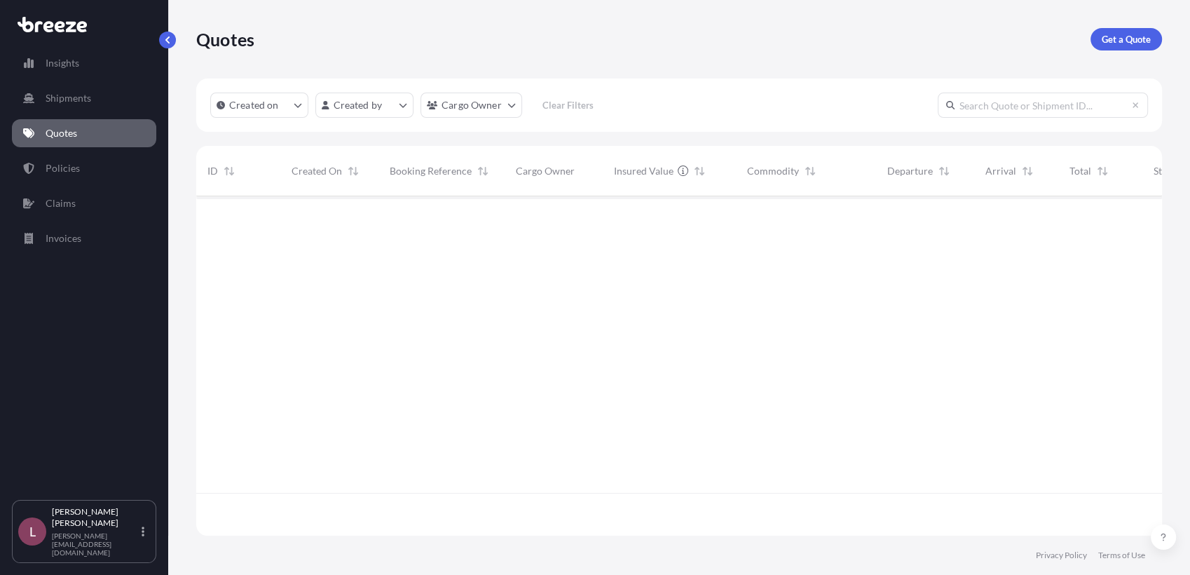
scroll to position [378, 953]
click at [1110, 46] on link "Get a Quote" at bounding box center [1127, 39] width 72 height 22
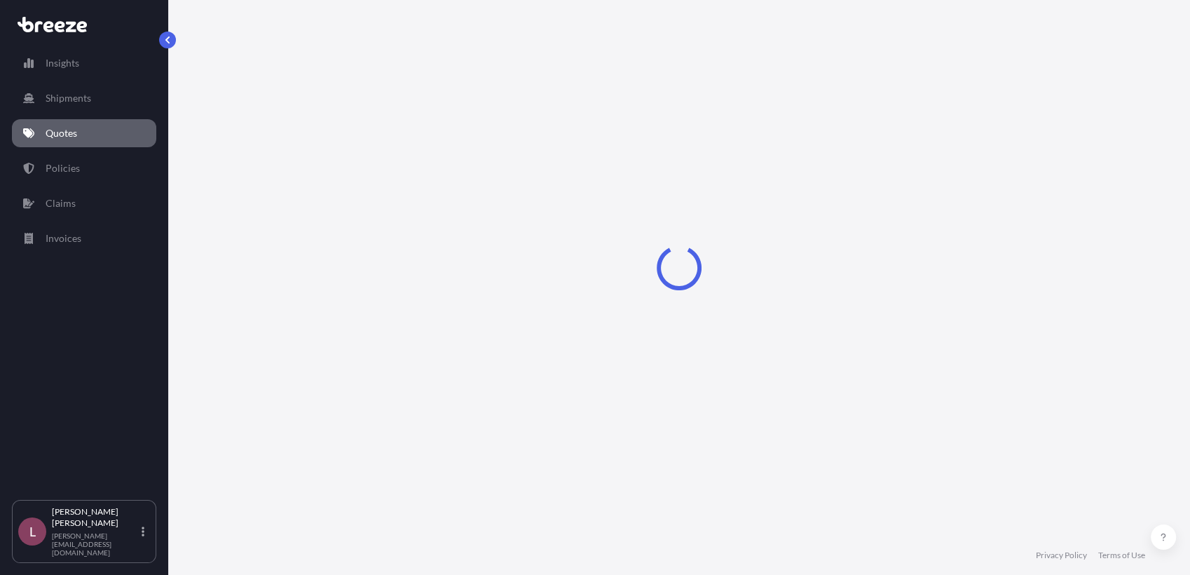
select select "Sea"
select select "1"
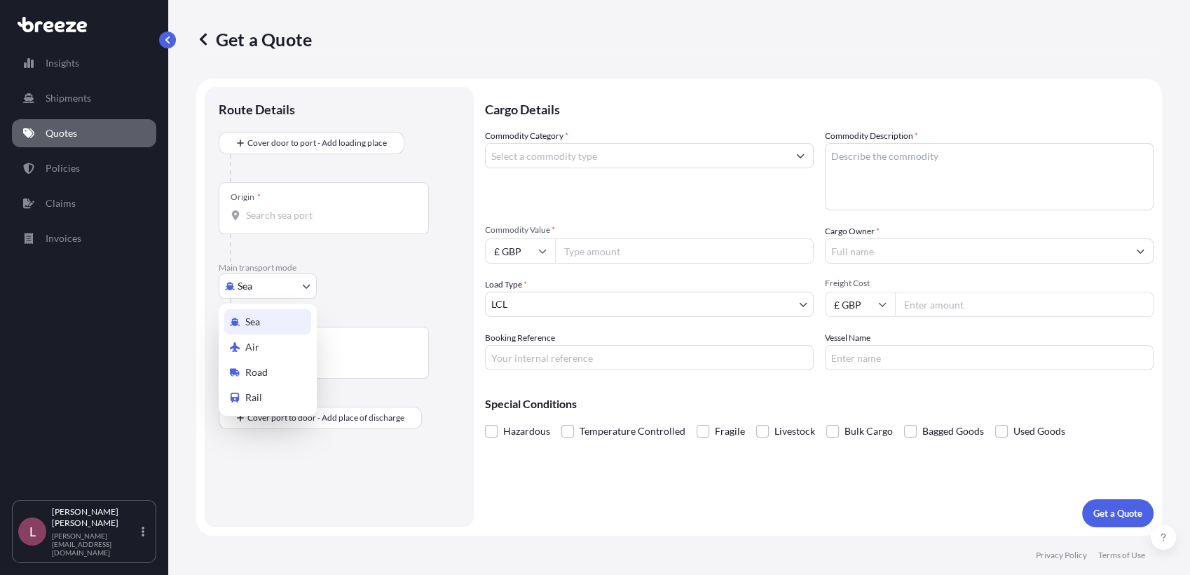
click at [297, 295] on body "Insights Shipments Quotes Policies Claims Invoices L [PERSON_NAME] Zamora [EMAI…" at bounding box center [595, 287] width 1190 height 575
click at [275, 352] on div "Air" at bounding box center [267, 346] width 87 height 25
select select "Air"
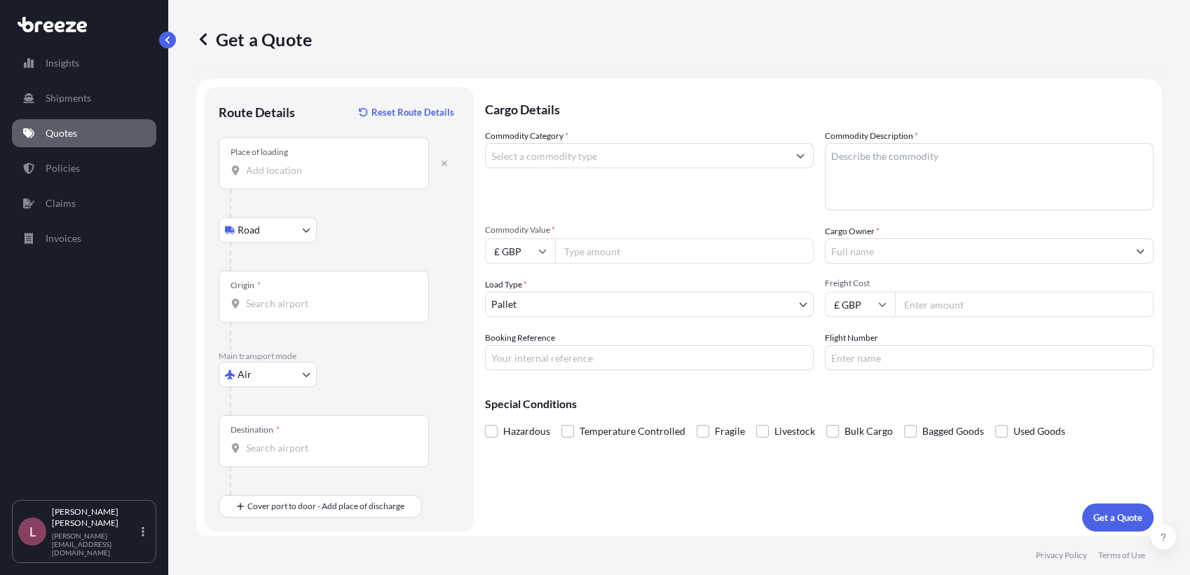
click at [311, 183] on div "Place of loading" at bounding box center [324, 163] width 210 height 52
click at [311, 177] on input "Place of loading" at bounding box center [328, 170] width 165 height 14
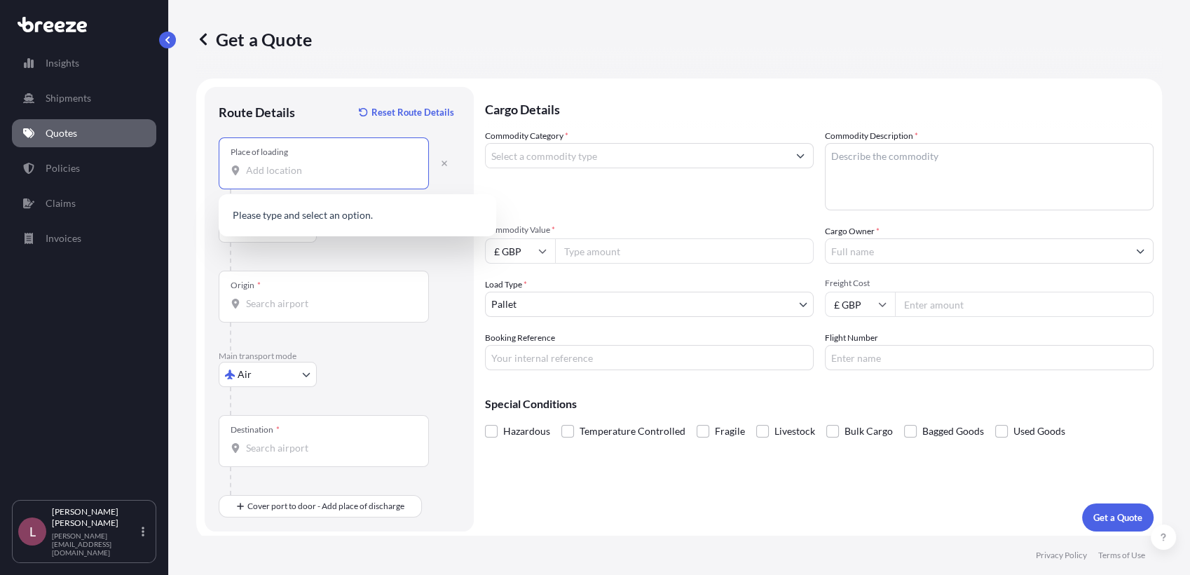
paste input "47228"
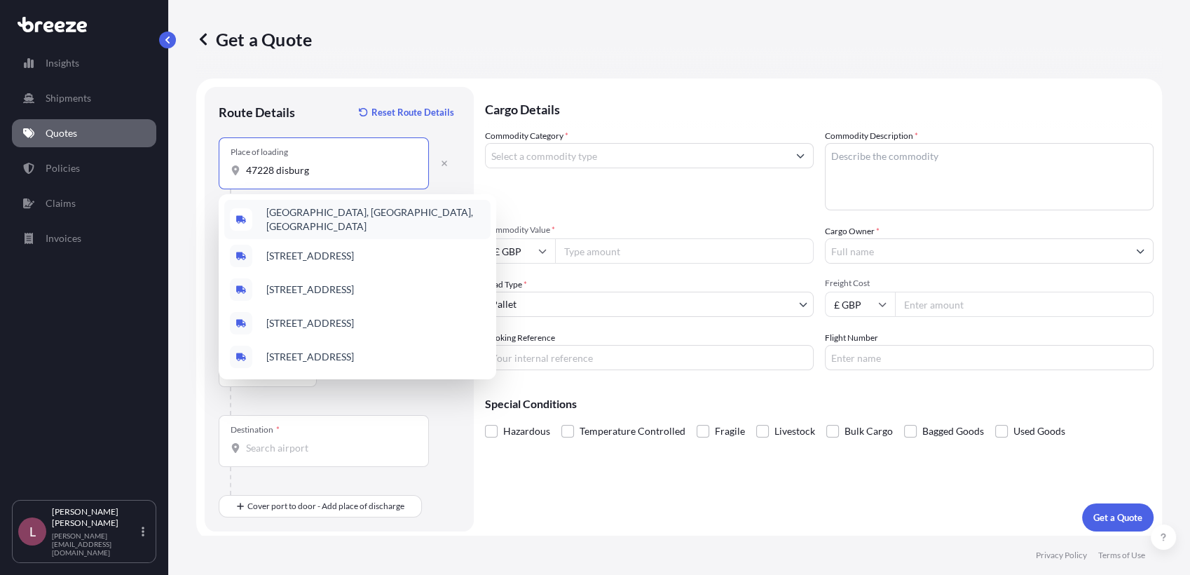
drag, startPoint x: 336, startPoint y: 176, endPoint x: 151, endPoint y: 163, distance: 184.9
click at [151, 163] on div "Insights Shipments Quotes Policies Claims Invoices L [PERSON_NAME] Zamora [EMAI…" at bounding box center [595, 287] width 1190 height 575
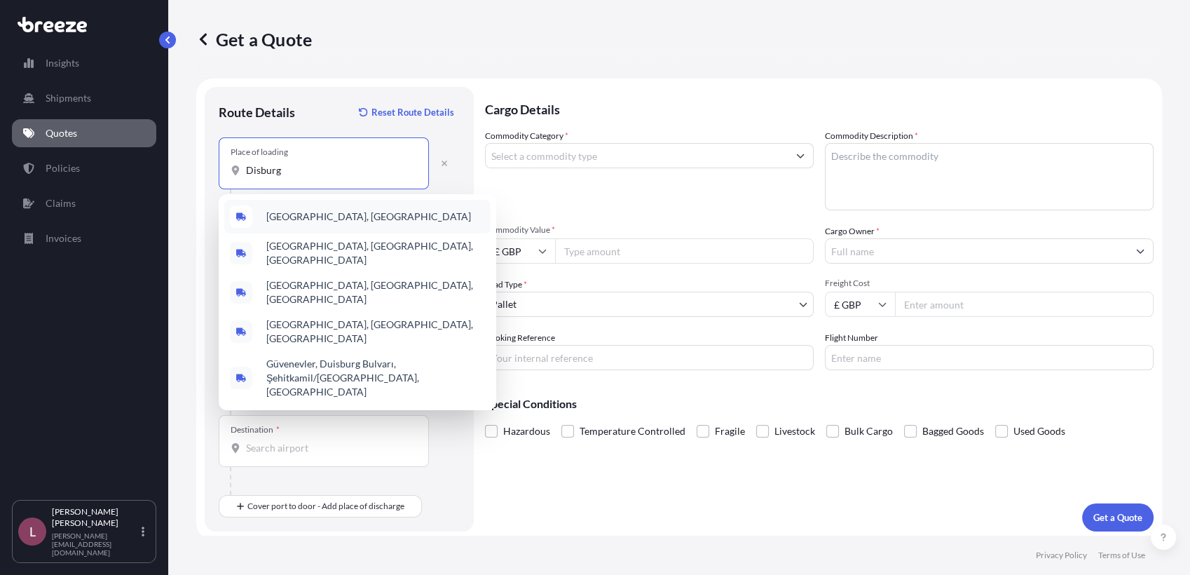
click at [322, 212] on span "[GEOGRAPHIC_DATA], [GEOGRAPHIC_DATA]" at bounding box center [368, 217] width 205 height 14
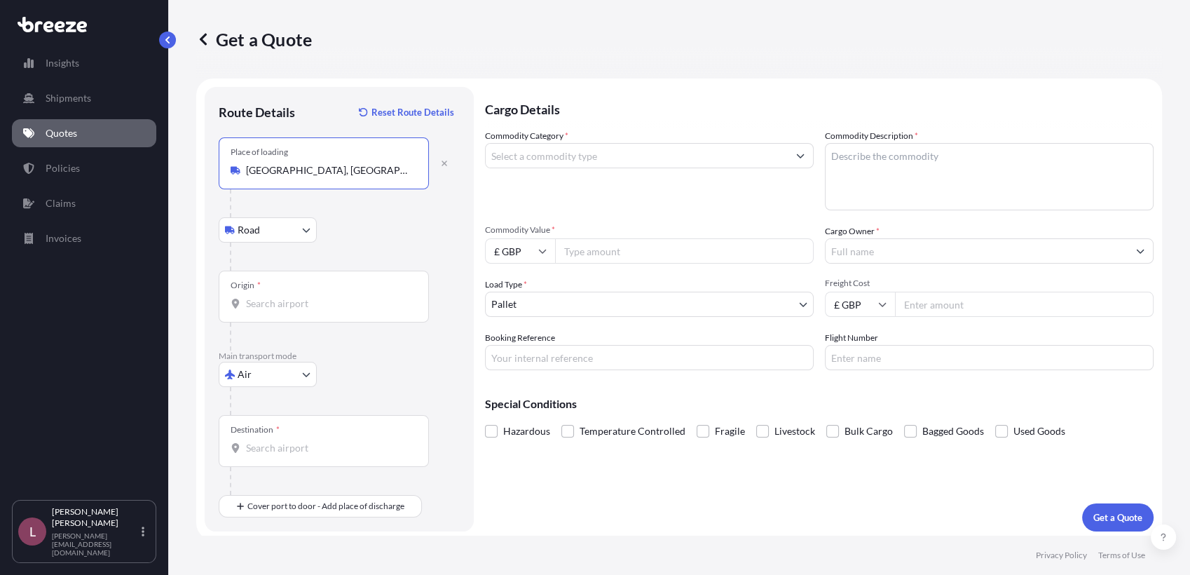
type input "[GEOGRAPHIC_DATA], [GEOGRAPHIC_DATA]"
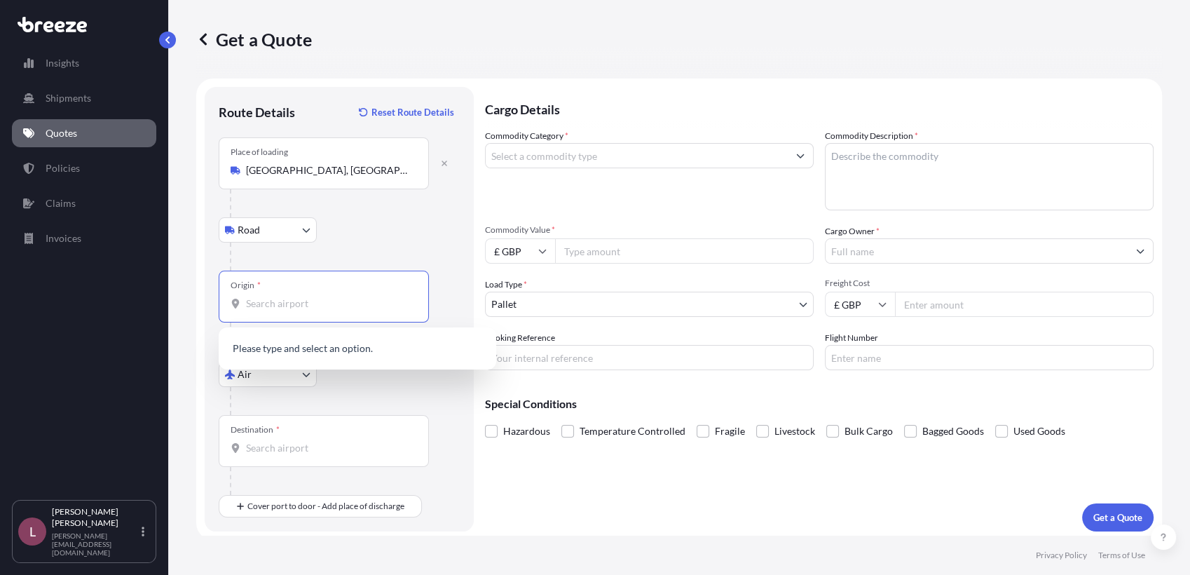
click at [330, 308] on input "Origin *" at bounding box center [328, 304] width 165 height 14
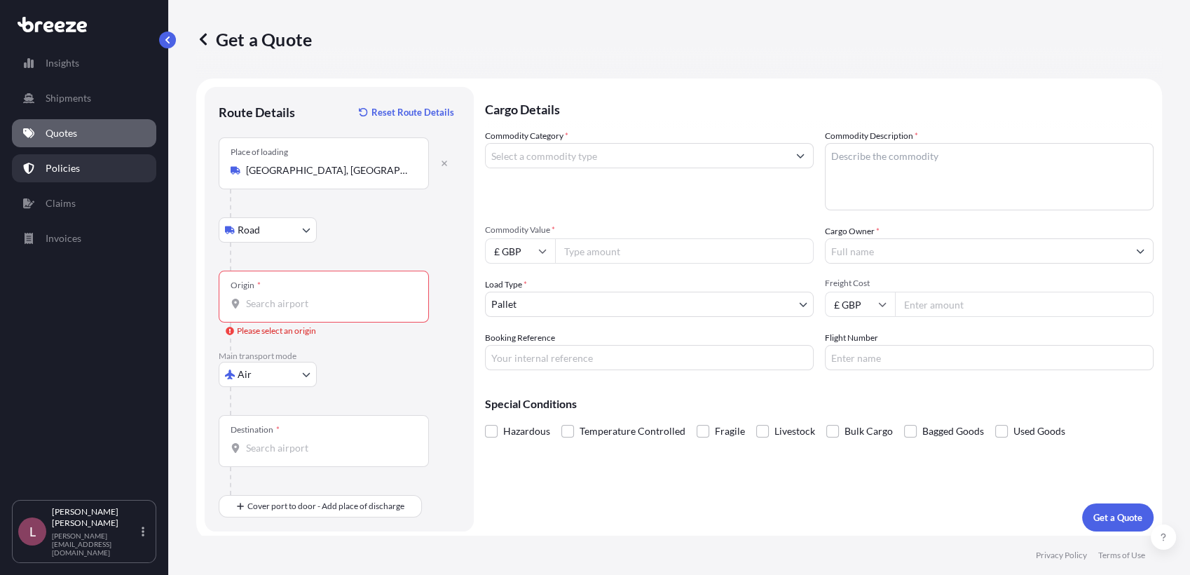
click at [84, 168] on link "Policies" at bounding box center [84, 168] width 144 height 28
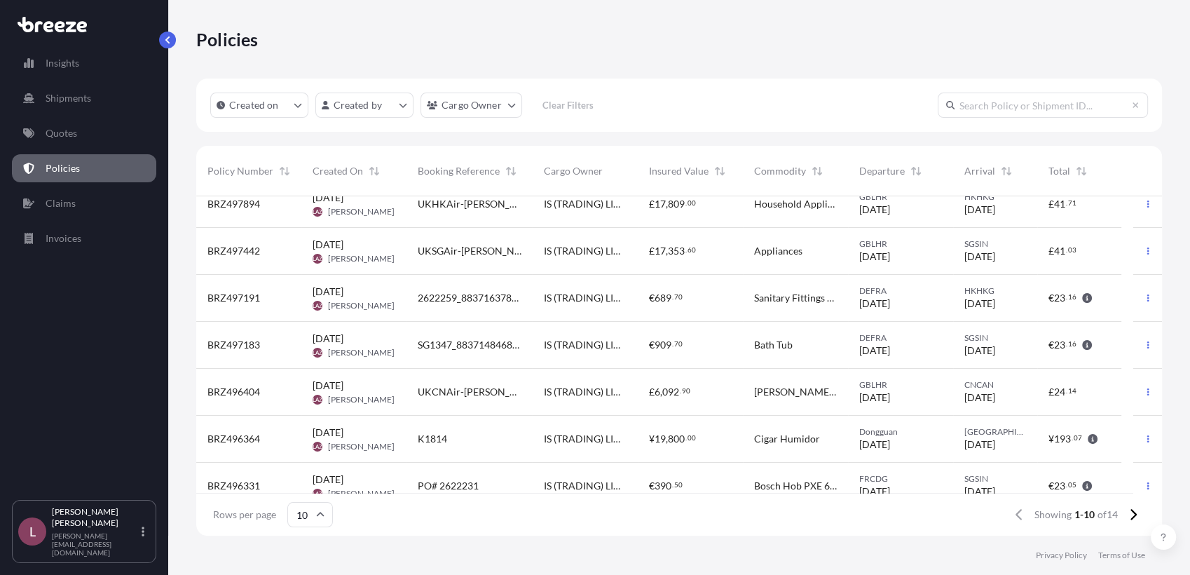
scroll to position [65, 0]
click at [507, 293] on span "2622259_883716378274" at bounding box center [470, 295] width 104 height 14
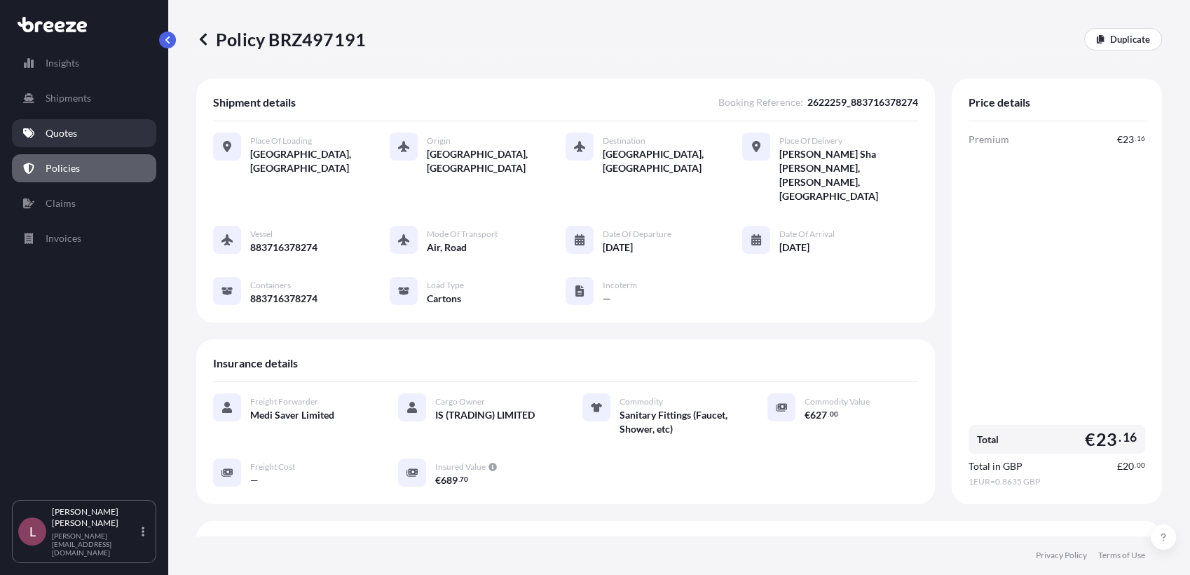
click at [83, 130] on link "Quotes" at bounding box center [84, 133] width 144 height 28
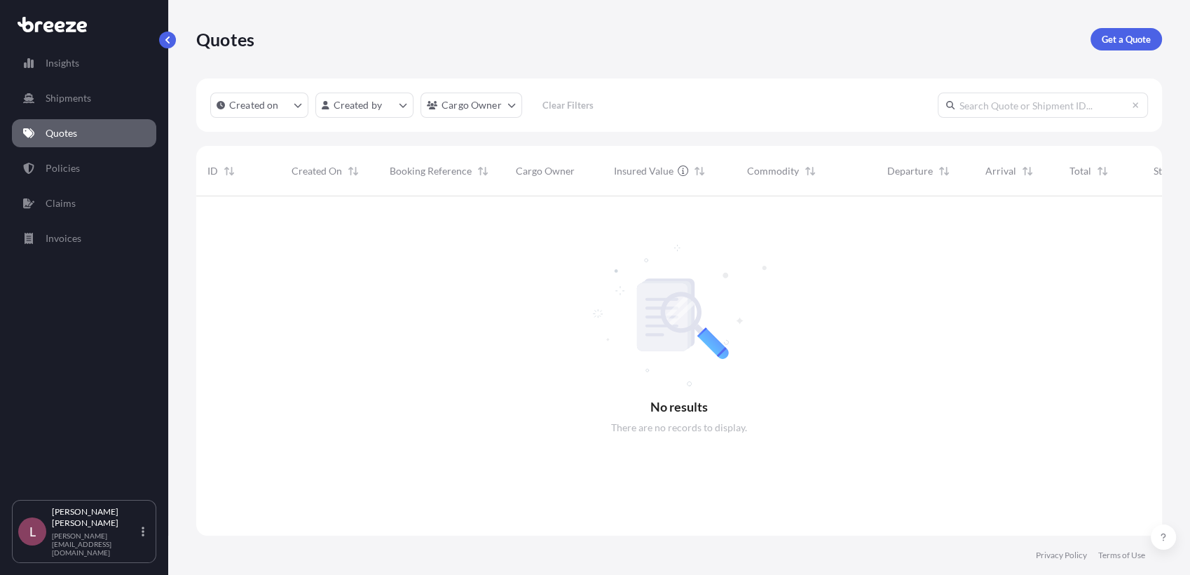
scroll to position [378, 953]
click at [1122, 31] on link "Get a Quote" at bounding box center [1127, 39] width 72 height 22
select select "Sea"
select select "1"
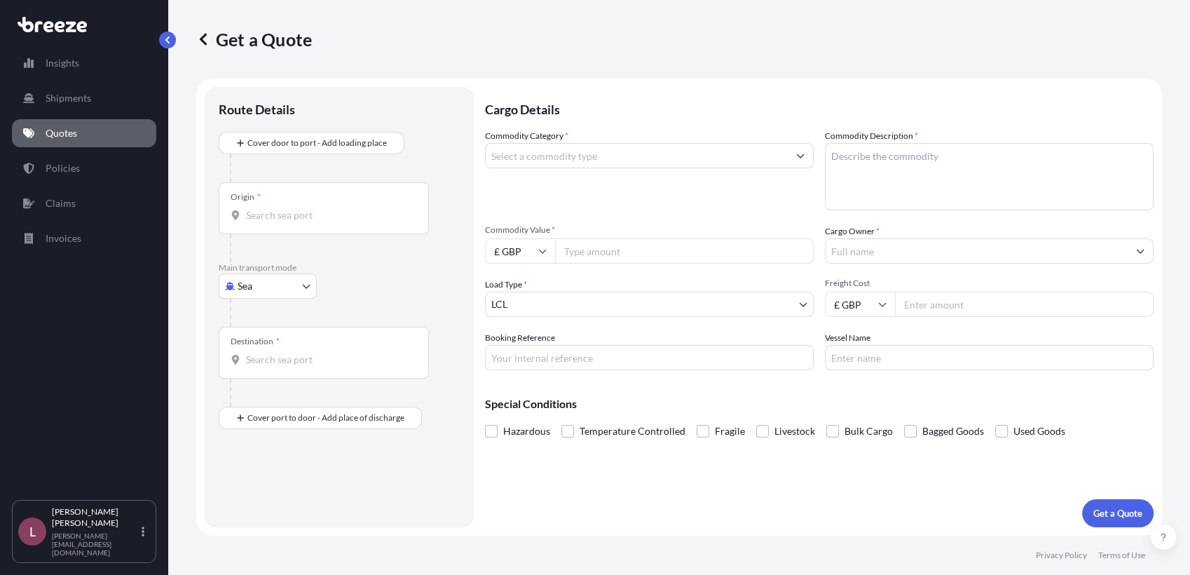
click at [297, 283] on body "Insights Shipments Quotes Policies Claims Invoices L [PERSON_NAME] Zamora [EMAI…" at bounding box center [595, 287] width 1190 height 575
click at [285, 344] on div "Air" at bounding box center [267, 346] width 87 height 25
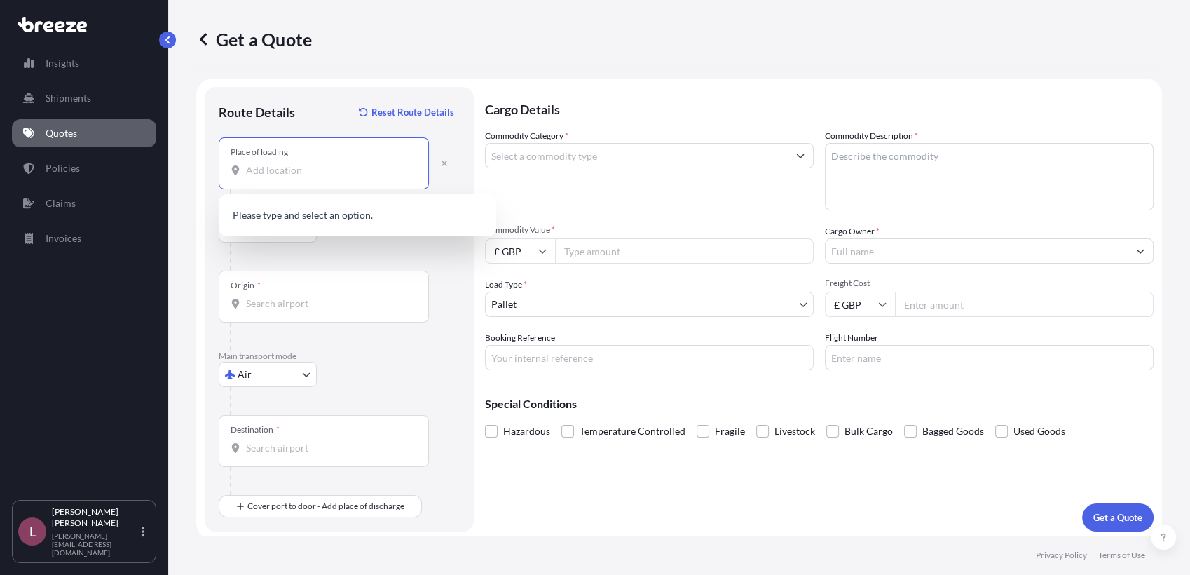
click at [332, 175] on input "Place of loading" at bounding box center [328, 170] width 165 height 14
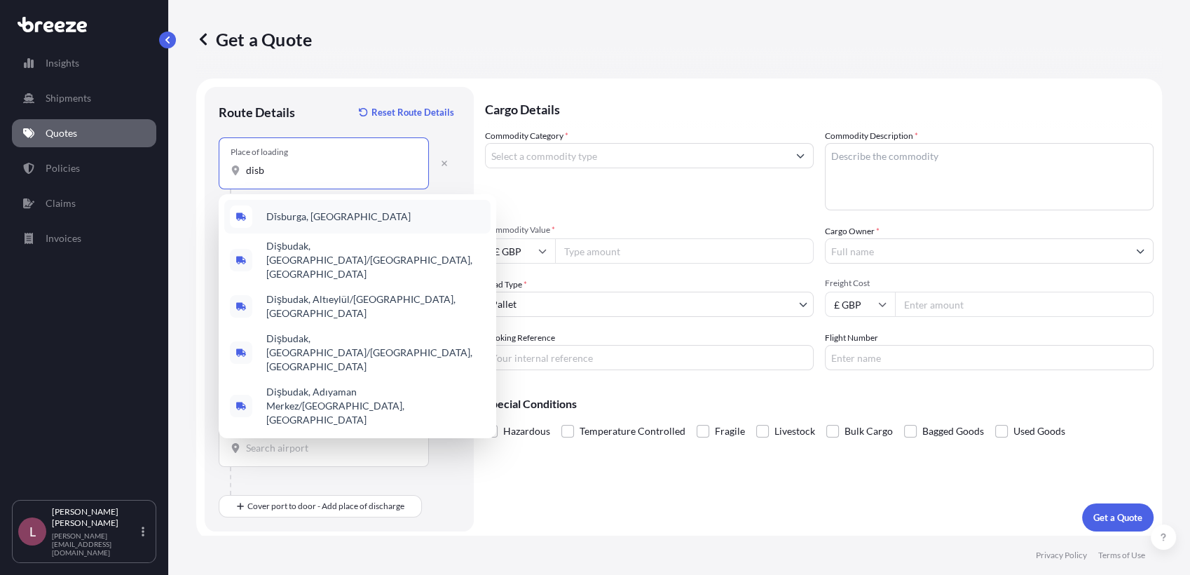
click at [330, 227] on div "Dīsburga, [GEOGRAPHIC_DATA]" at bounding box center [357, 217] width 266 height 34
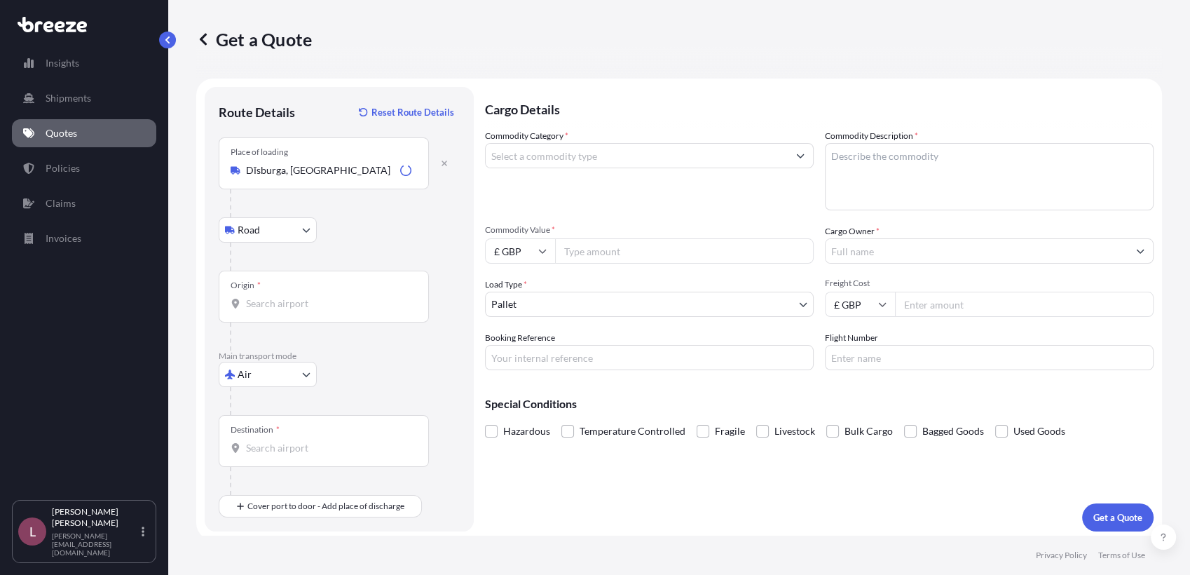
click at [346, 181] on div "Place of loading [GEOGRAPHIC_DATA], [GEOGRAPHIC_DATA]" at bounding box center [324, 163] width 210 height 52
click at [346, 177] on input "Dīsburga, [GEOGRAPHIC_DATA]" at bounding box center [320, 170] width 149 height 14
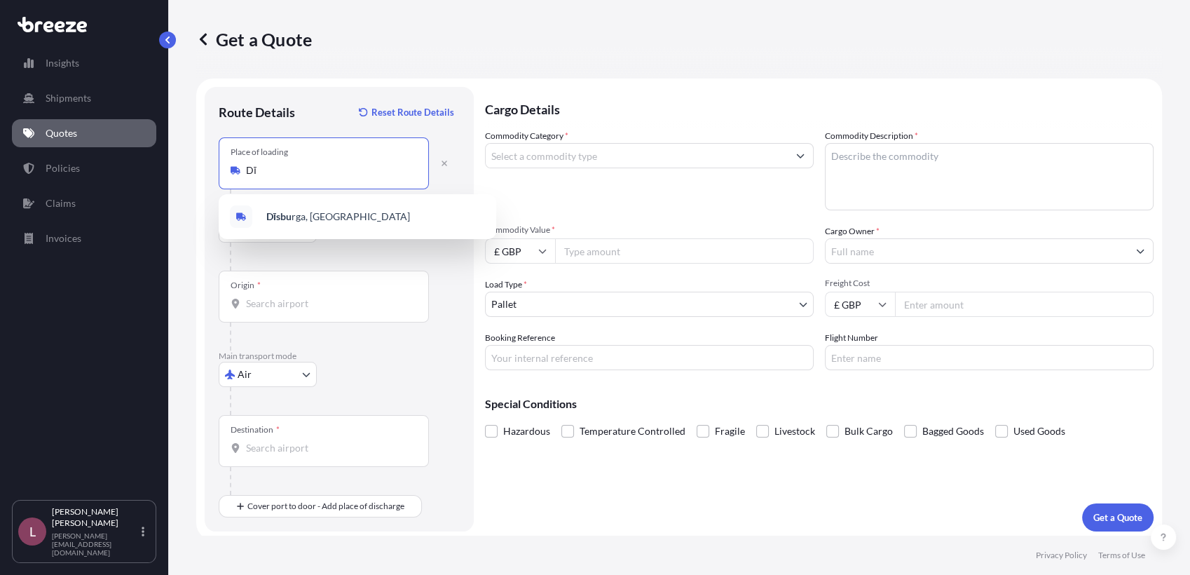
type input "D"
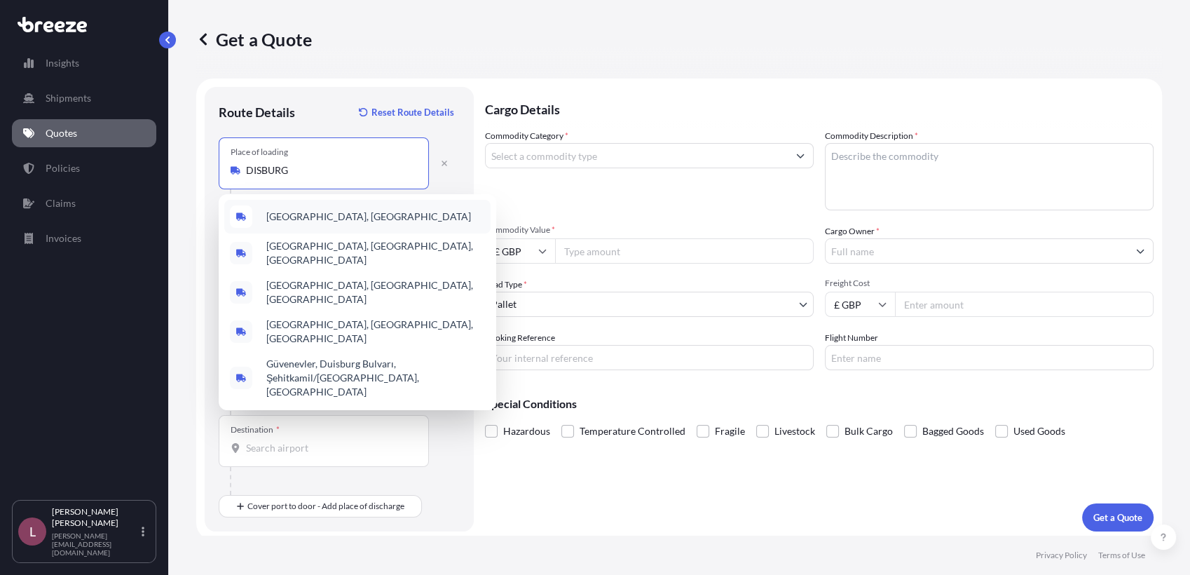
click at [346, 212] on span "[GEOGRAPHIC_DATA], [GEOGRAPHIC_DATA]" at bounding box center [368, 217] width 205 height 14
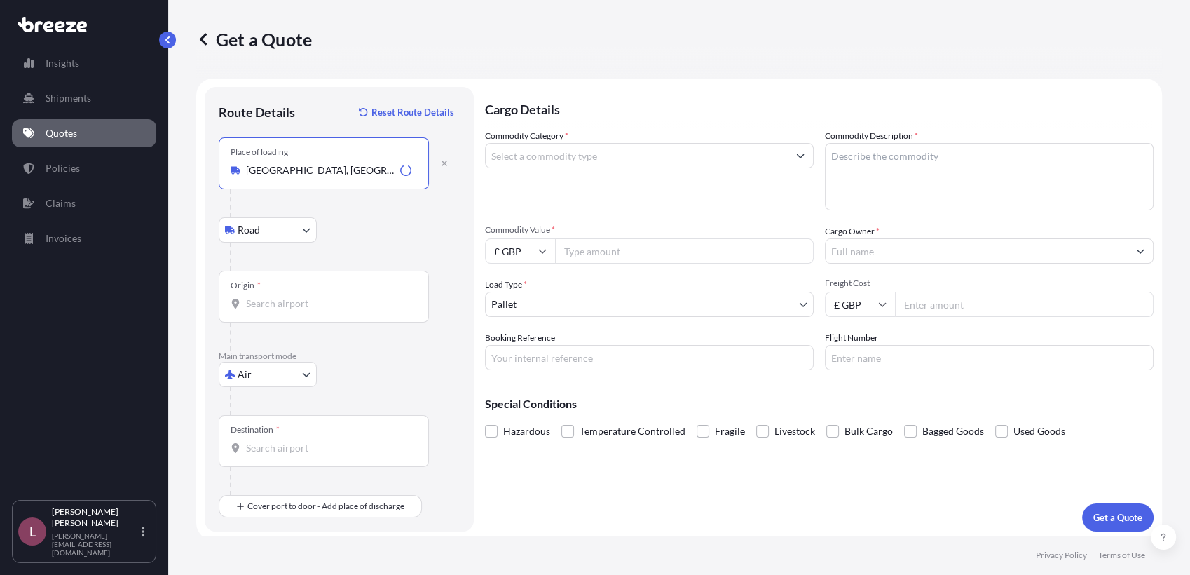
type input "[GEOGRAPHIC_DATA], [GEOGRAPHIC_DATA]"
click at [326, 292] on div "Origin *" at bounding box center [324, 297] width 210 height 52
click at [326, 297] on input "Origin *" at bounding box center [328, 304] width 165 height 14
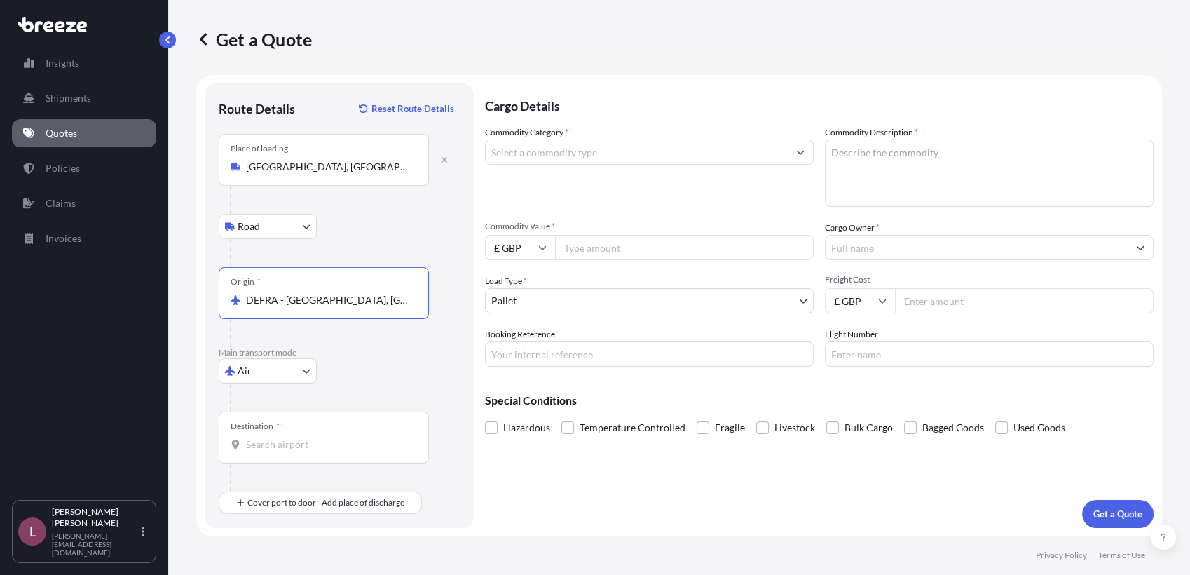
type input "DEFRA - [GEOGRAPHIC_DATA], [GEOGRAPHIC_DATA]"
click at [329, 441] on input "Destination *" at bounding box center [328, 444] width 165 height 14
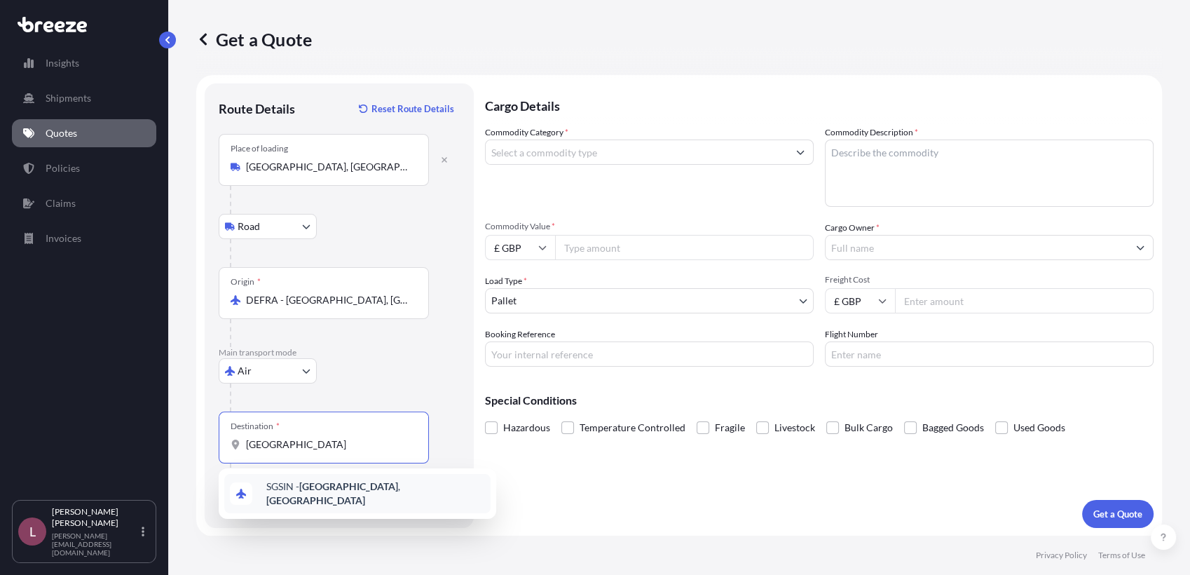
click at [331, 498] on div "SGSIN - [GEOGRAPHIC_DATA] , [GEOGRAPHIC_DATA]" at bounding box center [357, 493] width 266 height 39
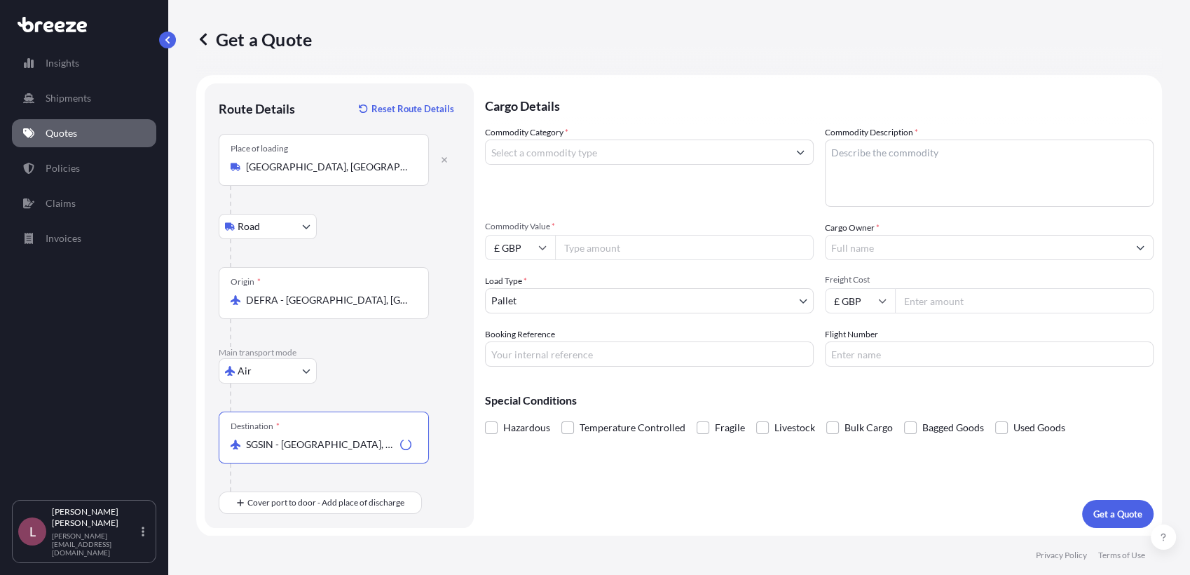
type input "SGSIN - [GEOGRAPHIC_DATA], [GEOGRAPHIC_DATA]"
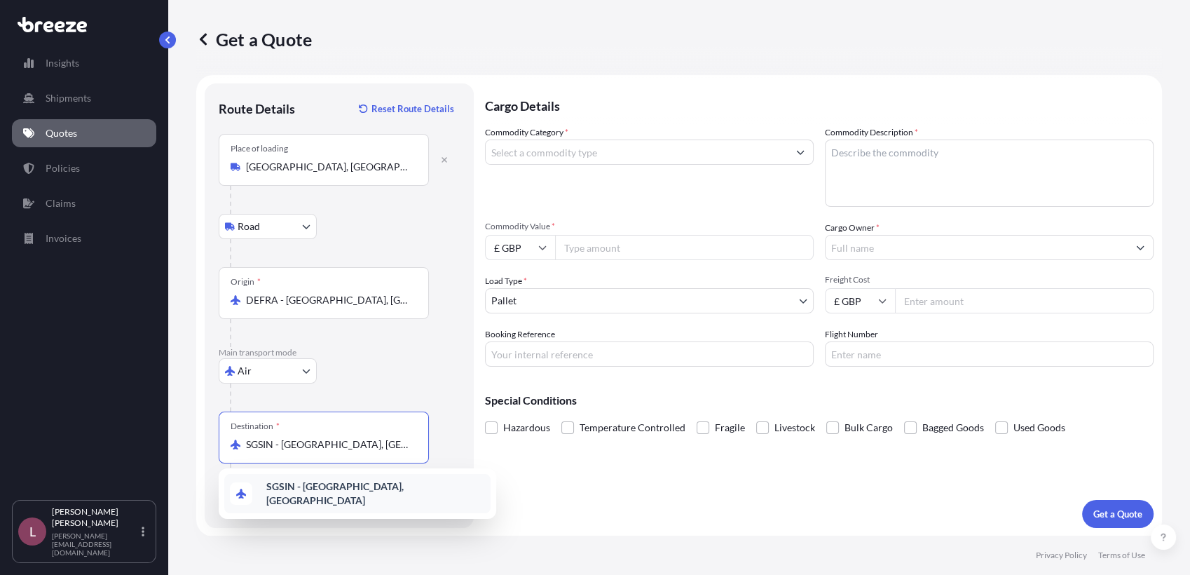
click at [343, 490] on b "SGSIN - [GEOGRAPHIC_DATA], [GEOGRAPHIC_DATA]" at bounding box center [334, 493] width 137 height 26
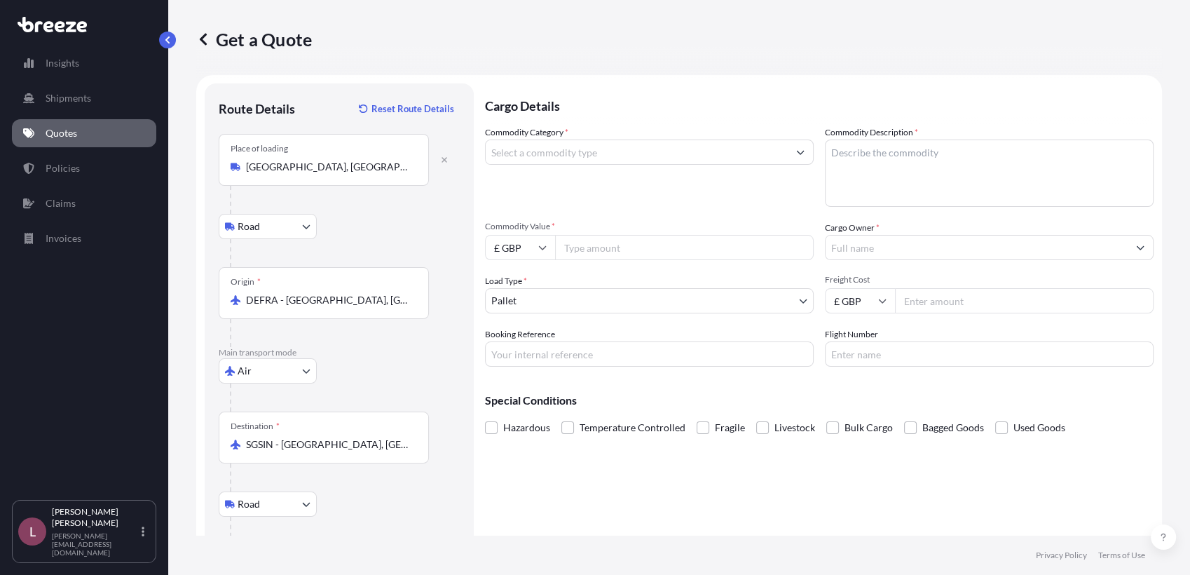
scroll to position [86, 0]
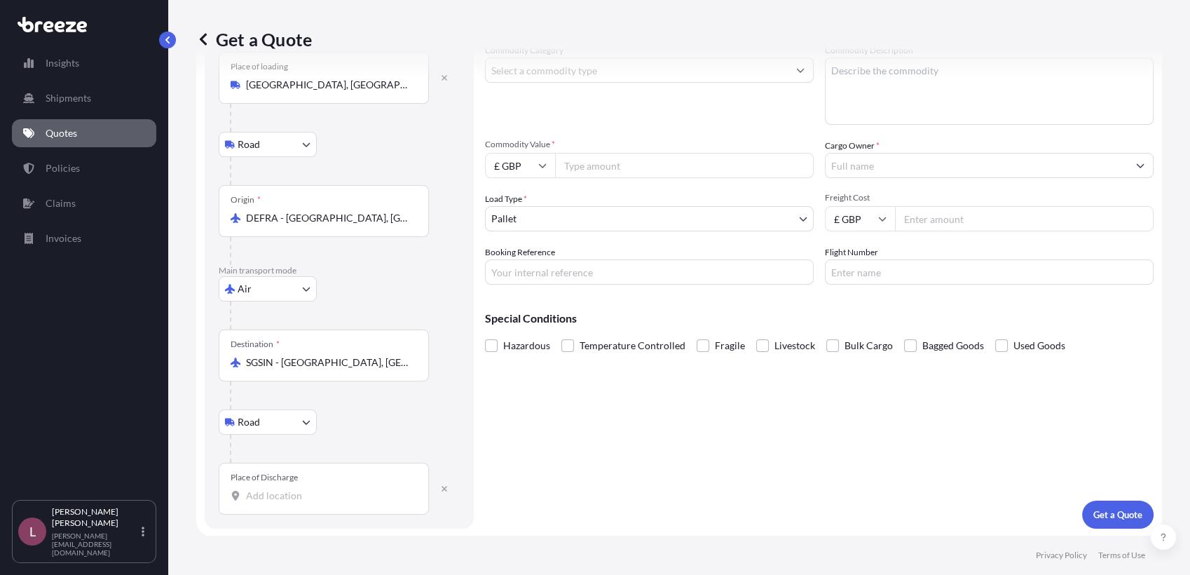
click at [287, 521] on div "Route Details Reset Route Details Place of loading [GEOGRAPHIC_DATA], [GEOGRAPH…" at bounding box center [339, 264] width 269 height 527
click at [287, 526] on div "Route Details Reset Route Details Place of loading [GEOGRAPHIC_DATA], [GEOGRAPH…" at bounding box center [339, 264] width 269 height 527
click at [277, 519] on div "Route Details Reset Route Details Place of loading [GEOGRAPHIC_DATA], [GEOGRAPH…" at bounding box center [339, 264] width 269 height 527
click at [271, 513] on div "Route Details Reset Route Details Place of loading [GEOGRAPHIC_DATA], [GEOGRAPH…" at bounding box center [339, 264] width 269 height 527
click at [269, 502] on div "Place of Discharge" at bounding box center [324, 489] width 210 height 52
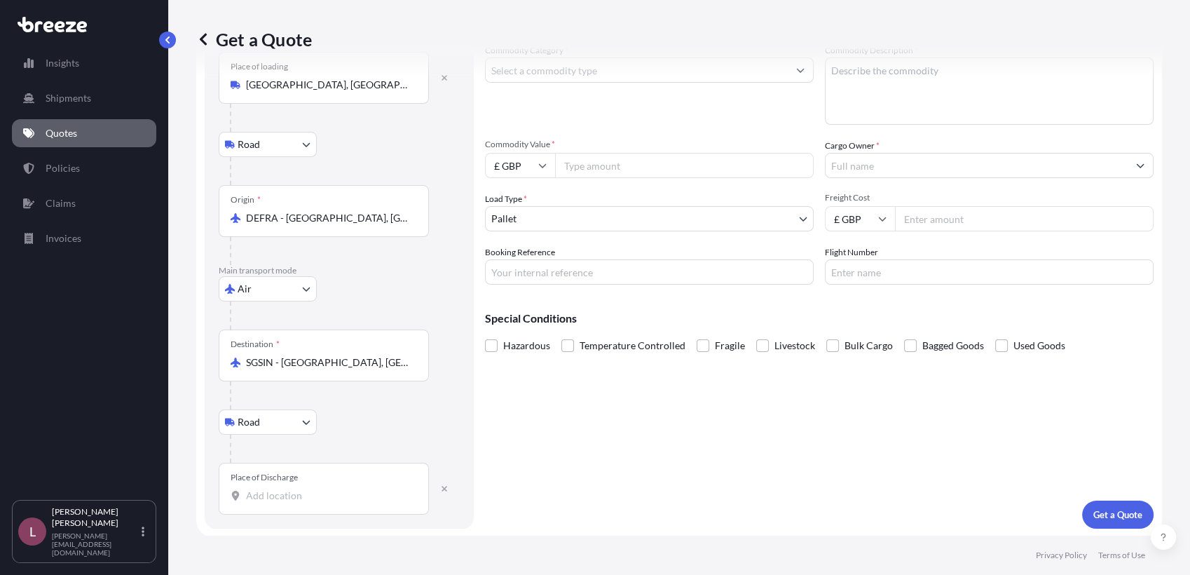
click at [269, 502] on input "Place of Discharge" at bounding box center [328, 496] width 165 height 14
paste input "018978"
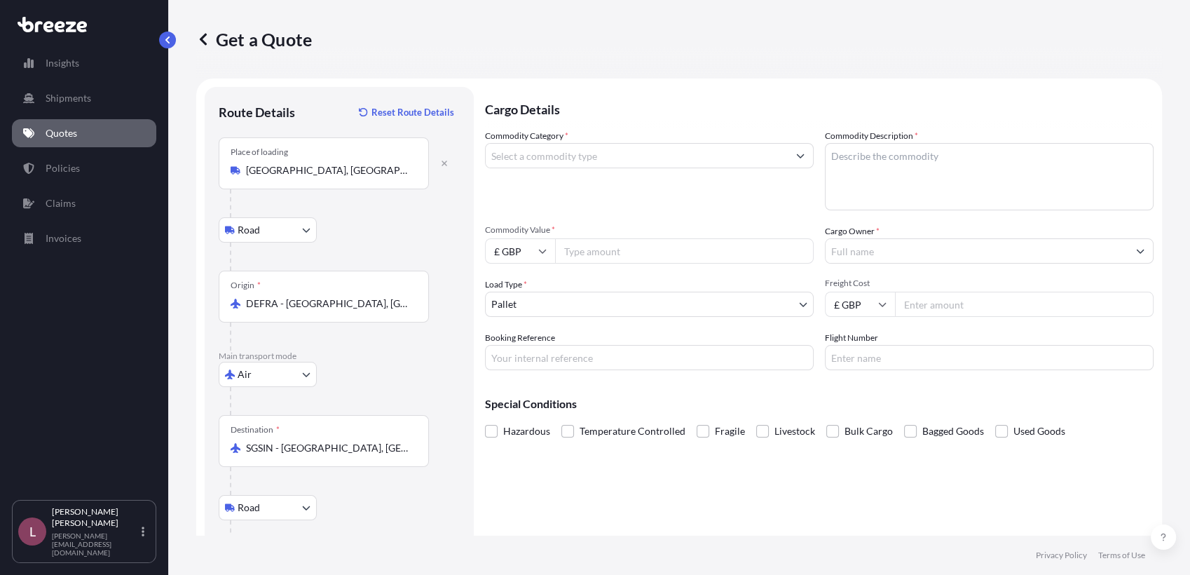
type input "Singapore 018978"
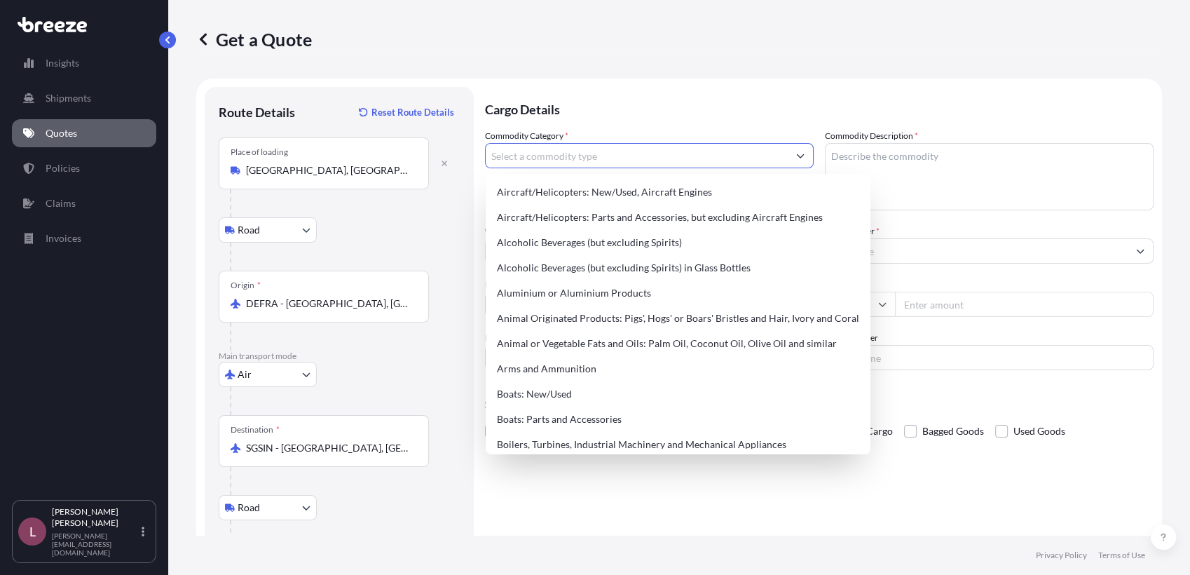
click at [620, 163] on input "Commodity Category *" at bounding box center [637, 155] width 302 height 25
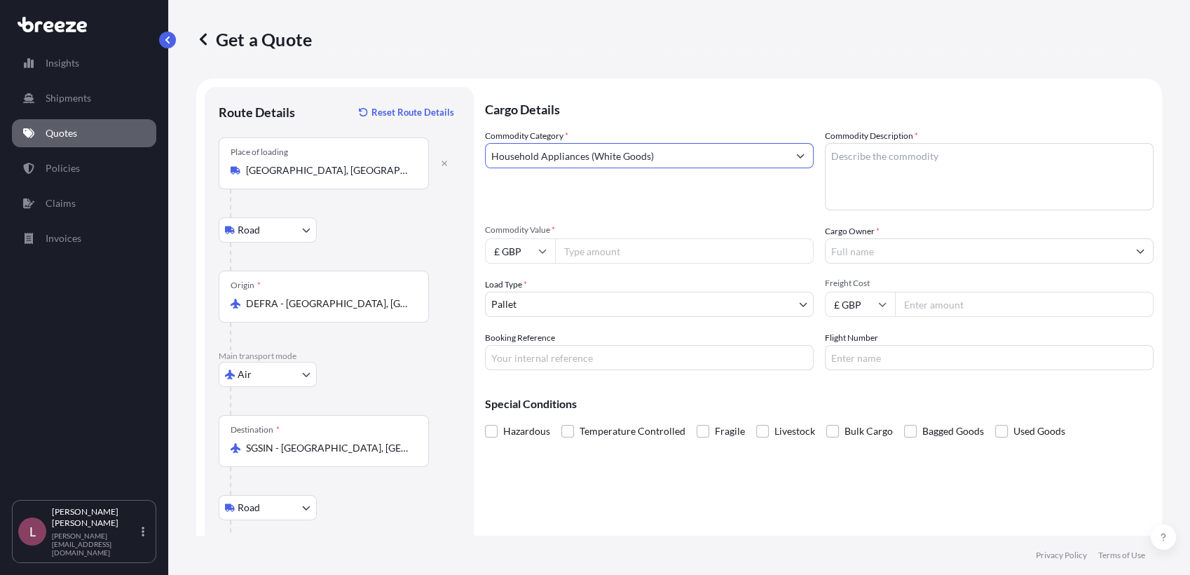
type input "Household Appliances (White Goods)"
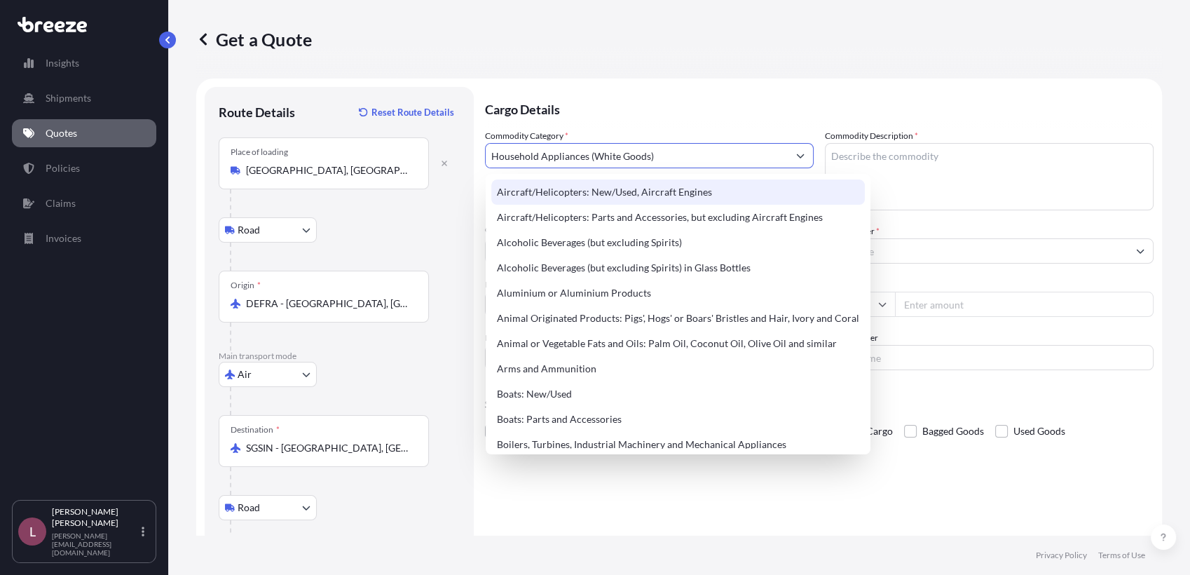
click at [890, 157] on textarea "Commodity Description *" at bounding box center [989, 176] width 329 height 67
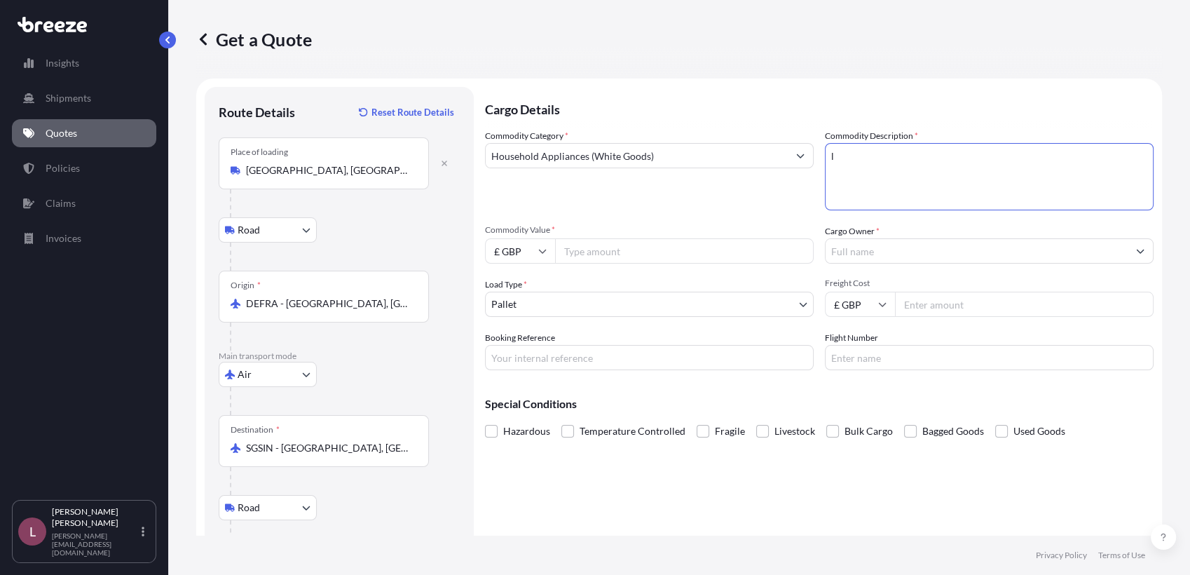
paste textarea "aurastar Smart I"
type textarea "[PERSON_NAME] I"
click at [518, 255] on input "£ GBP" at bounding box center [520, 250] width 70 height 25
click at [519, 285] on div "€ EUR" at bounding box center [520, 289] width 59 height 27
type input "€ EUR"
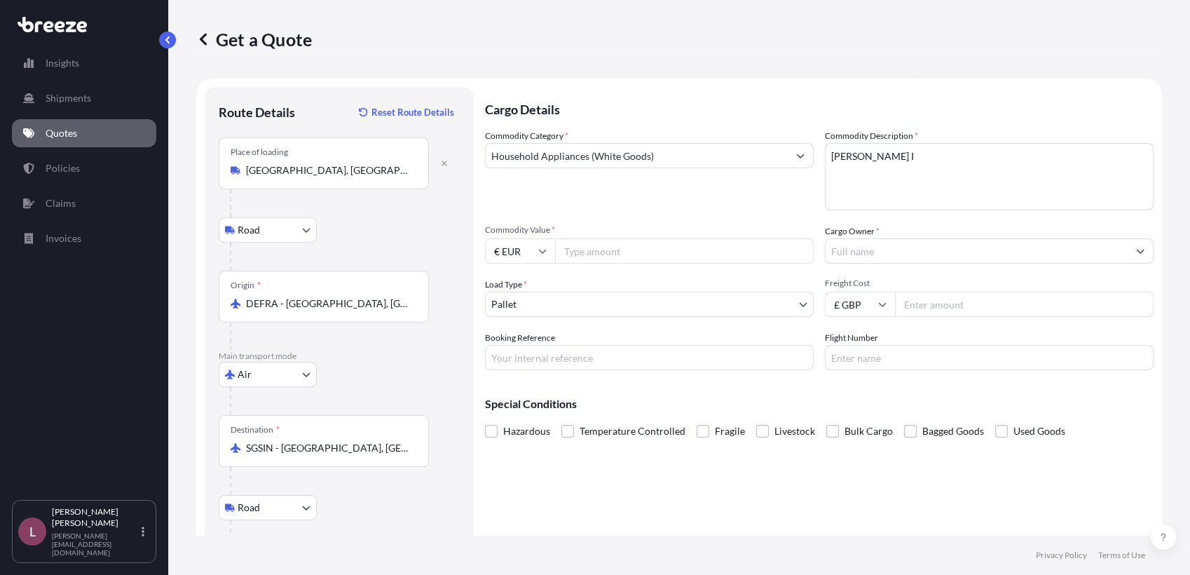
click at [587, 250] on input "Commodity Value *" at bounding box center [684, 250] width 259 height 25
paste input "639"
type input "639"
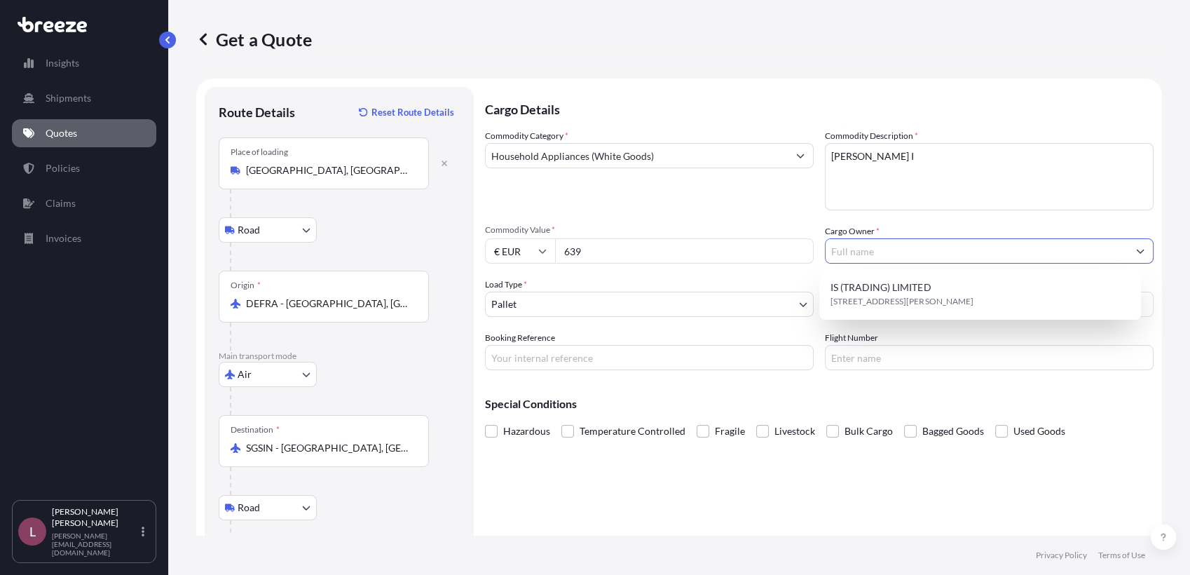
click at [911, 254] on input "Cargo Owner *" at bounding box center [977, 250] width 302 height 25
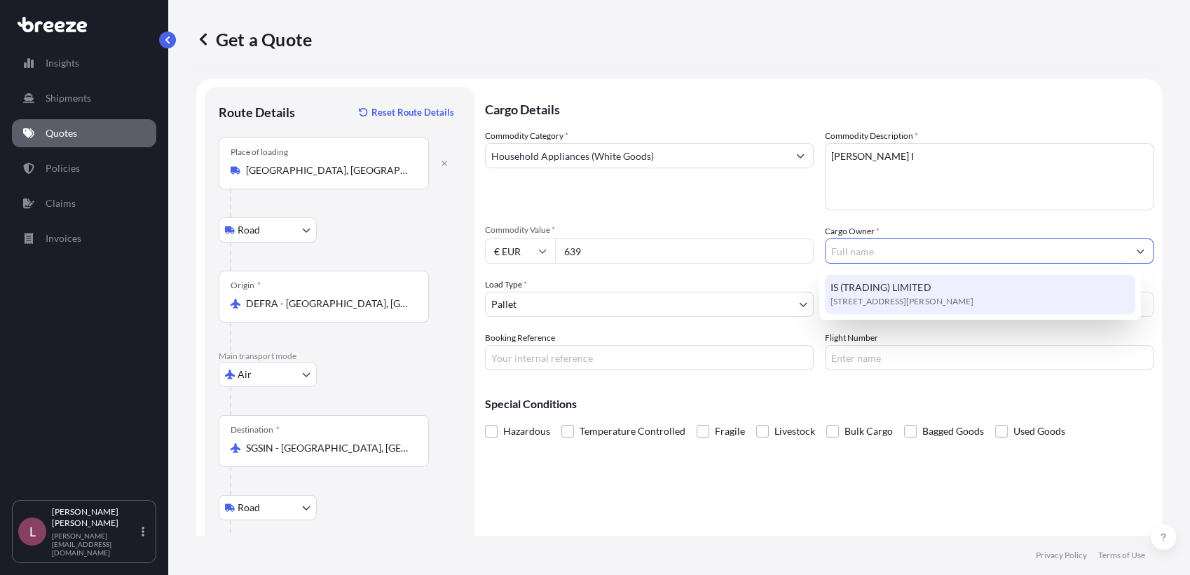
click at [888, 297] on span "[STREET_ADDRESS][PERSON_NAME]" at bounding box center [902, 301] width 142 height 14
type input "IS (TRADING) LIMITED"
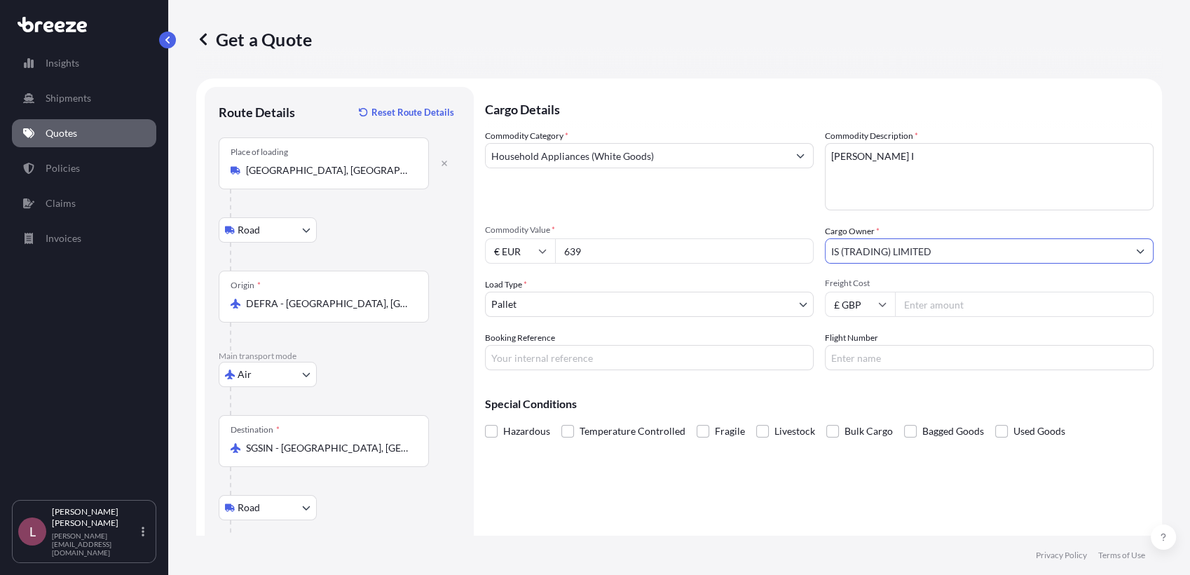
click at [763, 358] on input "Booking Reference" at bounding box center [649, 357] width 329 height 25
paste input "SG1410_883995395104"
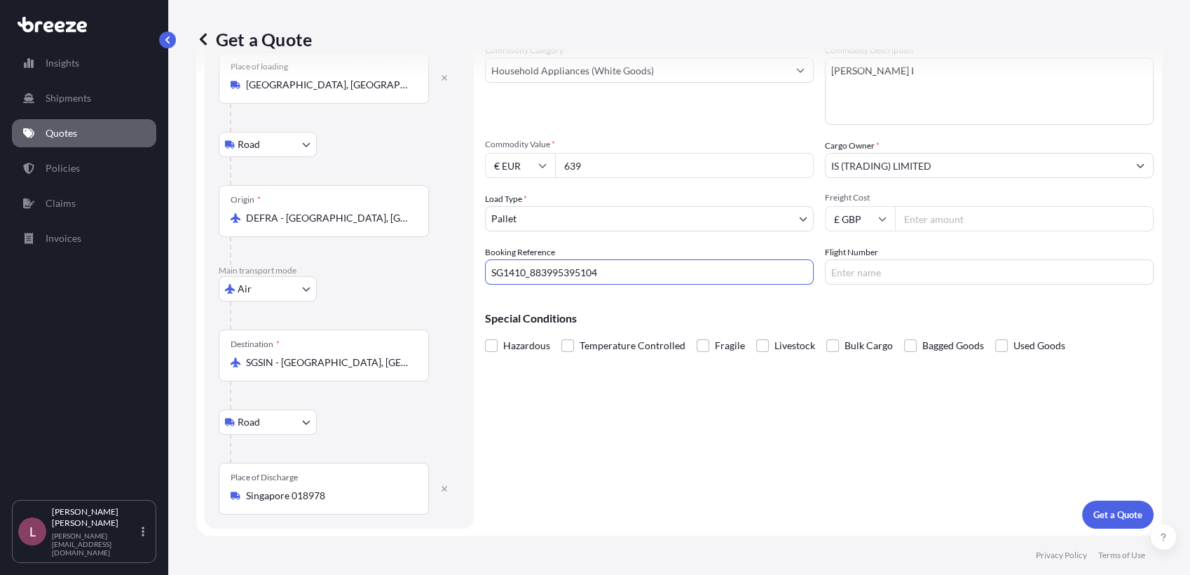
scroll to position [85, 0]
type input "SG1410_883995395104"
click at [1094, 514] on p "Get a Quote" at bounding box center [1118, 515] width 49 height 14
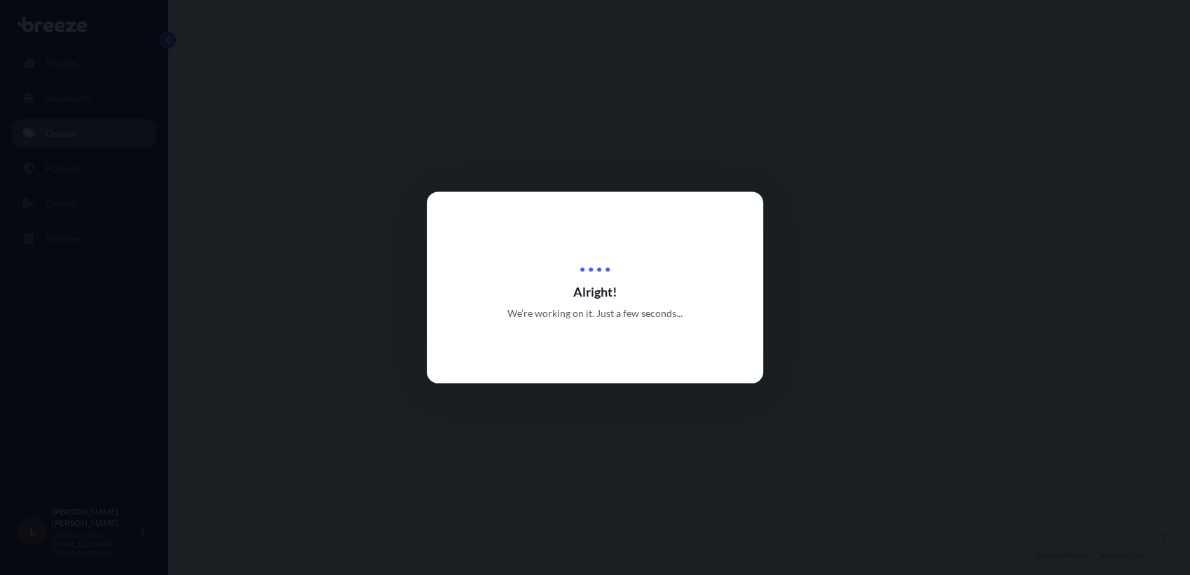
select select "Road"
select select "Air"
select select "Road"
select select "1"
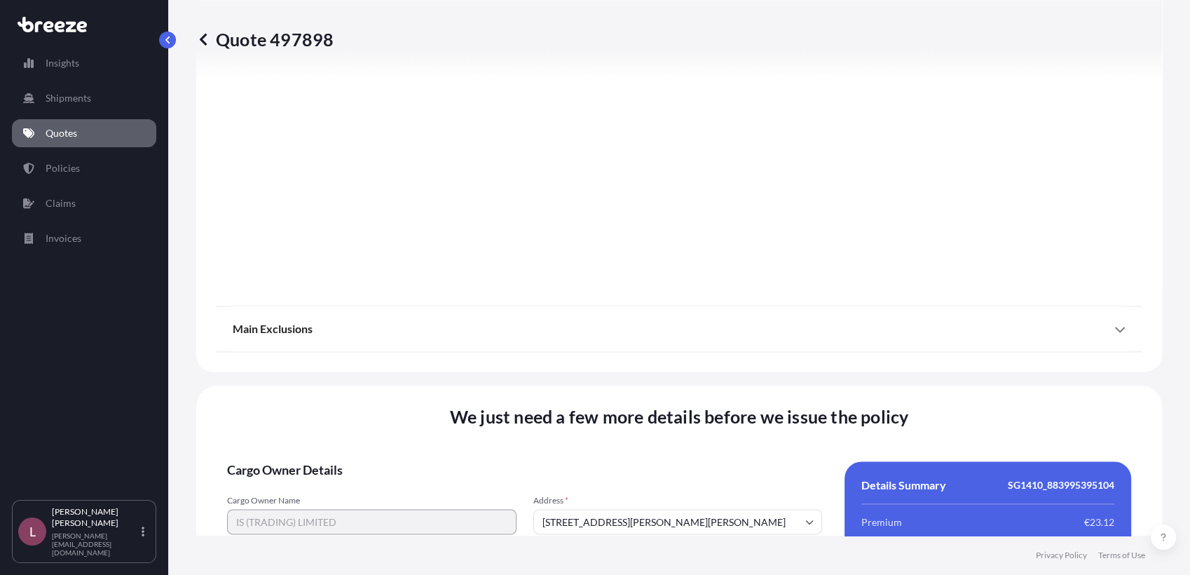
scroll to position [1912, 0]
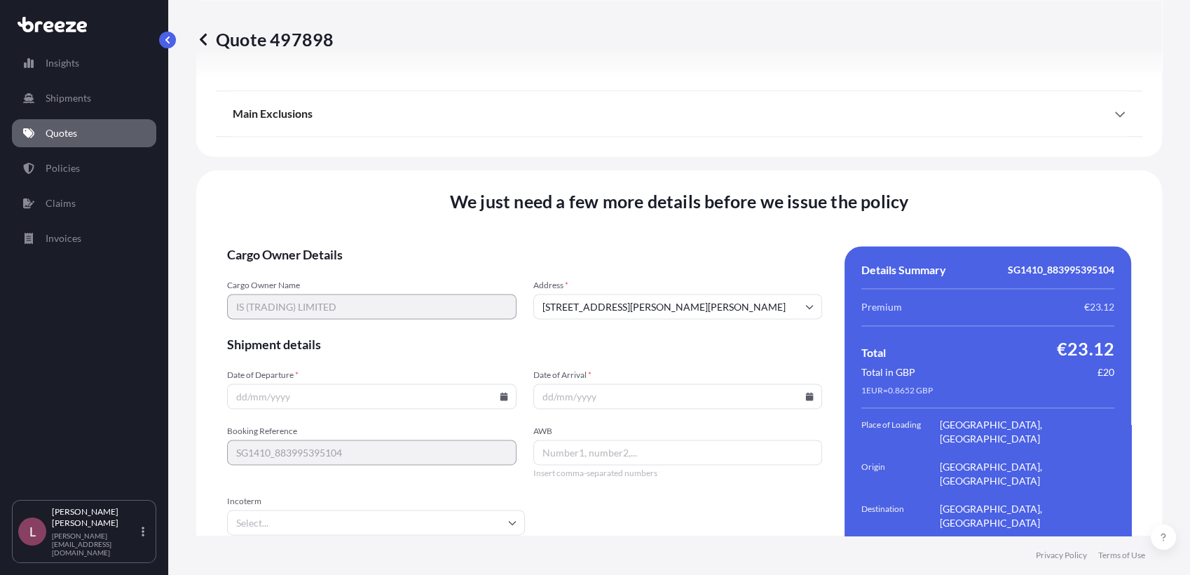
click at [500, 392] on icon at bounding box center [504, 396] width 8 height 8
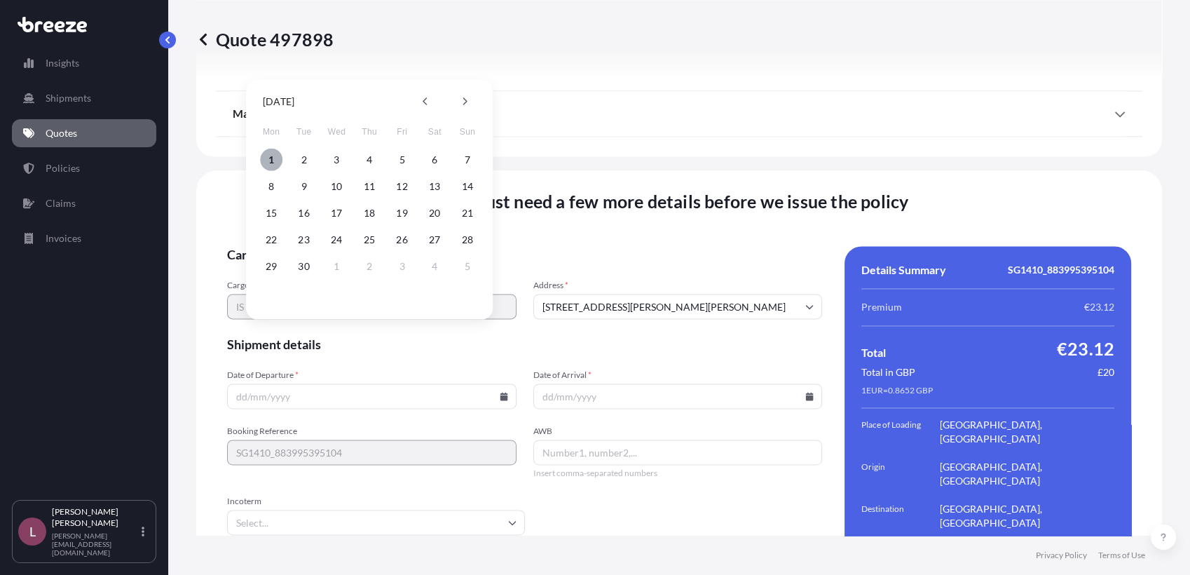
click at [268, 163] on button "1" at bounding box center [271, 160] width 22 height 22
type input "[DATE]"
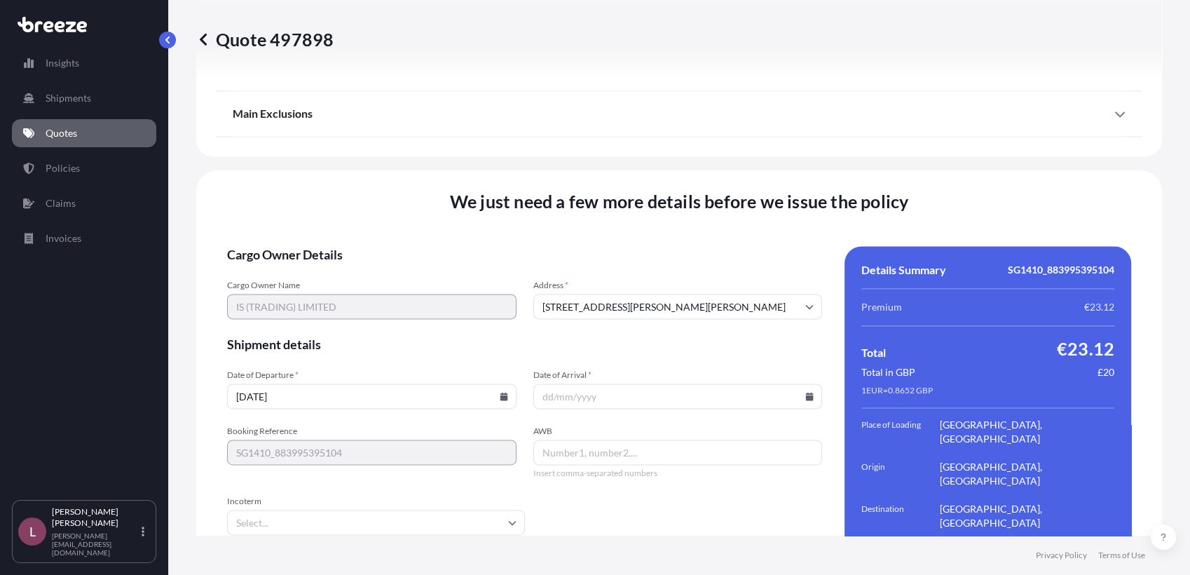
click at [806, 392] on icon at bounding box center [810, 396] width 8 height 8
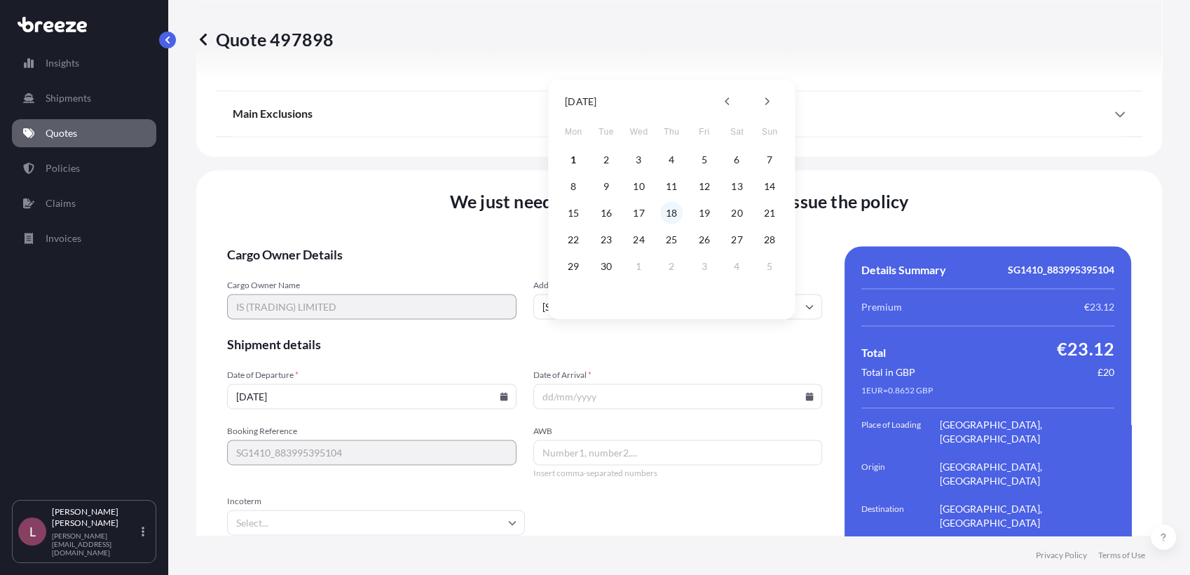
click at [673, 216] on button "18" at bounding box center [671, 213] width 22 height 22
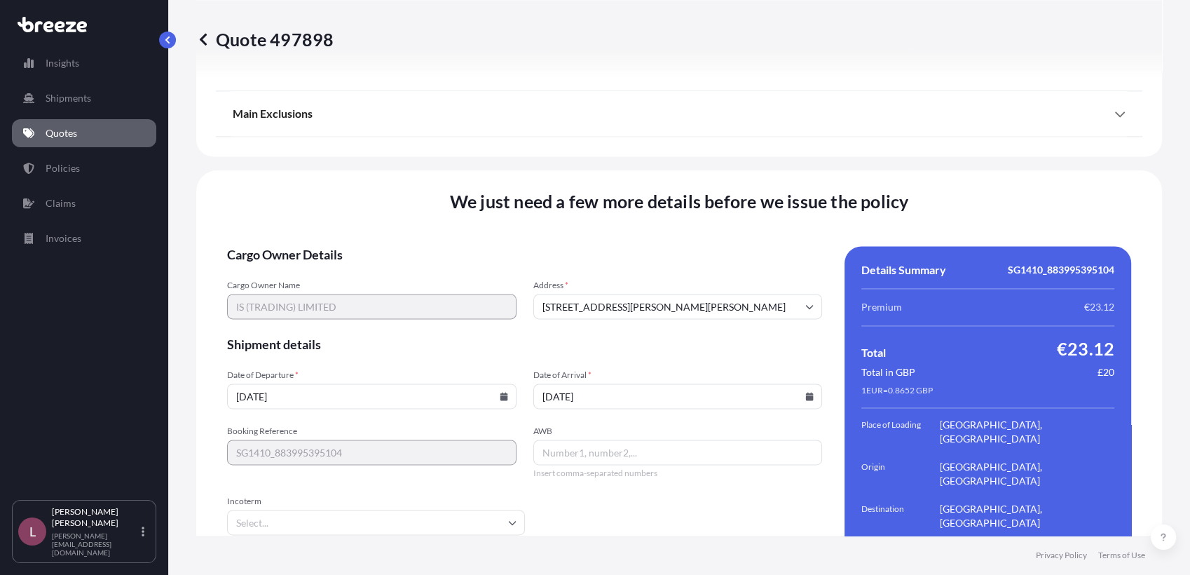
type input "[DATE]"
click at [609, 440] on input "AWB" at bounding box center [679, 452] width 290 height 25
paste input "SG1410_883995395104"
click at [575, 440] on input "SG1410_883995395104" at bounding box center [679, 452] width 290 height 25
click at [478, 426] on div "Booking Reference SG1410_883995395104 AWB SG1410_883995395104 Insert comma-sepa…" at bounding box center [524, 452] width 595 height 53
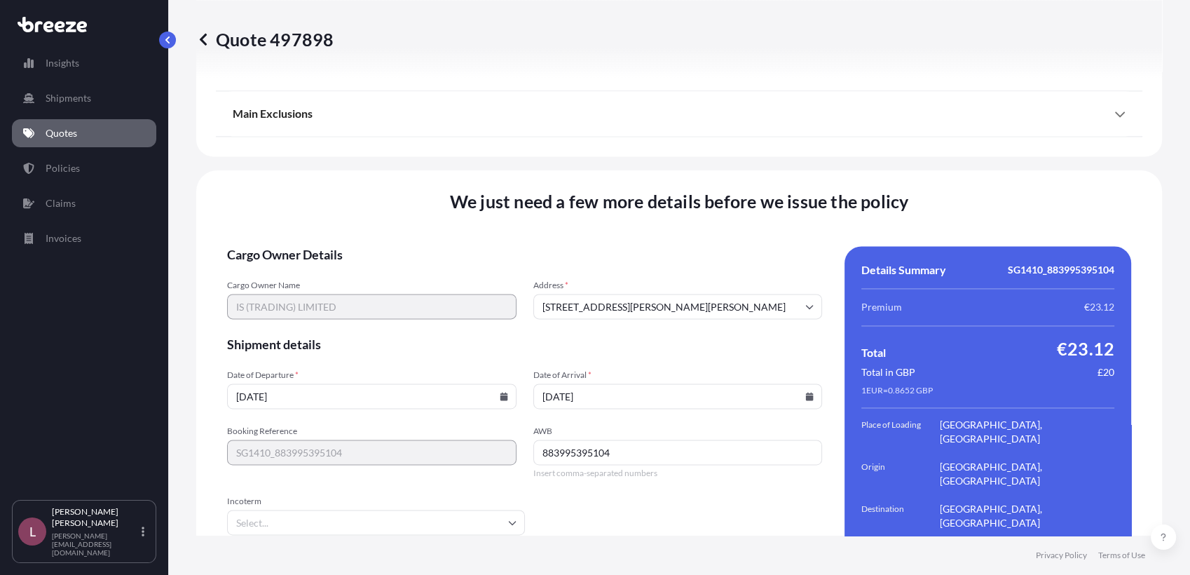
type input "883995395104"
click at [602, 457] on form "Cargo Owner Details Cargo Owner Name IS (TRADING) LIMITED Address * [STREET_ADD…" at bounding box center [524, 438] width 595 height 385
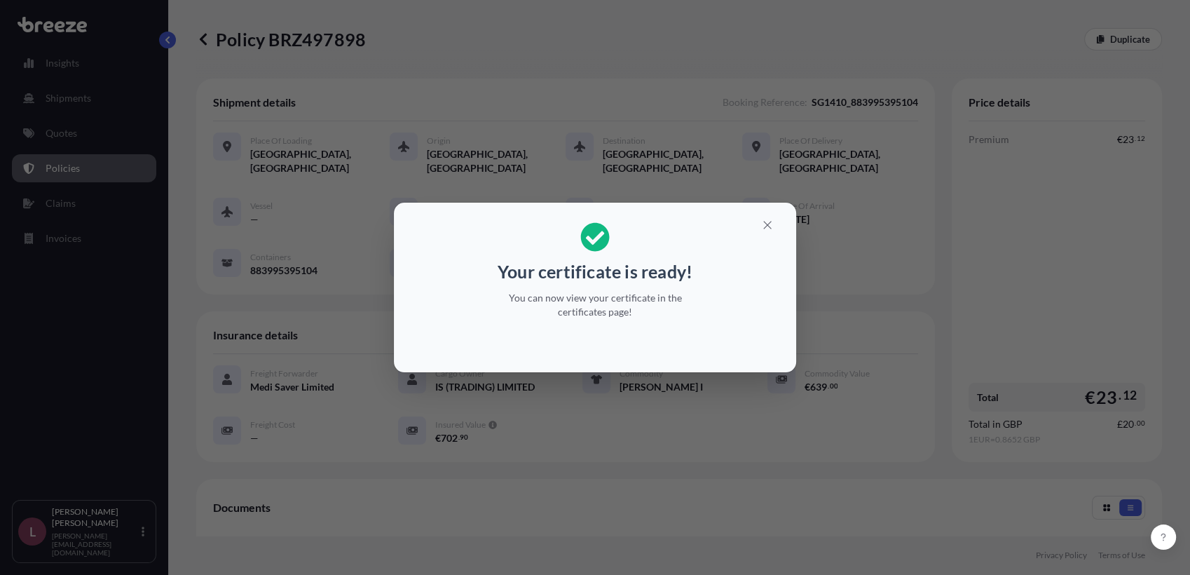
click at [774, 504] on div "Your certificate is ready! You can now view your certificate in the certificate…" at bounding box center [595, 287] width 1190 height 575
